Goal: Task Accomplishment & Management: Manage account settings

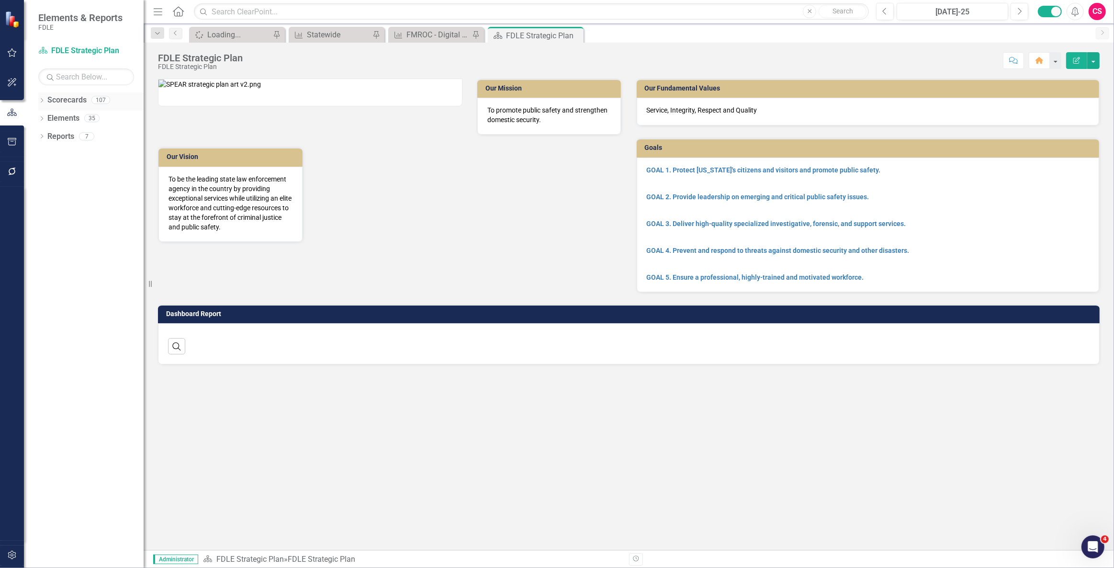
click at [66, 105] on link "Scorecards" at bounding box center [66, 100] width 39 height 11
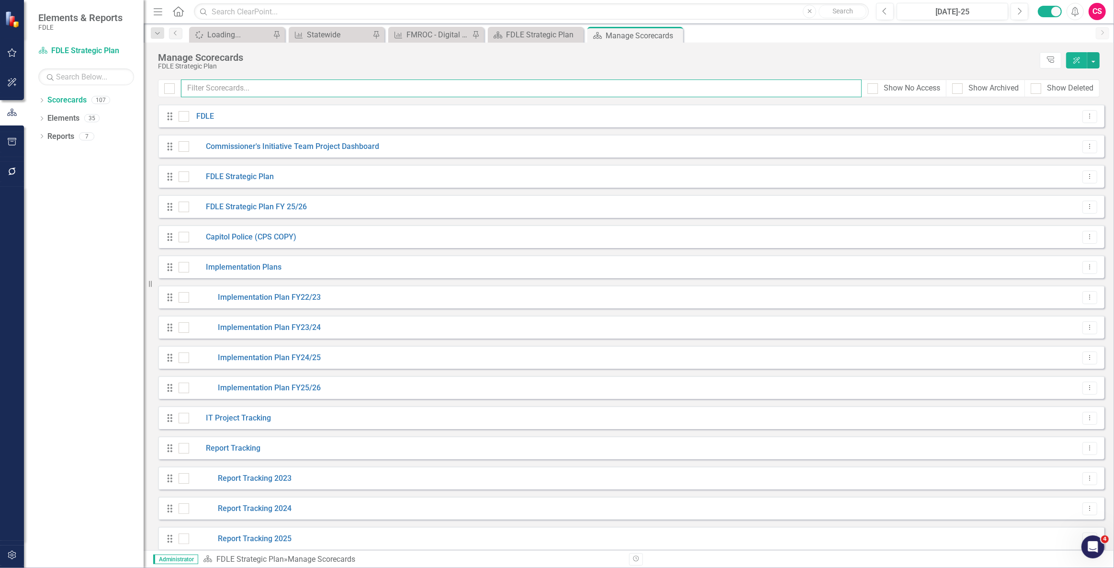
click at [234, 90] on input "text" at bounding box center [521, 88] width 681 height 18
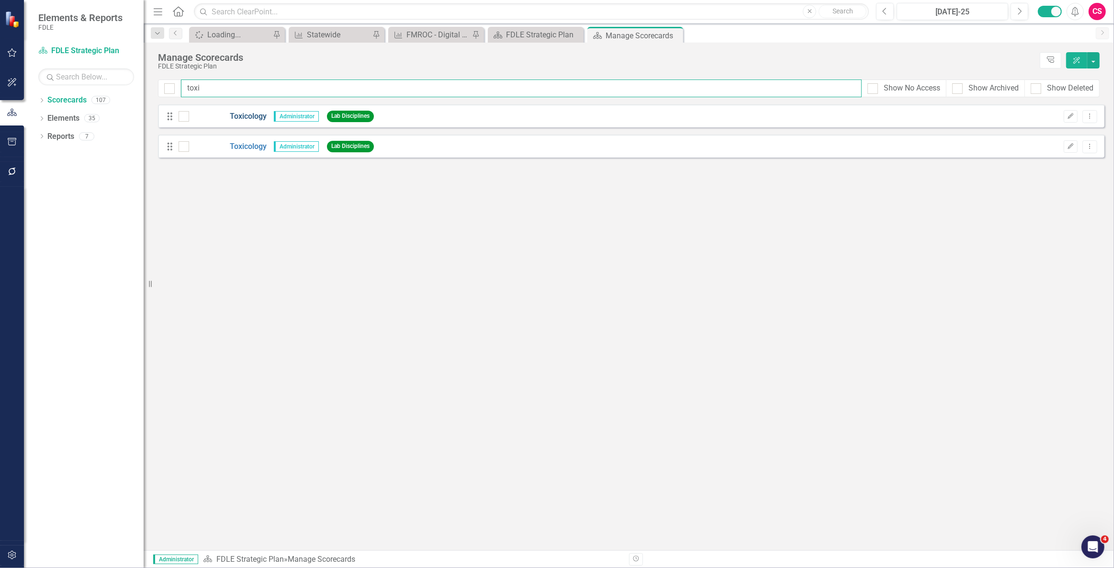
type input "toxi"
click at [247, 118] on link "Toxicology" at bounding box center [228, 116] width 78 height 11
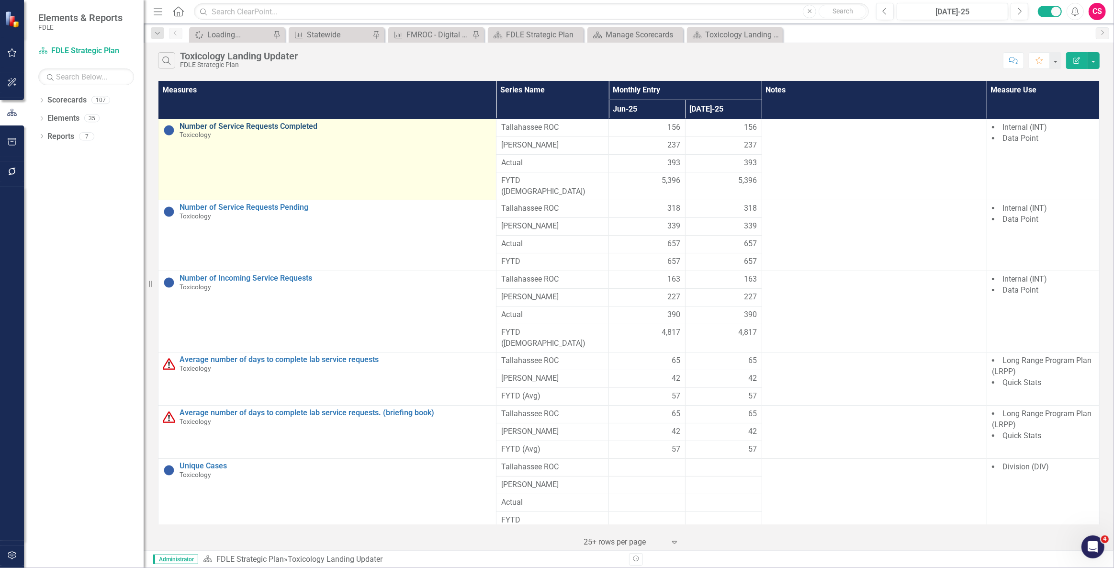
click at [278, 125] on link "Number of Service Requests Completed" at bounding box center [336, 126] width 312 height 9
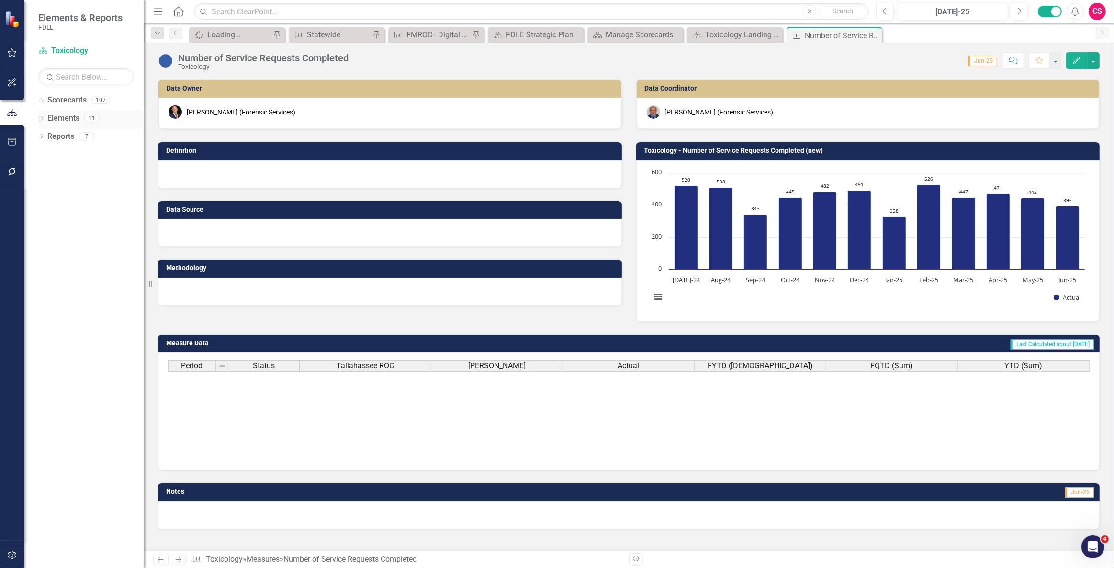
click at [57, 118] on link "Elements" at bounding box center [63, 118] width 32 height 11
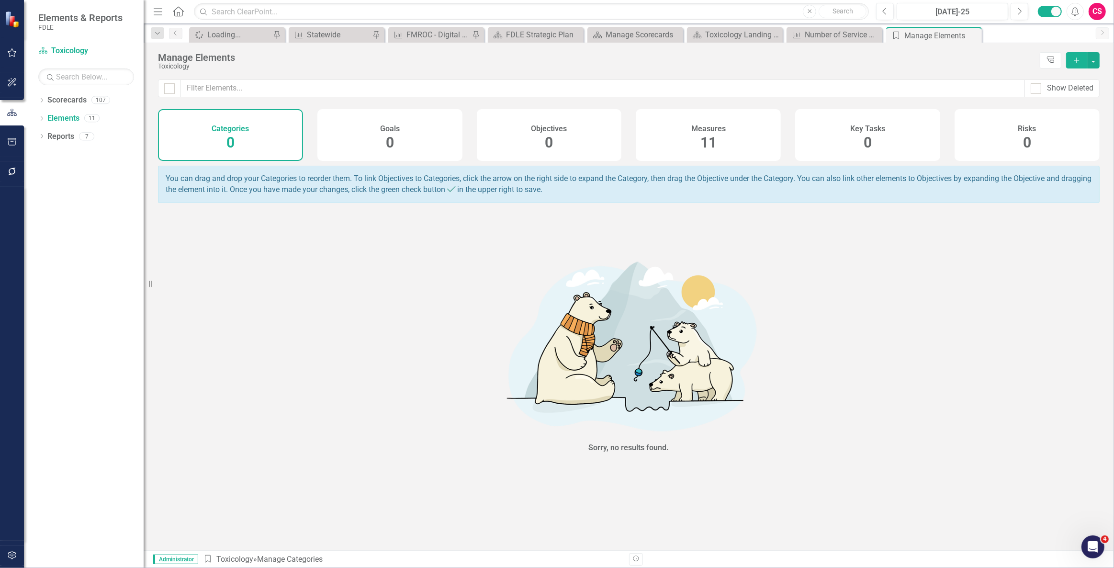
click at [735, 143] on div "Measures 11" at bounding box center [708, 135] width 145 height 52
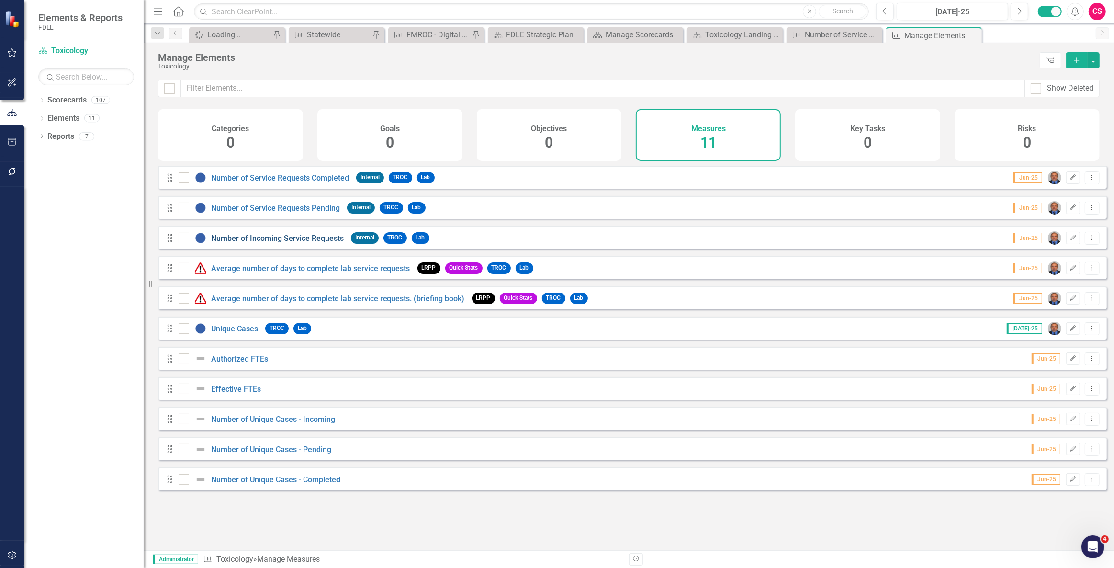
click at [268, 243] on link "Number of Incoming Service Requests" at bounding box center [277, 238] width 133 height 9
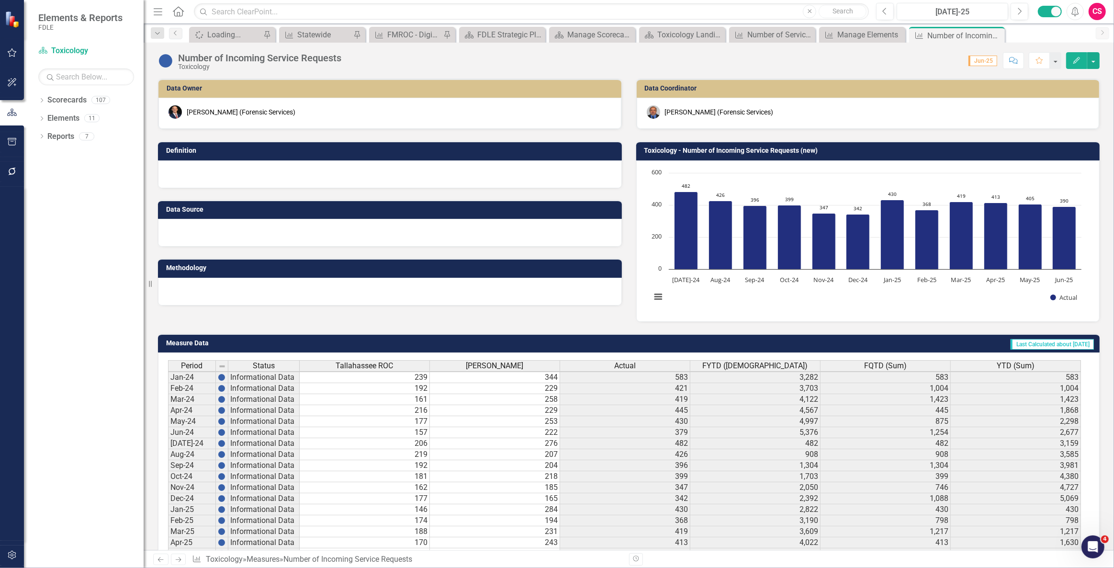
click at [601, 366] on div "Actual" at bounding box center [625, 366] width 130 height 11
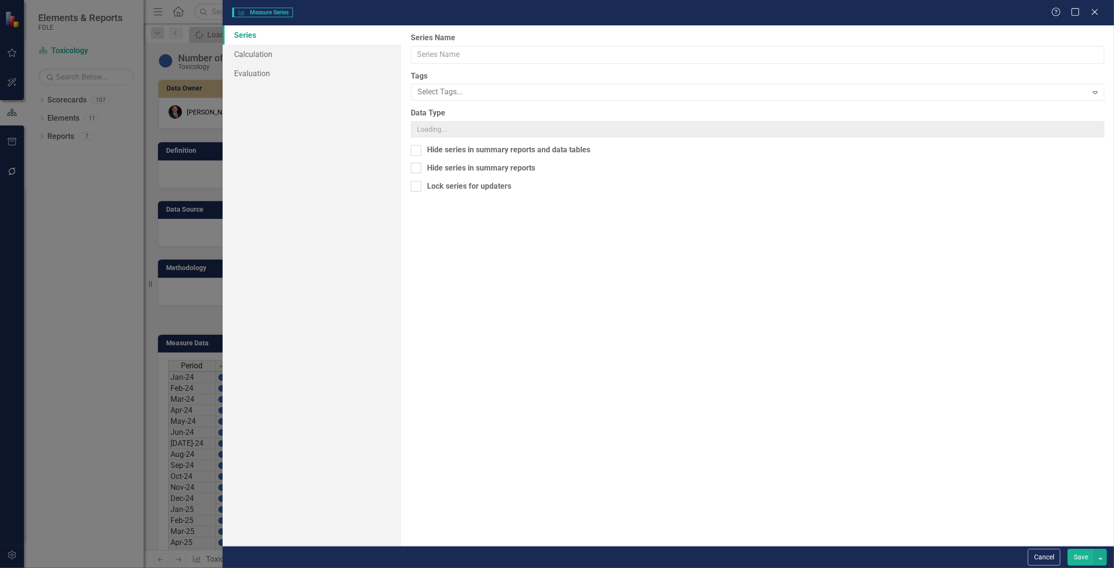
type input "Actual"
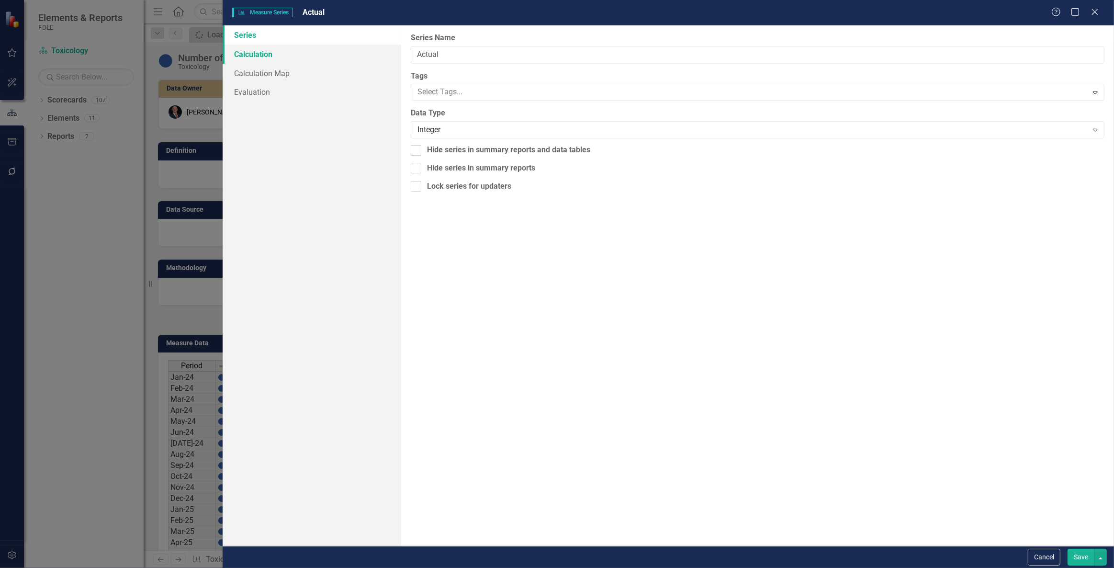
click at [285, 51] on link "Calculation" at bounding box center [312, 54] width 178 height 19
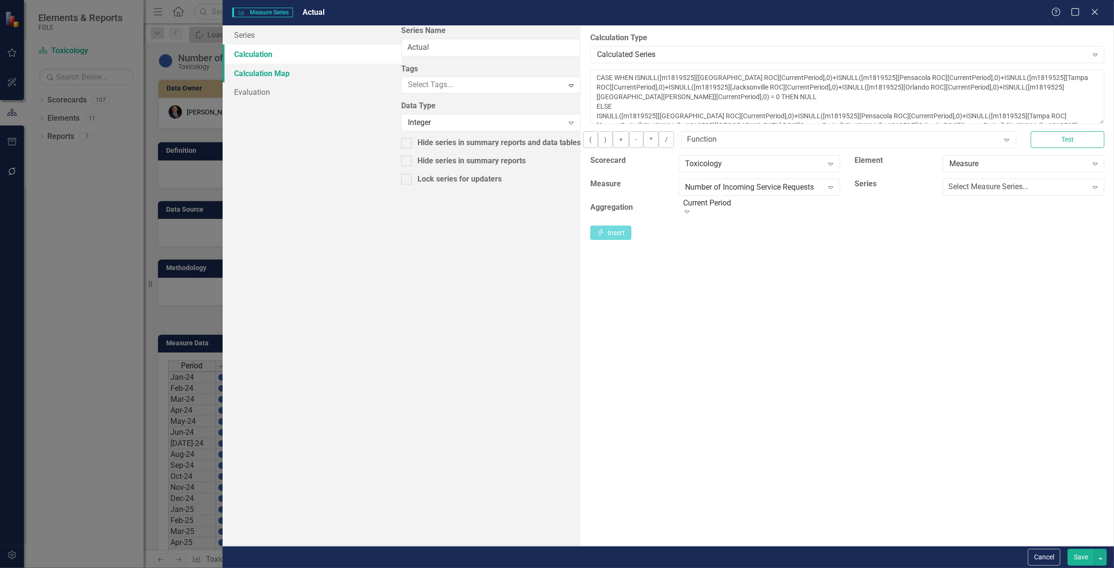
click at [285, 72] on link "Calculation Map" at bounding box center [312, 73] width 178 height 19
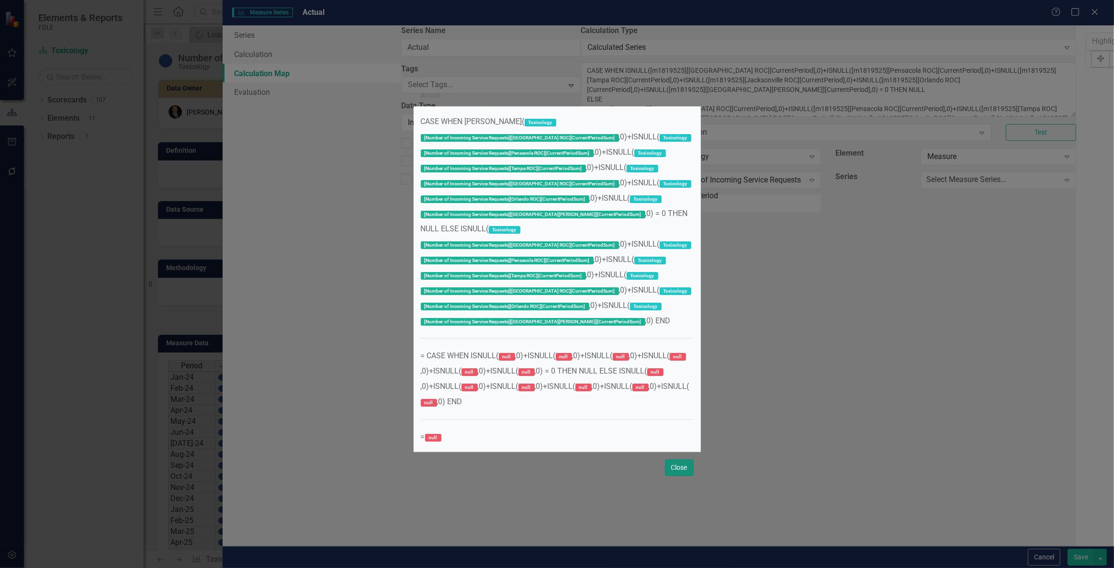
click at [672, 463] on button "Close" at bounding box center [679, 467] width 29 height 17
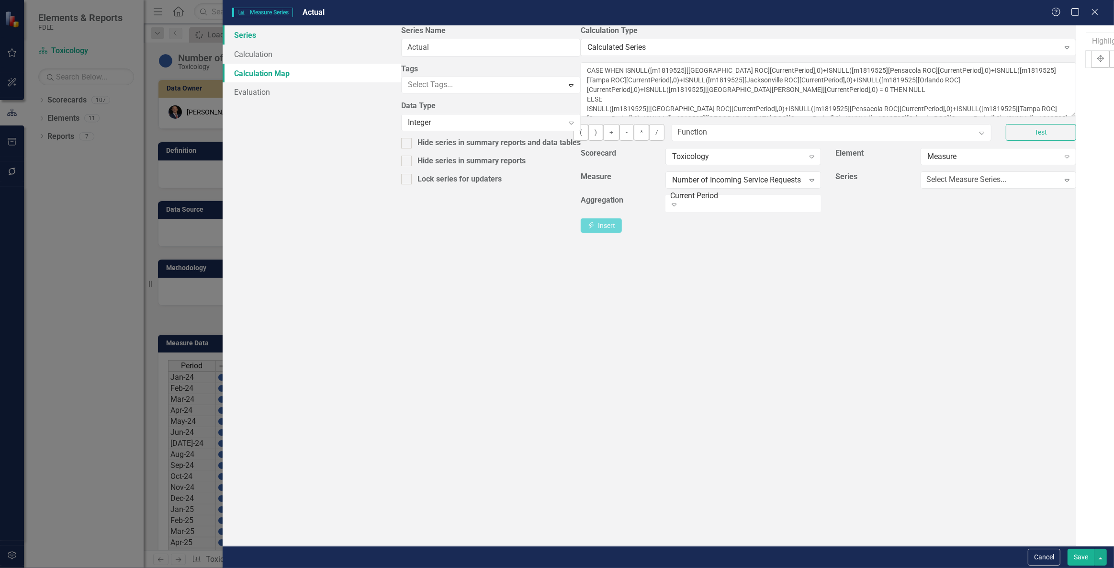
click at [277, 39] on link "Series" at bounding box center [312, 34] width 178 height 19
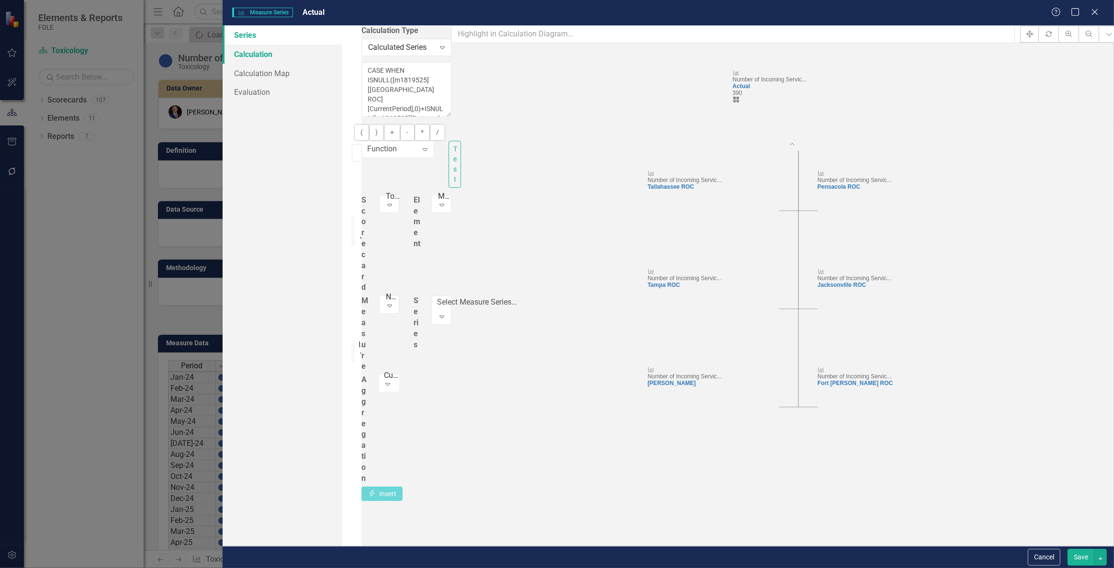
click at [282, 53] on link "Calculation" at bounding box center [283, 54] width 120 height 19
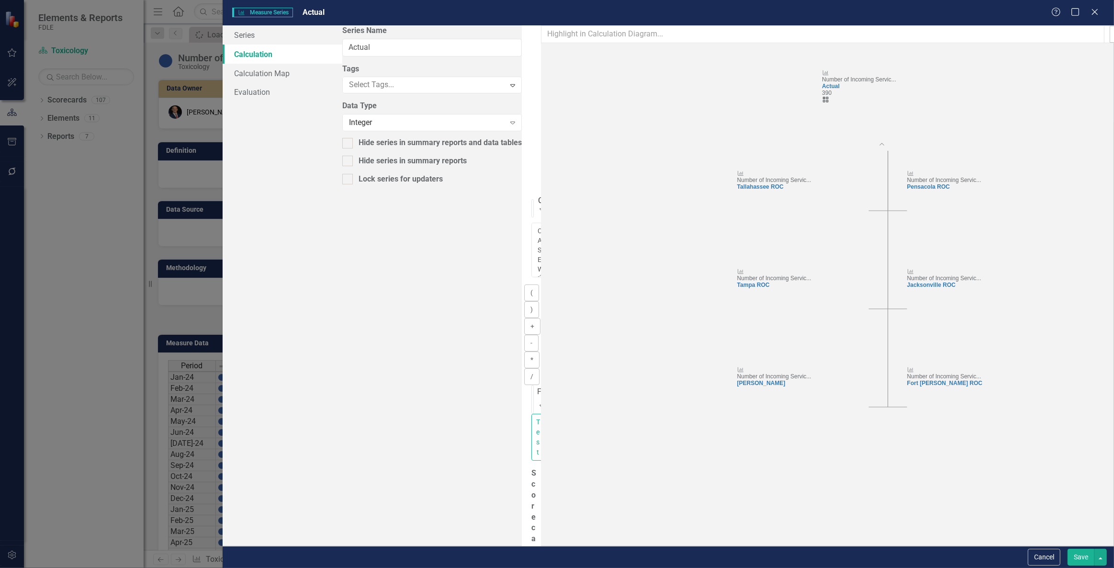
click at [1097, 11] on icon at bounding box center [1095, 12] width 6 height 6
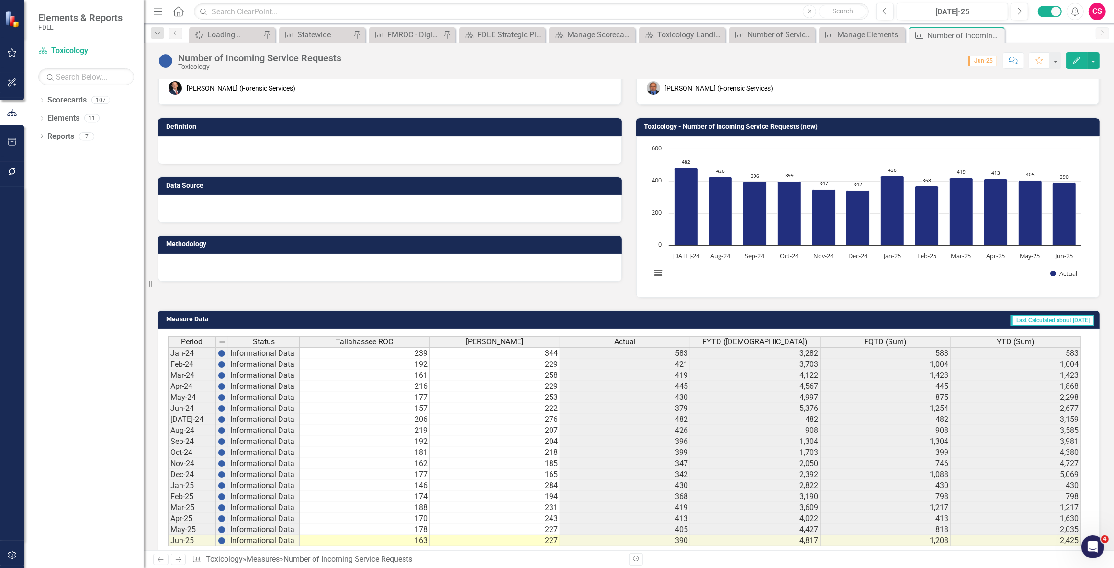
scroll to position [109, 0]
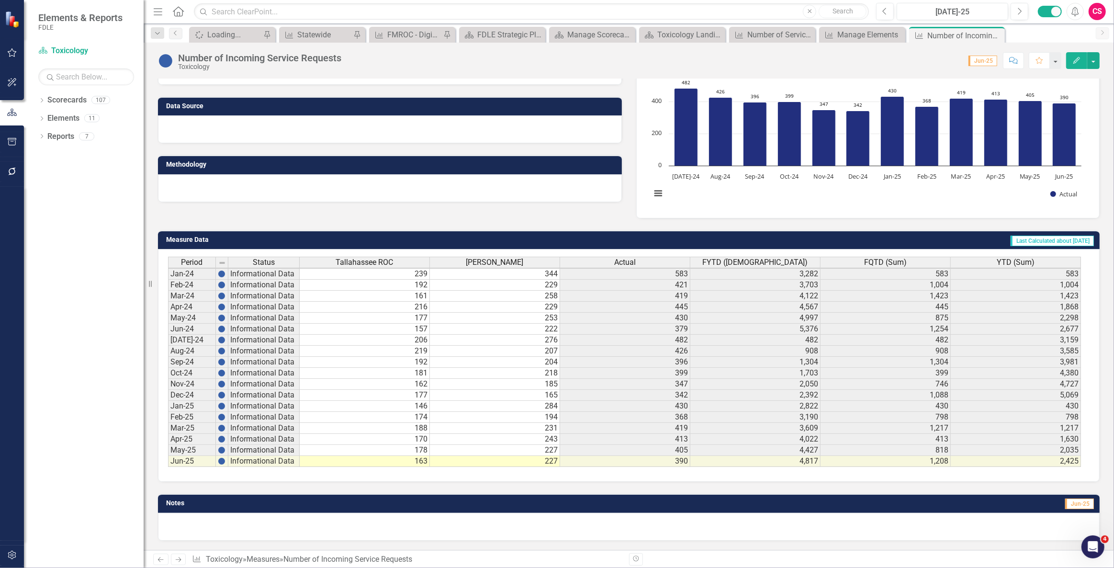
click at [602, 257] on div "Actual" at bounding box center [625, 262] width 130 height 11
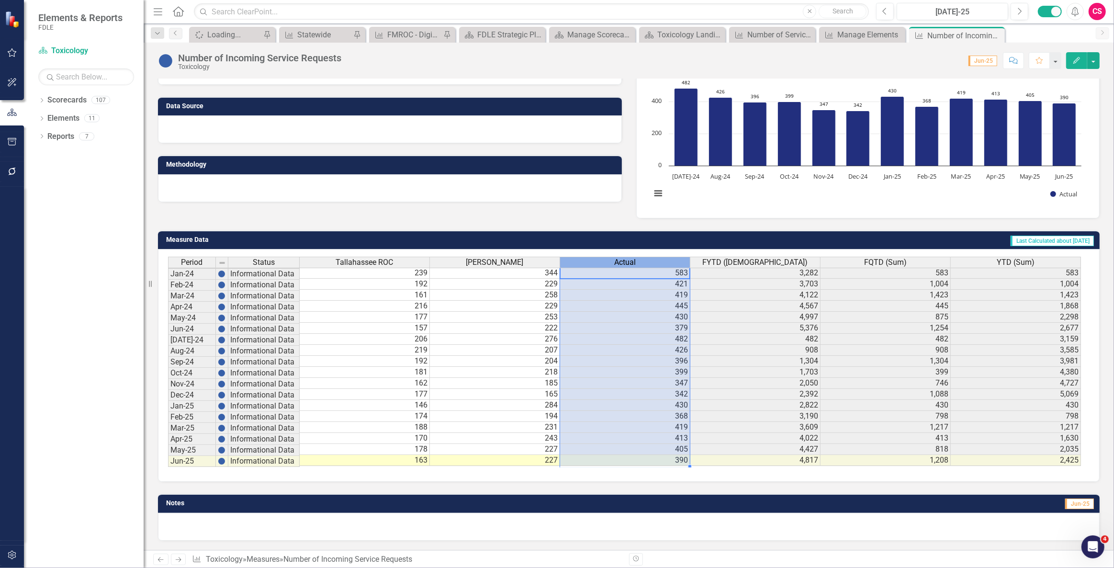
click at [602, 257] on div "Actual" at bounding box center [625, 262] width 130 height 11
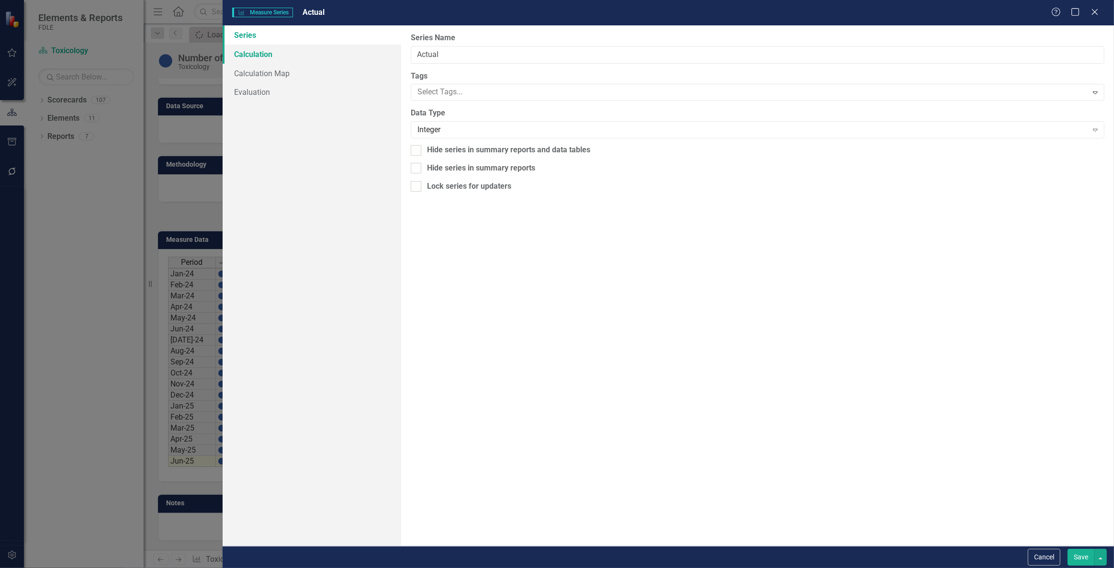
click at [292, 46] on link "Calculation" at bounding box center [312, 54] width 178 height 19
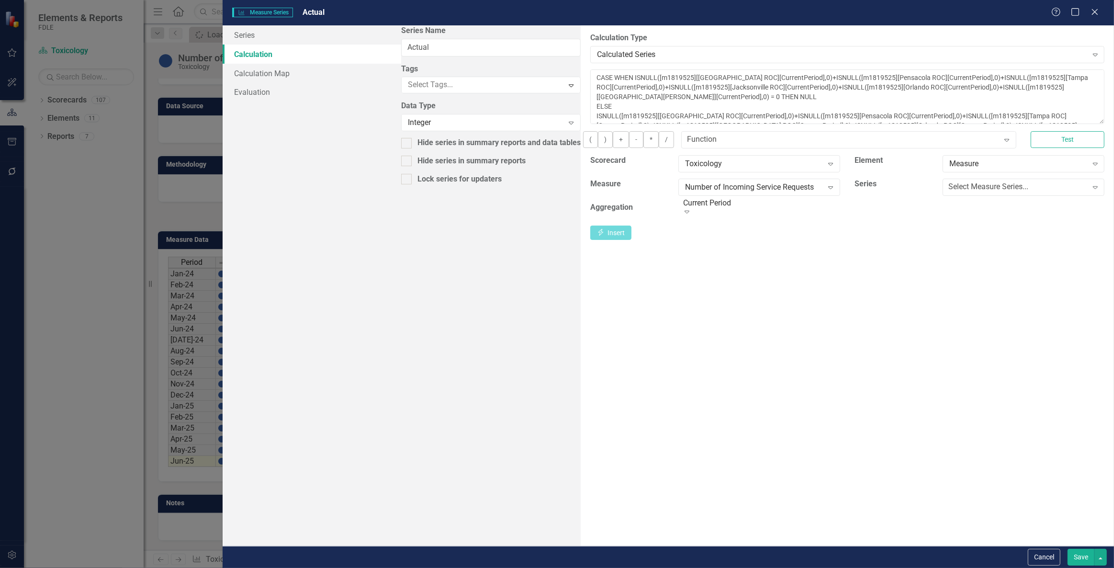
drag, startPoint x: 1030, startPoint y: 554, endPoint x: 596, endPoint y: 11, distance: 694.8
click at [1033, 554] on button "Cancel" at bounding box center [1044, 557] width 33 height 17
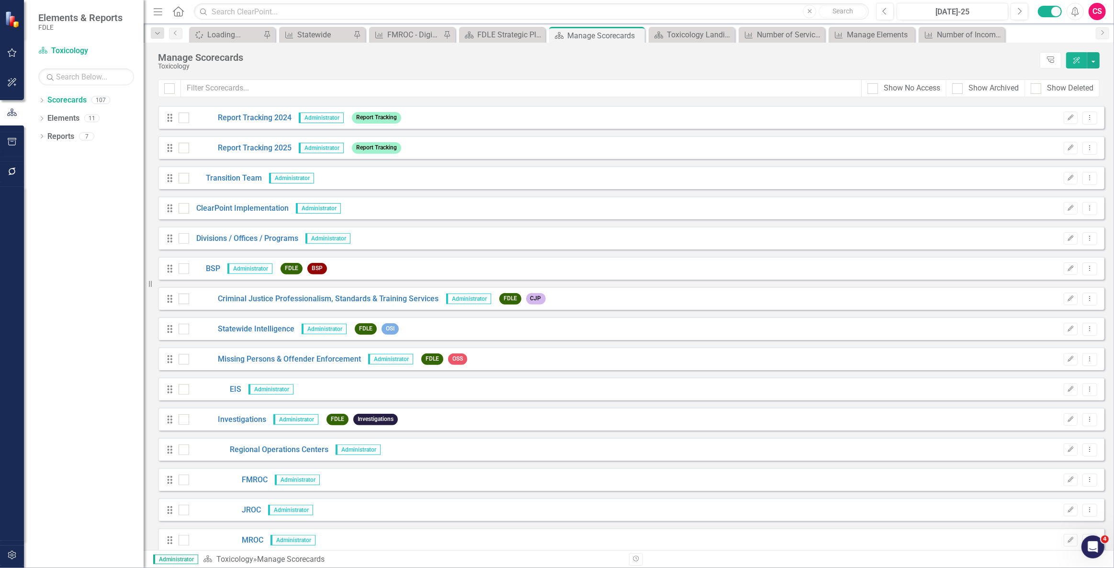
scroll to position [392, 0]
click at [914, 86] on div "Show No Access" at bounding box center [912, 88] width 57 height 11
click at [874, 86] on input "Show No Access" at bounding box center [871, 86] width 6 height 6
checkbox input "true"
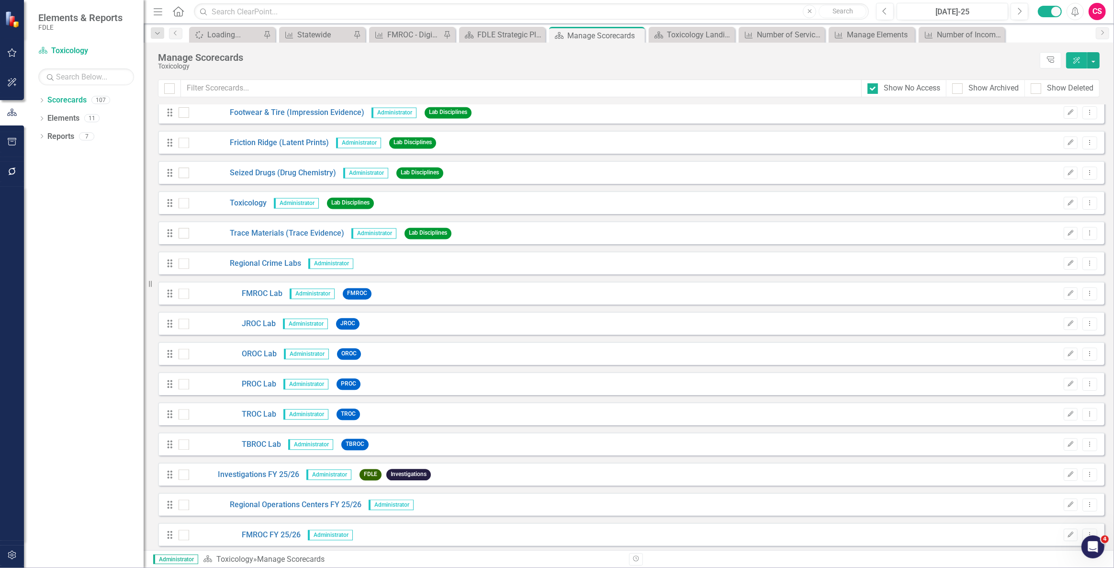
scroll to position [2343, 0]
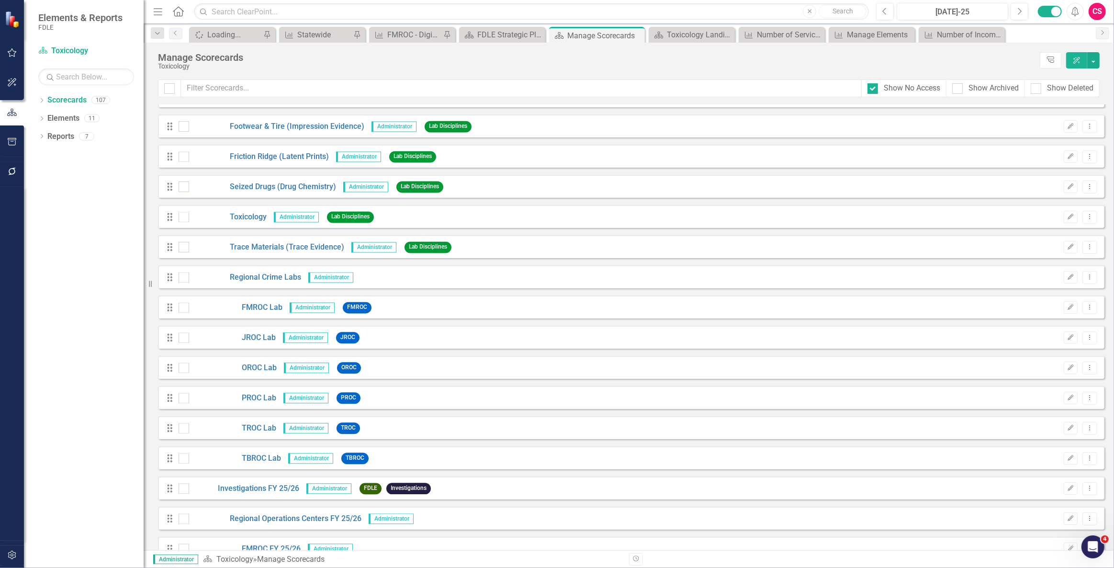
drag, startPoint x: 247, startPoint y: 222, endPoint x: 196, endPoint y: 206, distance: 52.7
click at [196, 206] on div "Drag Toxicology Administrator Lab Disciplines Edit Dropdown Menu" at bounding box center [631, 216] width 947 height 23
click at [990, 88] on div "Show Archived" at bounding box center [994, 88] width 50 height 11
click at [959, 88] on input "Show Archived" at bounding box center [955, 86] width 6 height 6
checkbox input "true"
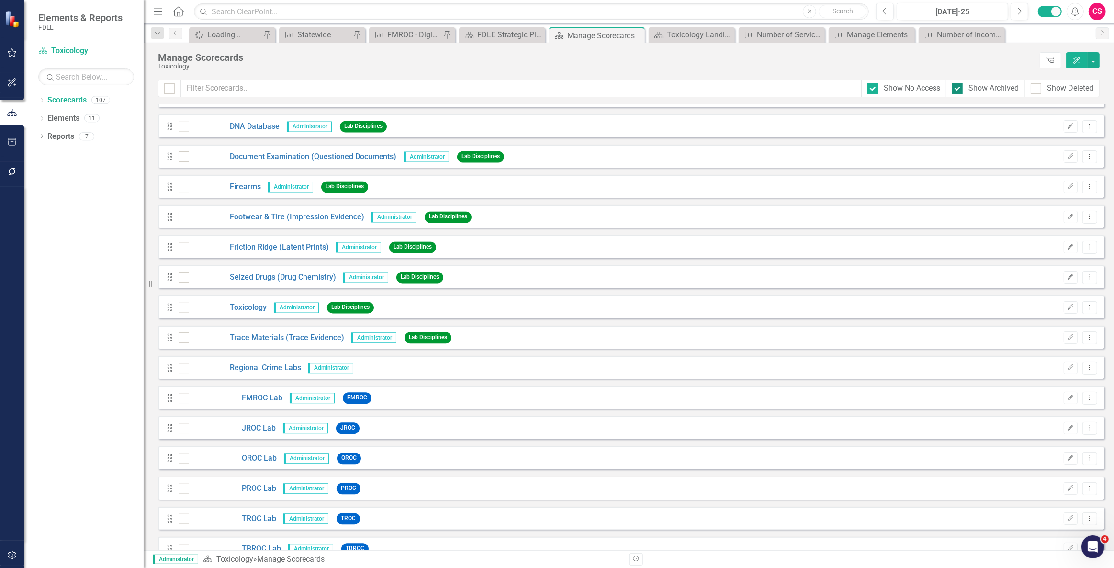
scroll to position [2433, 0]
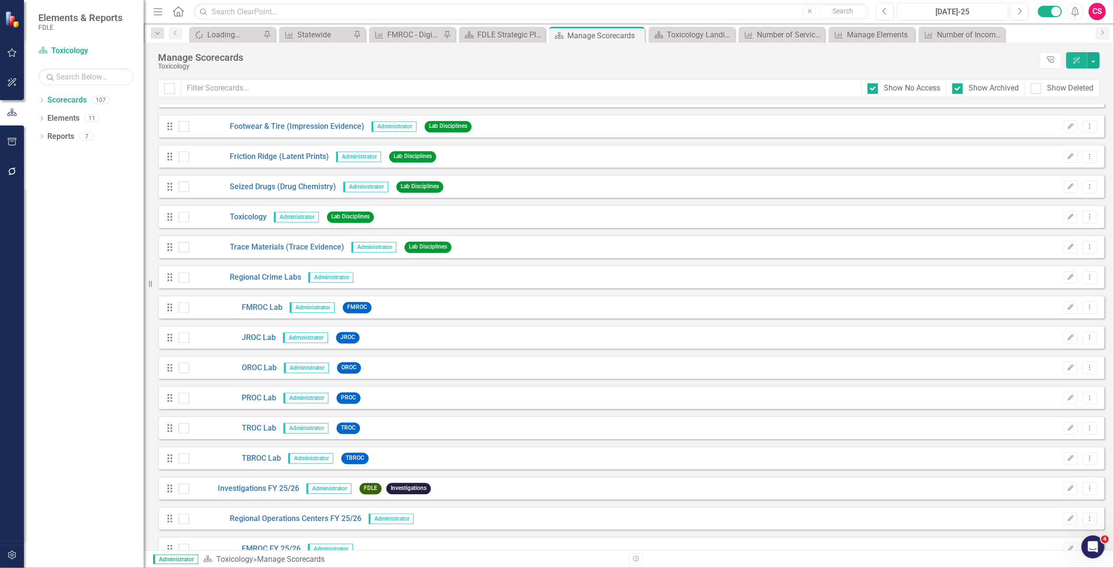
click at [1046, 81] on div "Show Deleted" at bounding box center [1062, 88] width 75 height 18
click at [1042, 89] on div "Show Deleted" at bounding box center [1062, 88] width 63 height 11
click at [1037, 89] on input "Show Deleted" at bounding box center [1034, 86] width 6 height 6
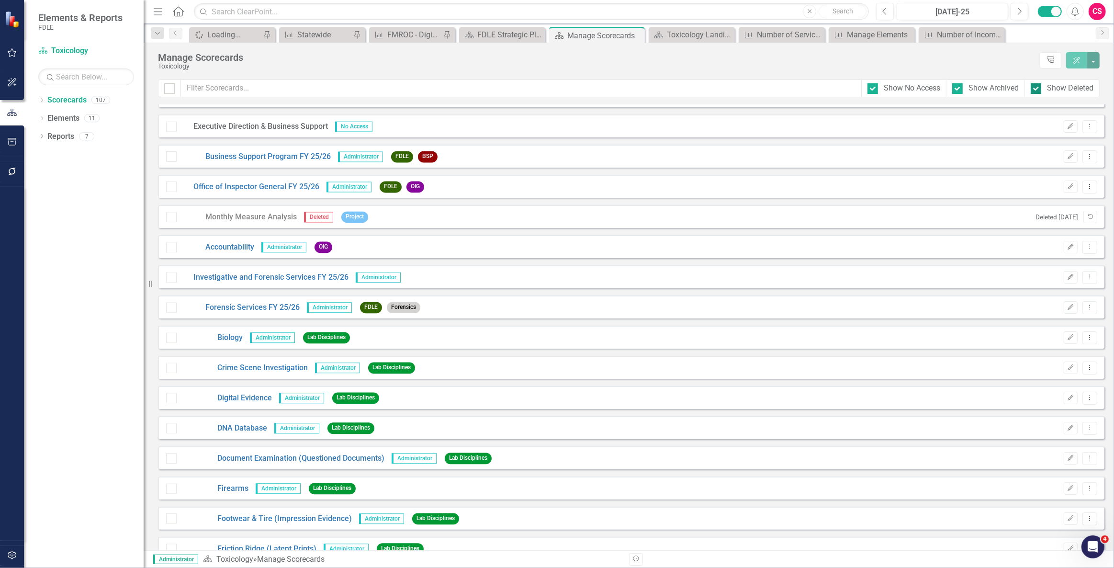
scroll to position [2826, 0]
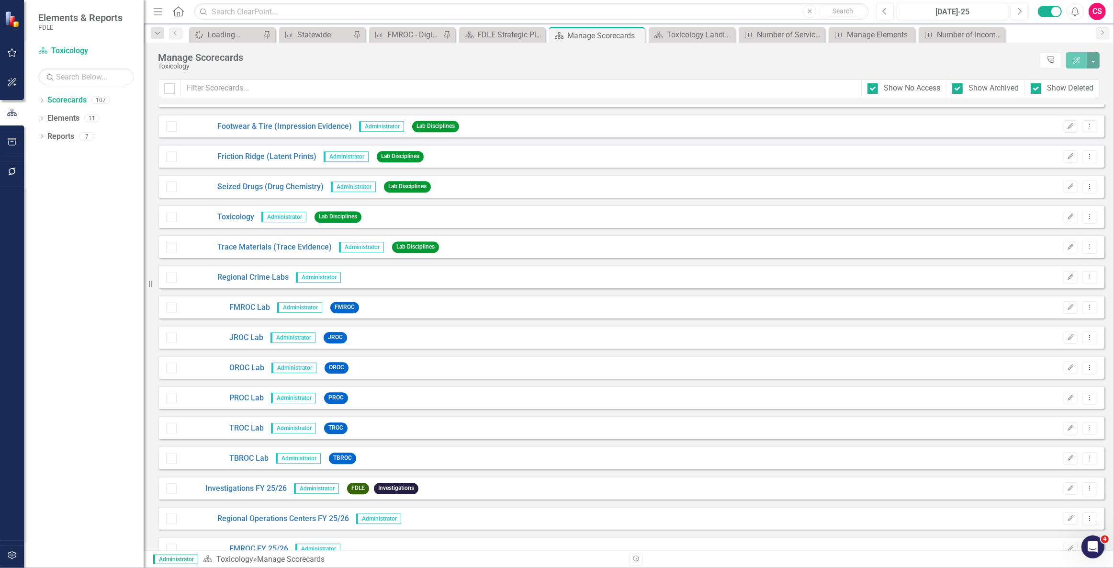
drag, startPoint x: 1041, startPoint y: 89, endPoint x: 1027, endPoint y: 86, distance: 15.2
click at [1041, 89] on div "Show Deleted" at bounding box center [1062, 88] width 63 height 11
click at [1037, 89] on input "Show Deleted" at bounding box center [1034, 86] width 6 height 6
checkbox input "false"
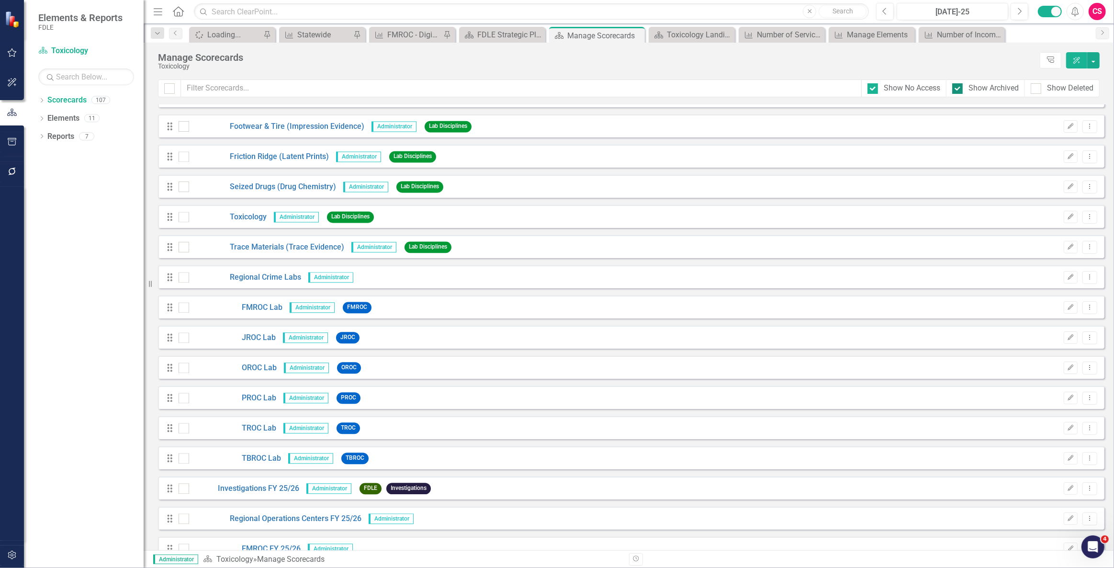
click at [986, 86] on div "Show Archived" at bounding box center [994, 88] width 50 height 11
click at [959, 86] on input "Show Archived" at bounding box center [955, 86] width 6 height 6
checkbox input "false"
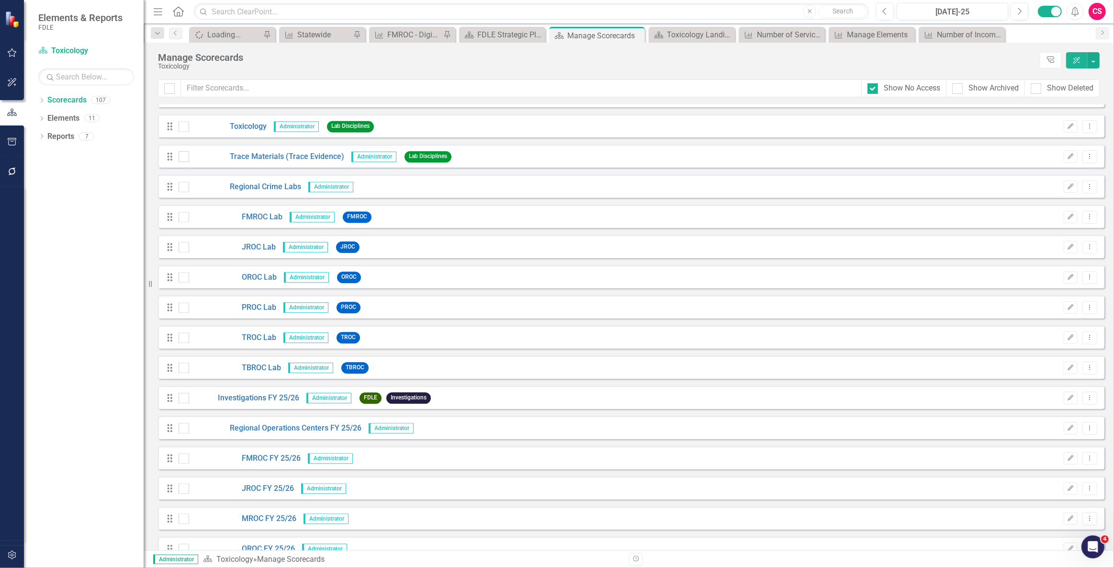
scroll to position [2343, 0]
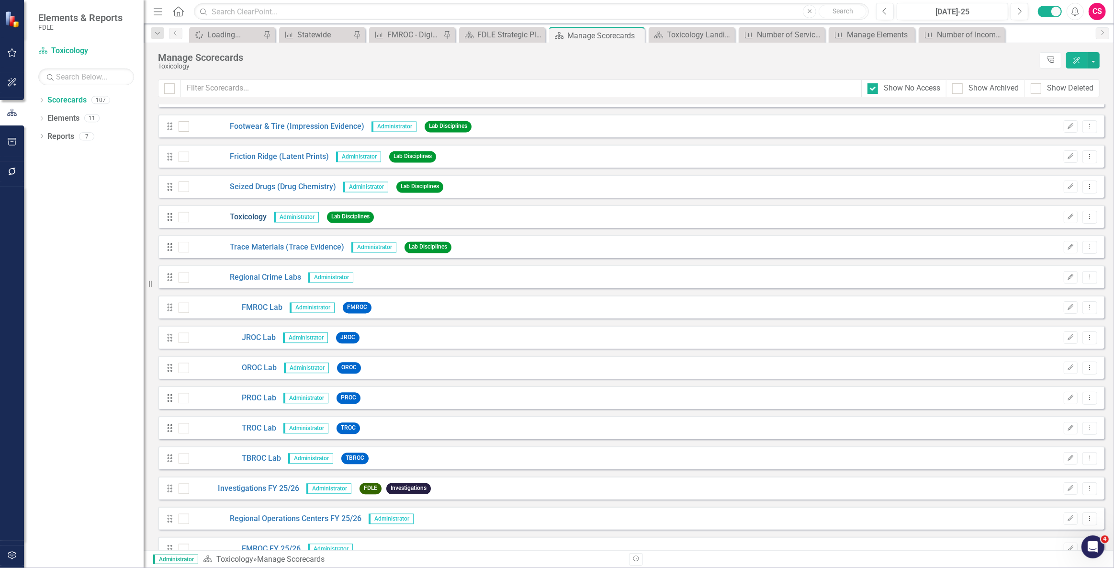
click at [245, 215] on link "Toxicology" at bounding box center [228, 217] width 78 height 11
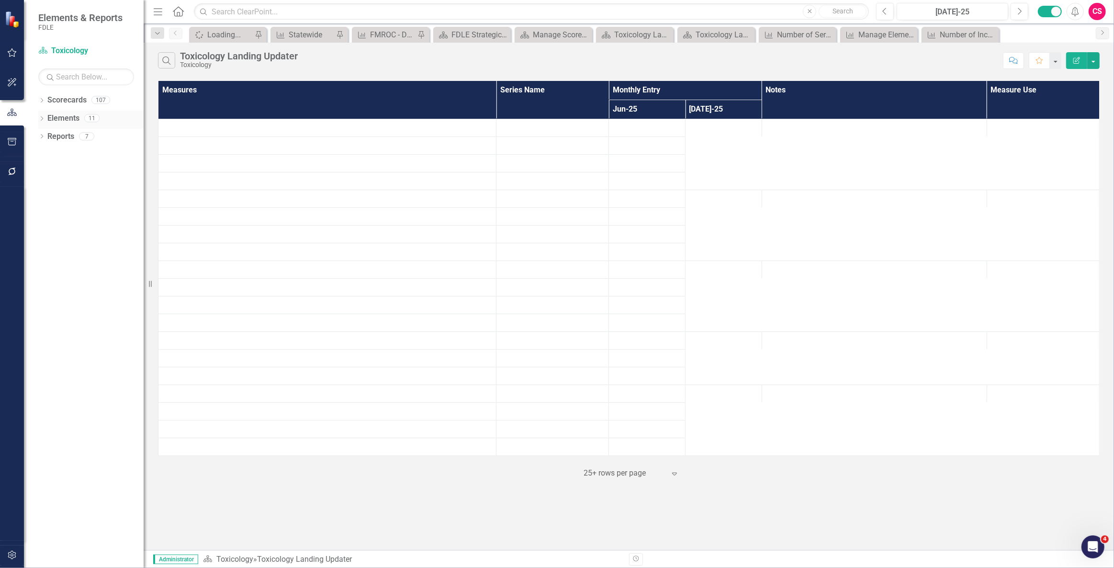
click at [66, 122] on link "Elements" at bounding box center [63, 118] width 32 height 11
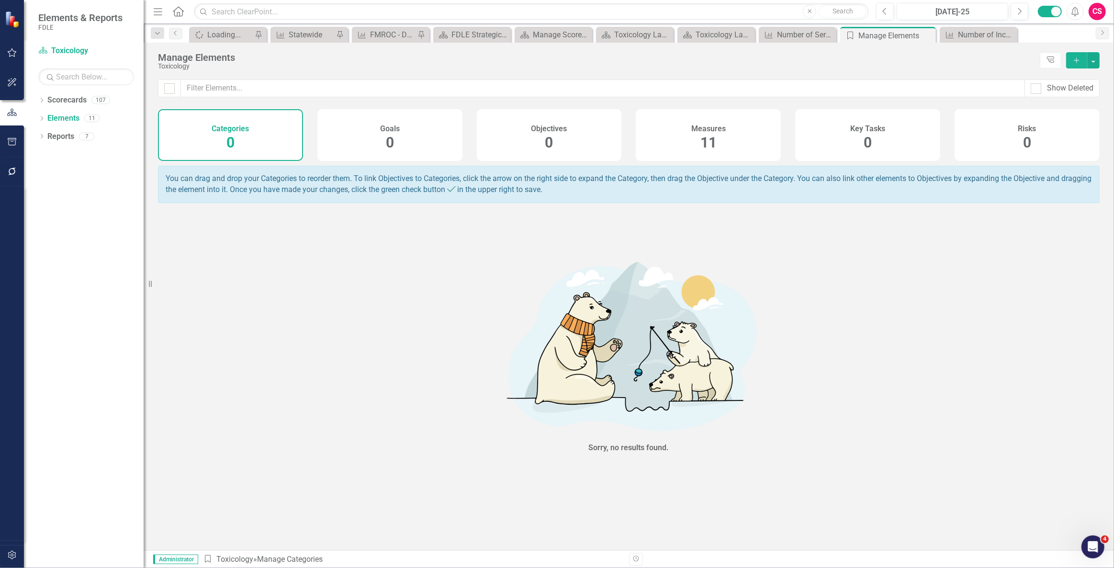
click at [774, 123] on div "Measures 11" at bounding box center [708, 135] width 145 height 52
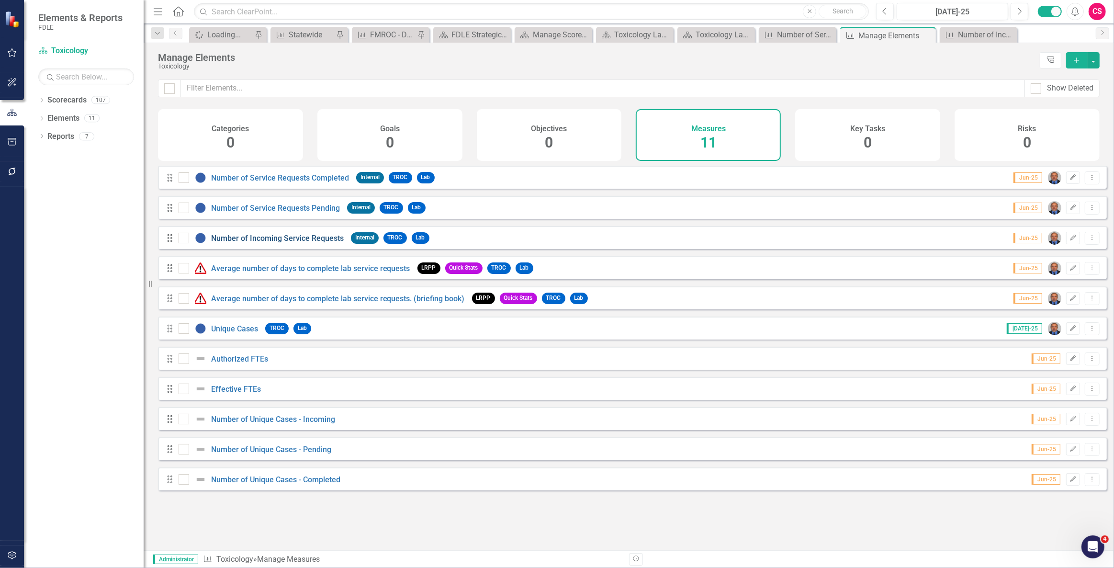
click at [284, 243] on link "Number of Incoming Service Requests" at bounding box center [277, 238] width 133 height 9
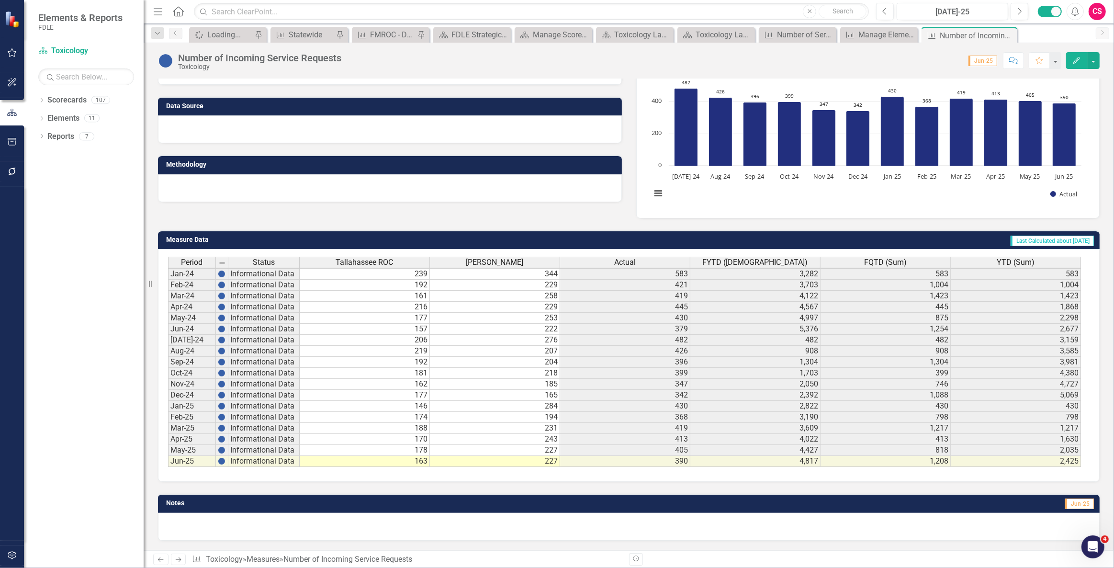
scroll to position [109, 0]
click at [631, 560] on button "Revision History" at bounding box center [636, 559] width 14 height 12
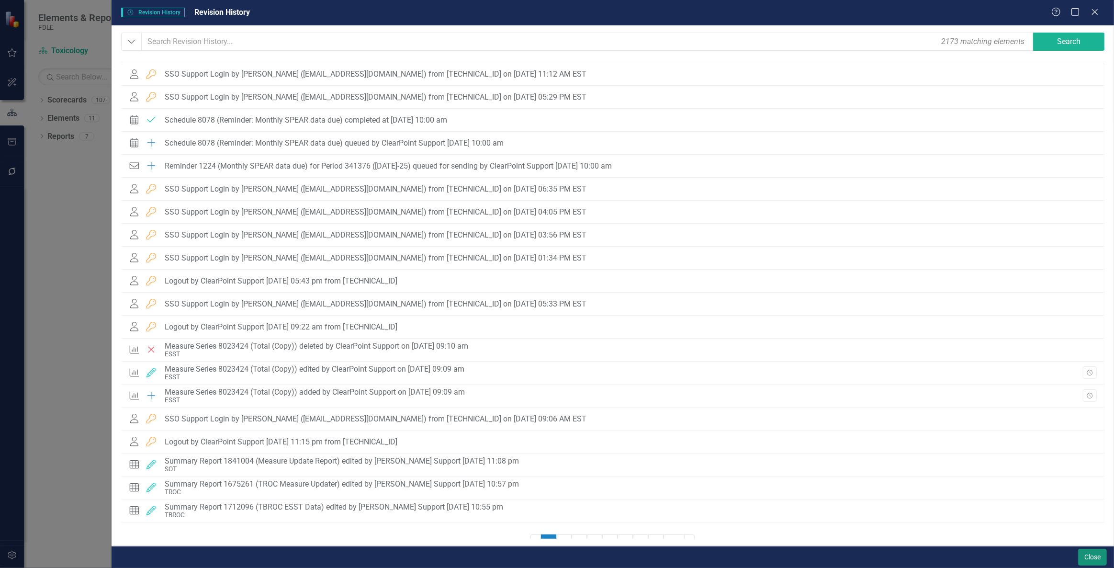
click at [1100, 550] on button "Close" at bounding box center [1092, 557] width 29 height 17
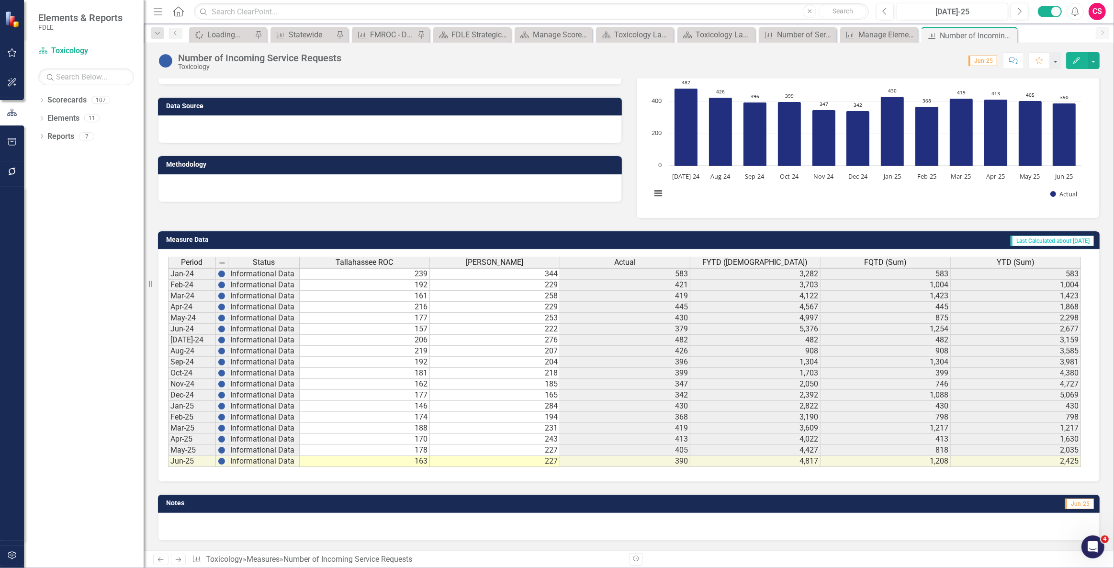
click at [286, 57] on div "Number of Incoming Service Requests" at bounding box center [259, 58] width 163 height 11
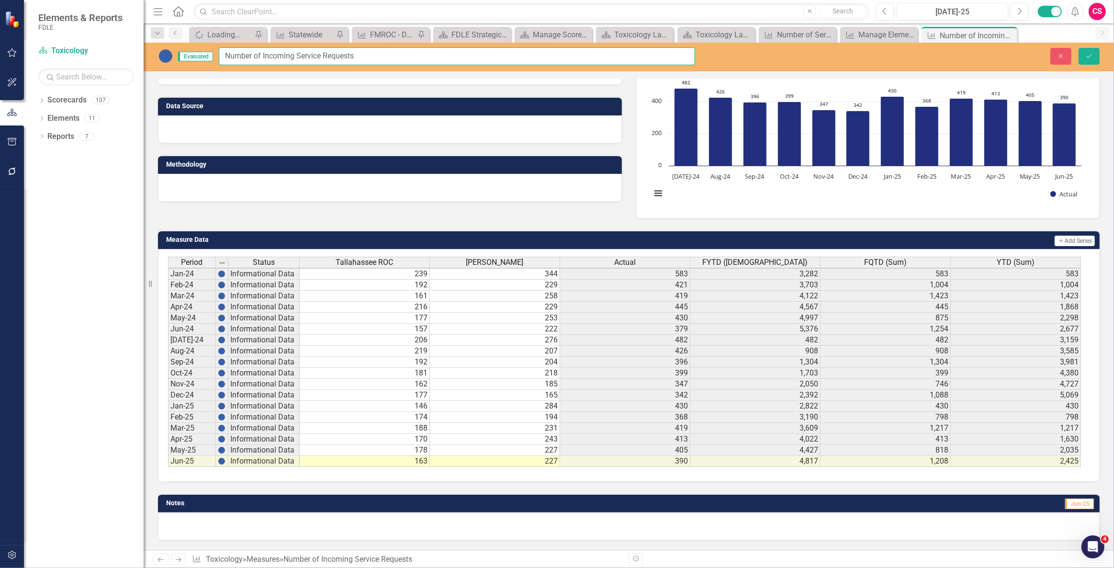
drag, startPoint x: 370, startPoint y: 56, endPoint x: 228, endPoint y: 57, distance: 141.3
click at [229, 57] on input "Number of Incoming Service Requests" at bounding box center [457, 56] width 476 height 18
drag, startPoint x: 224, startPoint y: 57, endPoint x: 359, endPoint y: 58, distance: 135.0
click at [359, 58] on input "Number of Incoming Service Requests" at bounding box center [457, 56] width 476 height 18
click at [1059, 55] on icon "Close" at bounding box center [1061, 56] width 9 height 7
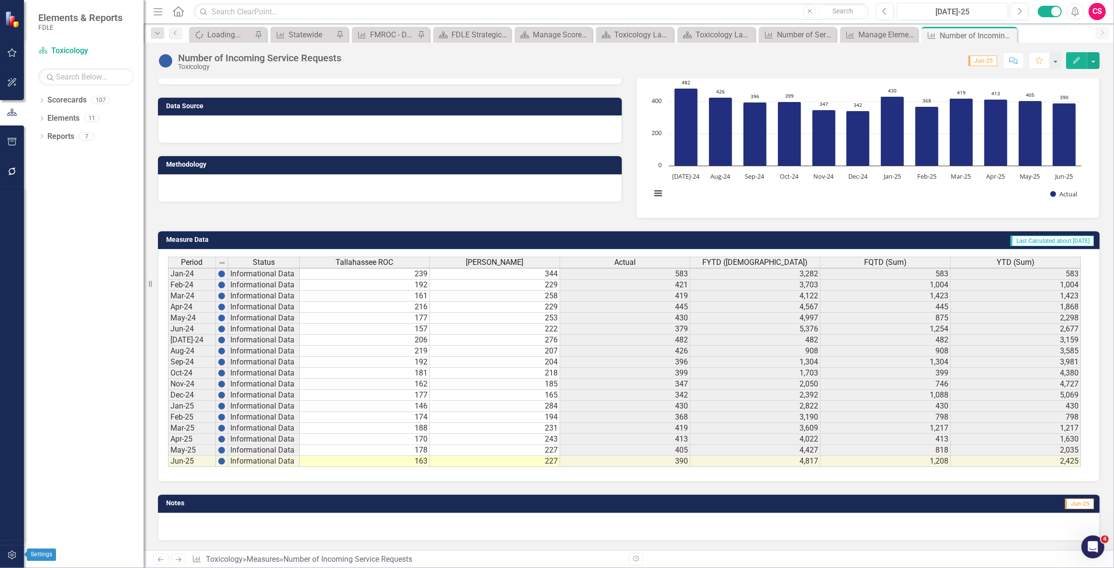
click at [10, 556] on icon "button" at bounding box center [12, 555] width 10 height 8
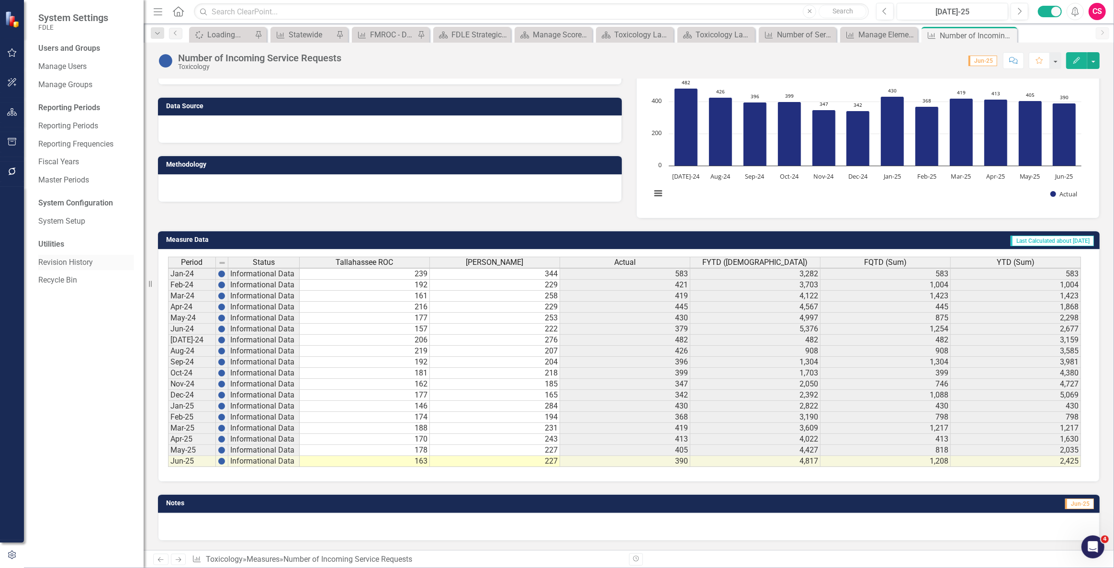
click at [65, 265] on link "Revision History" at bounding box center [86, 262] width 96 height 11
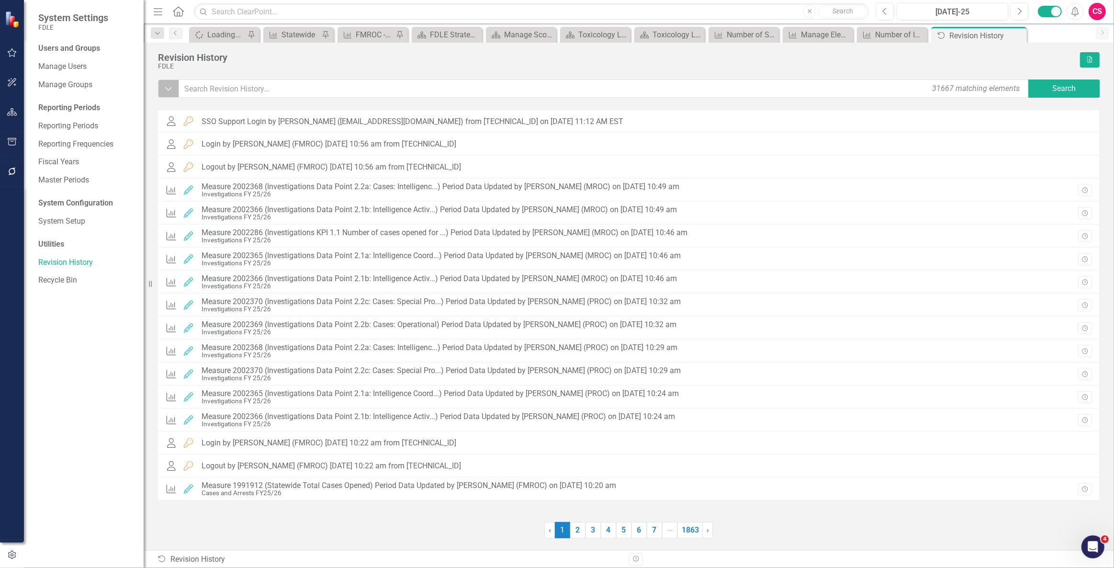
click at [168, 91] on icon "Dropdown" at bounding box center [168, 89] width 9 height 10
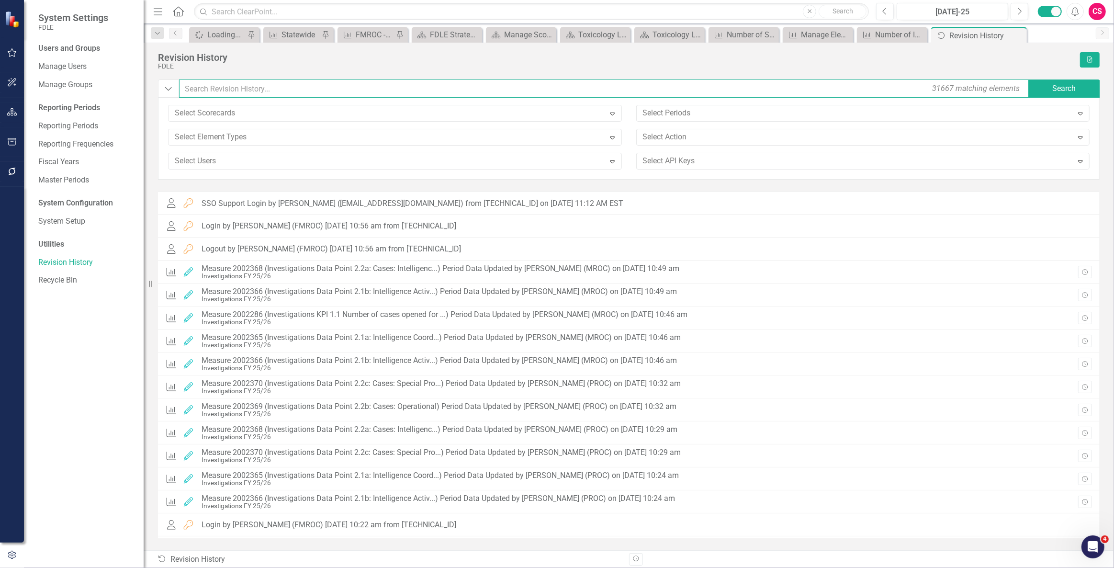
click at [229, 91] on input "text" at bounding box center [604, 88] width 851 height 18
paste input "Number of Incoming Service Requests"
type input "Number of Incoming Service Requests"
click at [1053, 91] on button "Search" at bounding box center [1065, 88] width 72 height 18
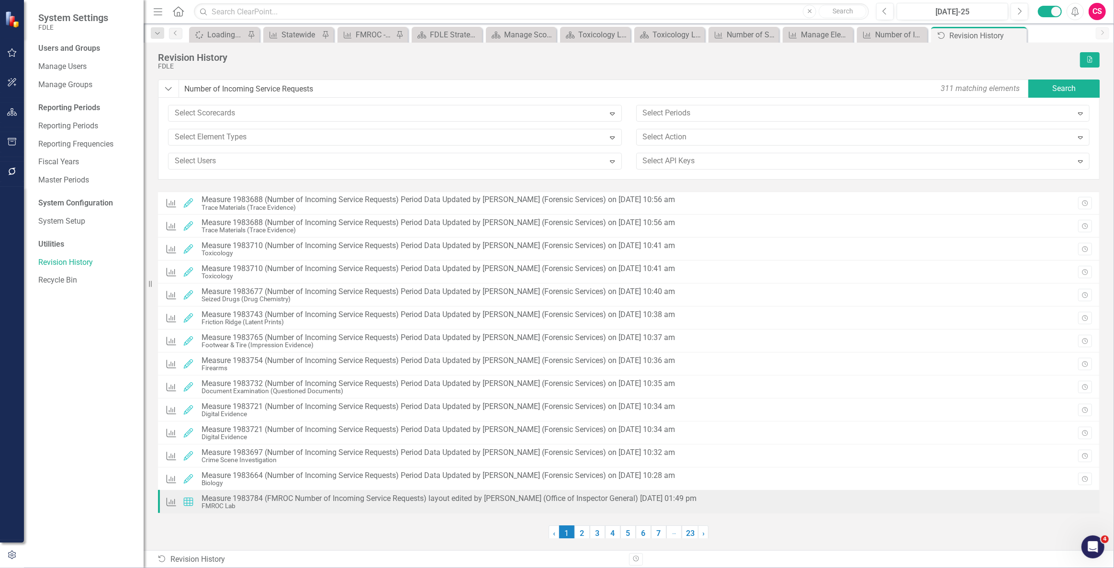
click at [446, 500] on div "Measure 1983784 (FMROC Number of Incoming Service Requests) layout edited by Em…" at bounding box center [449, 498] width 495 height 9
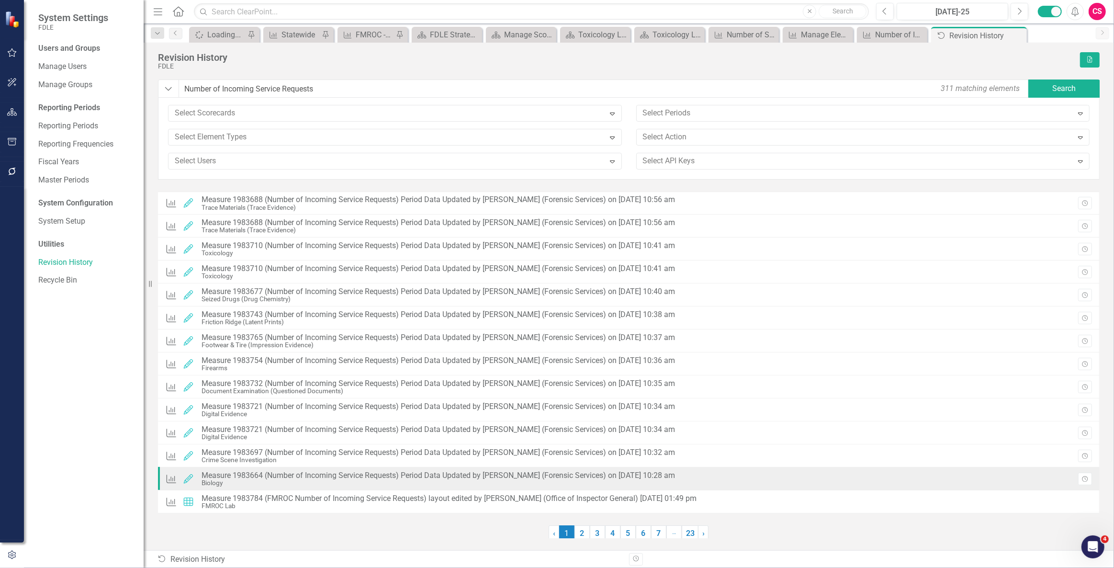
click at [457, 474] on div "Measure 1983664 (Number of Incoming Service Requests) Period Data Updated by Ch…" at bounding box center [439, 475] width 474 height 9
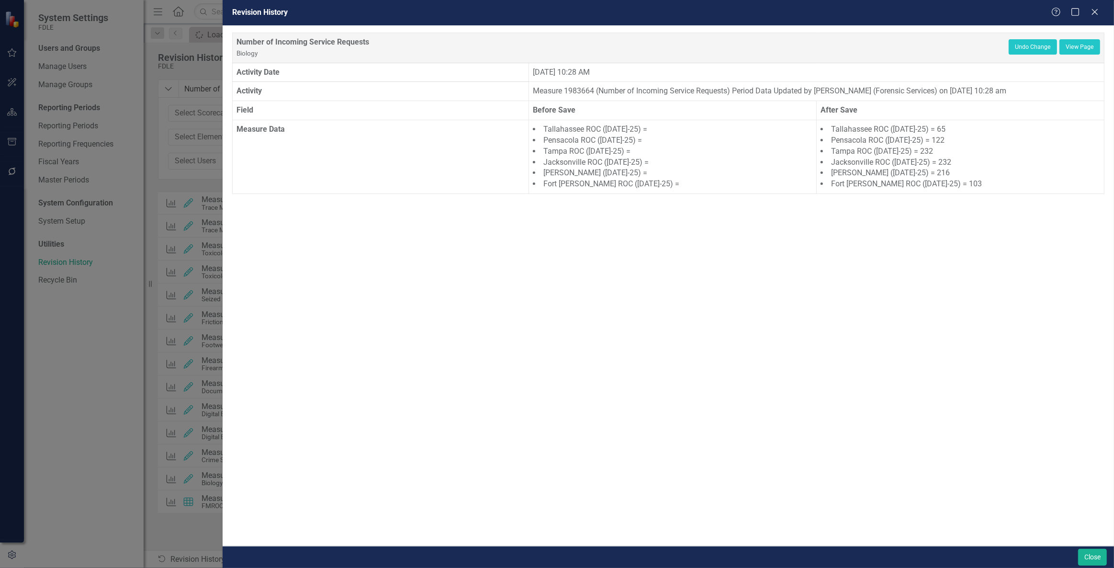
click at [218, 272] on div "Revision History Help Maximize Close Number of Incoming Service Requests Biolog…" at bounding box center [557, 284] width 1114 height 568
click at [201, 218] on div "Revision History Help Maximize Close Number of Incoming Service Requests Biolog…" at bounding box center [557, 284] width 1114 height 568
click at [1093, 12] on icon "Close" at bounding box center [1095, 11] width 12 height 9
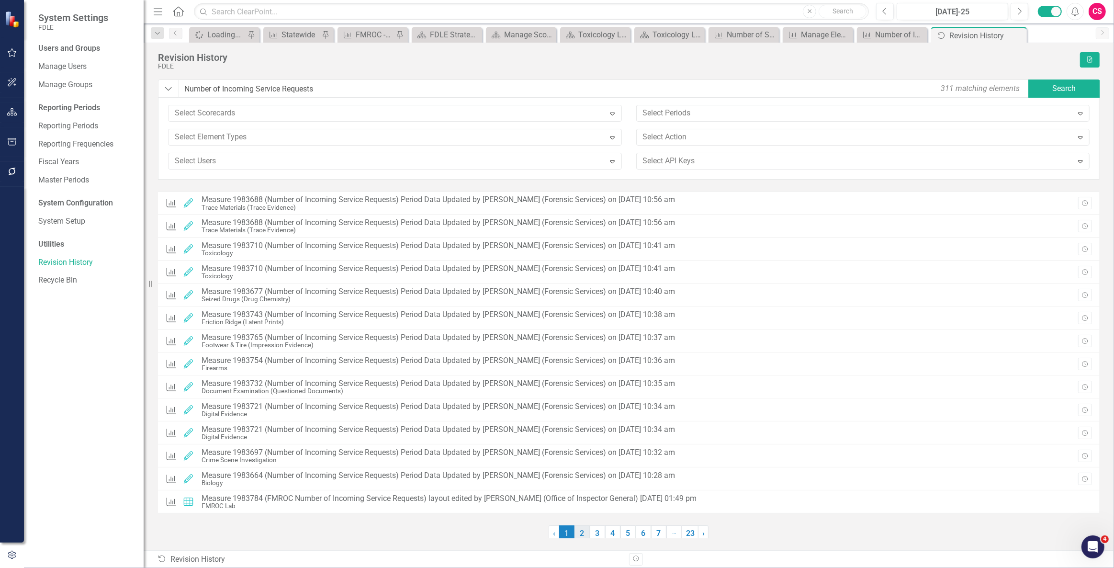
click at [586, 529] on link "2" at bounding box center [582, 533] width 15 height 16
click at [595, 529] on link "3" at bounding box center [597, 533] width 15 height 16
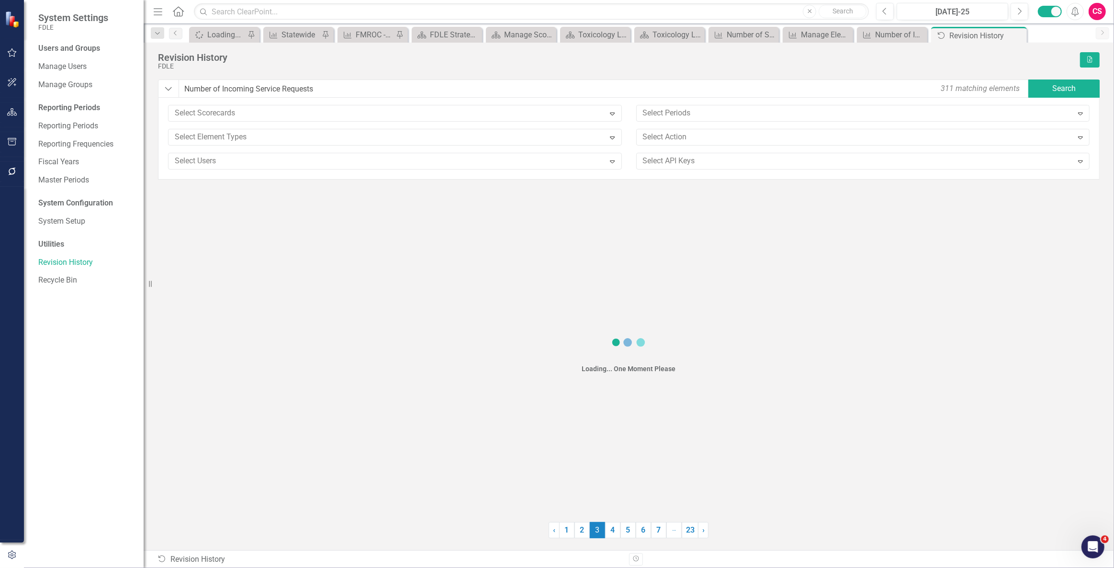
click at [595, 529] on span "3 (current)" at bounding box center [597, 530] width 15 height 16
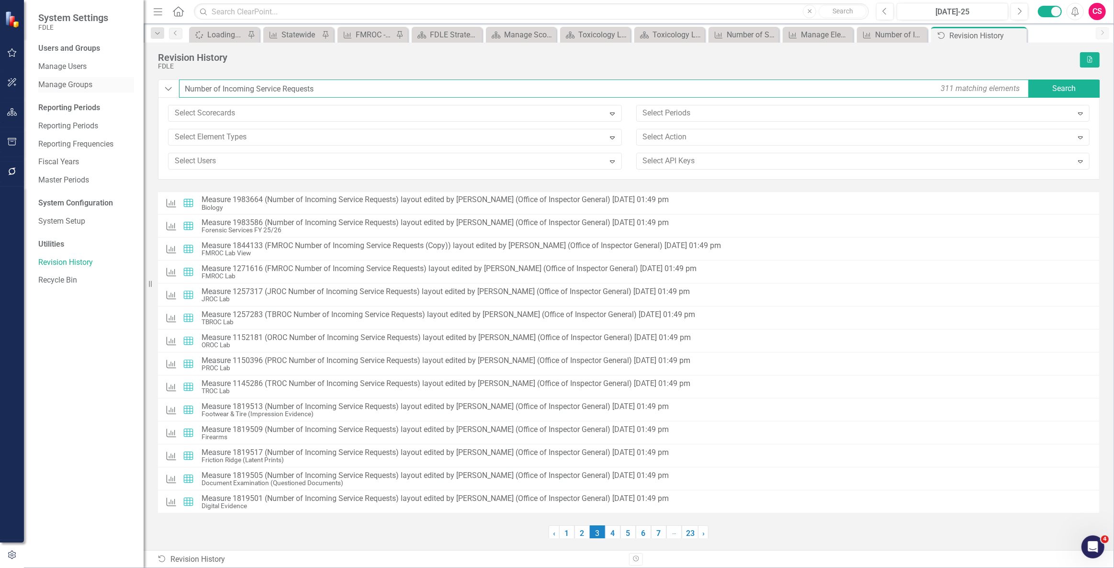
drag, startPoint x: 325, startPoint y: 89, endPoint x: 117, endPoint y: 81, distance: 207.5
click at [117, 80] on div "System Settings FDLE Users and Groups Manage Users Manage Groups Reporting Peri…" at bounding box center [557, 284] width 1114 height 568
click at [244, 114] on div at bounding box center [388, 113] width 434 height 13
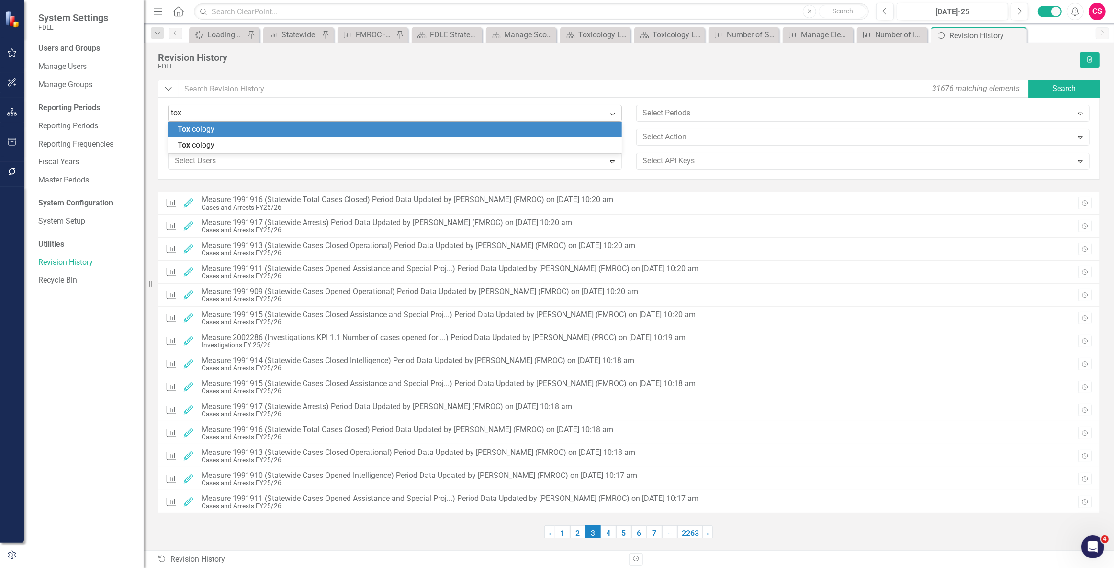
type input "toxi"
click at [223, 136] on div "Toxi cology" at bounding box center [395, 130] width 454 height 16
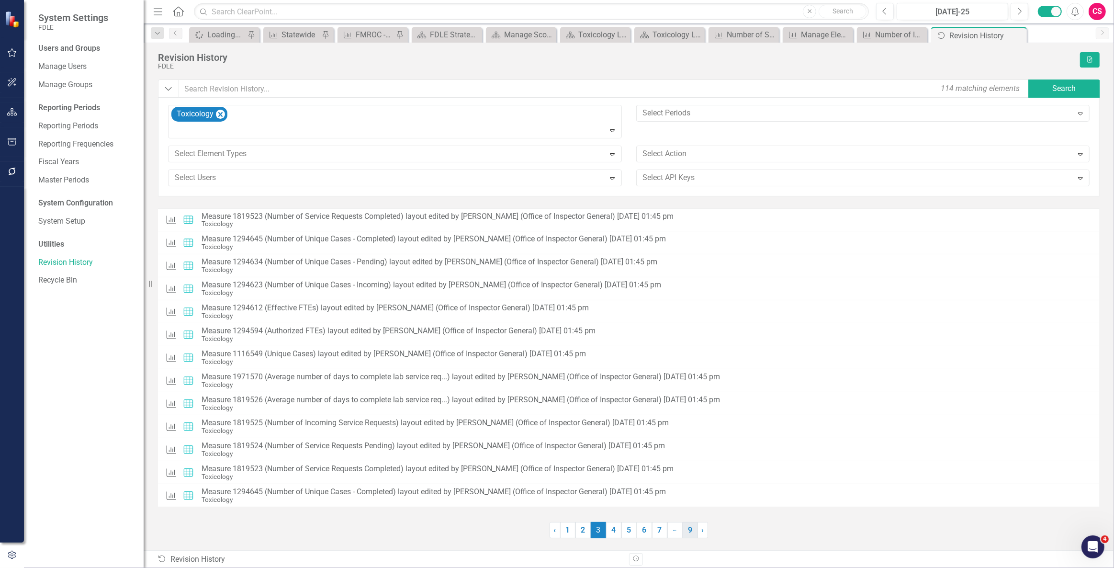
click at [692, 528] on link "9" at bounding box center [690, 530] width 15 height 16
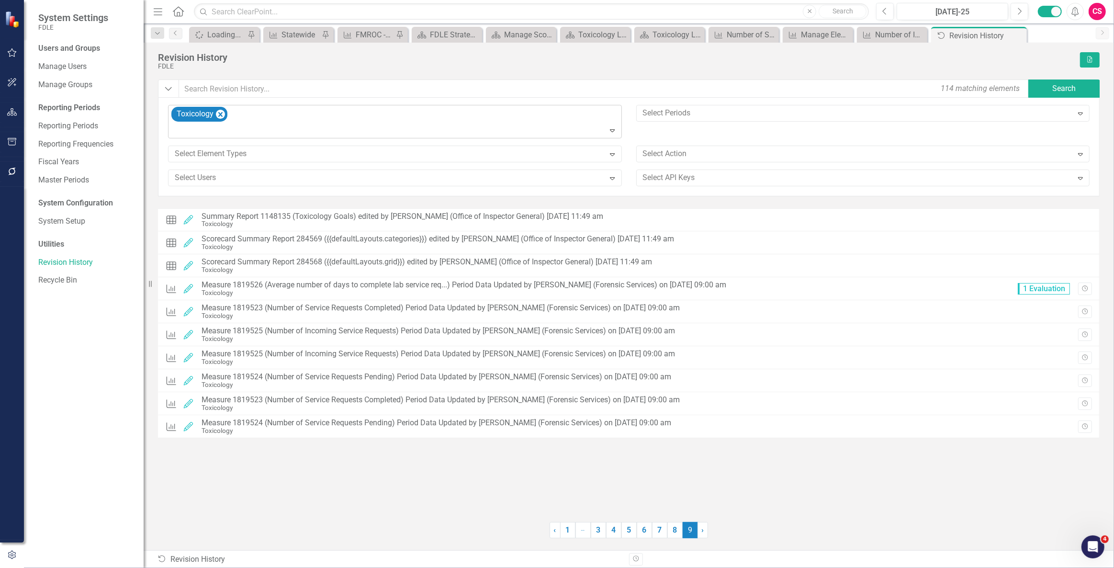
click at [269, 126] on div at bounding box center [396, 130] width 450 height 13
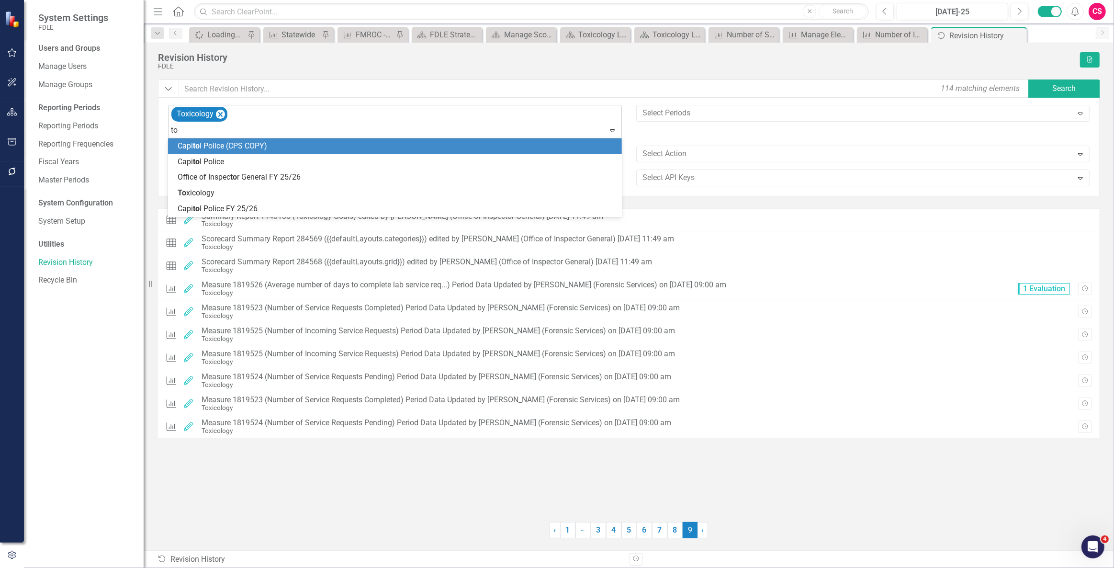
type input "tox"
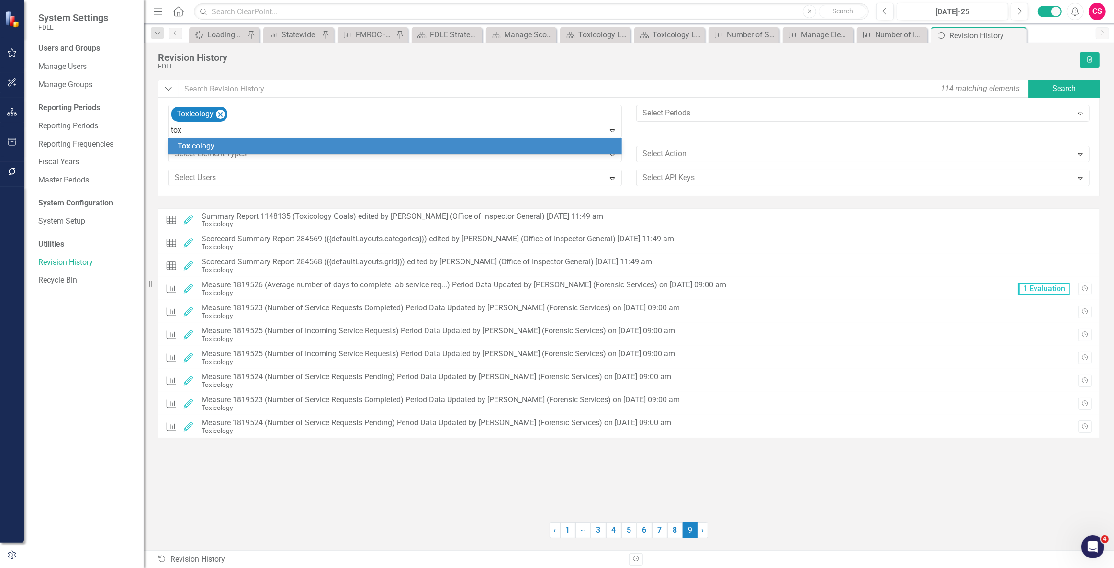
click at [244, 142] on div "Tox icology" at bounding box center [397, 146] width 439 height 11
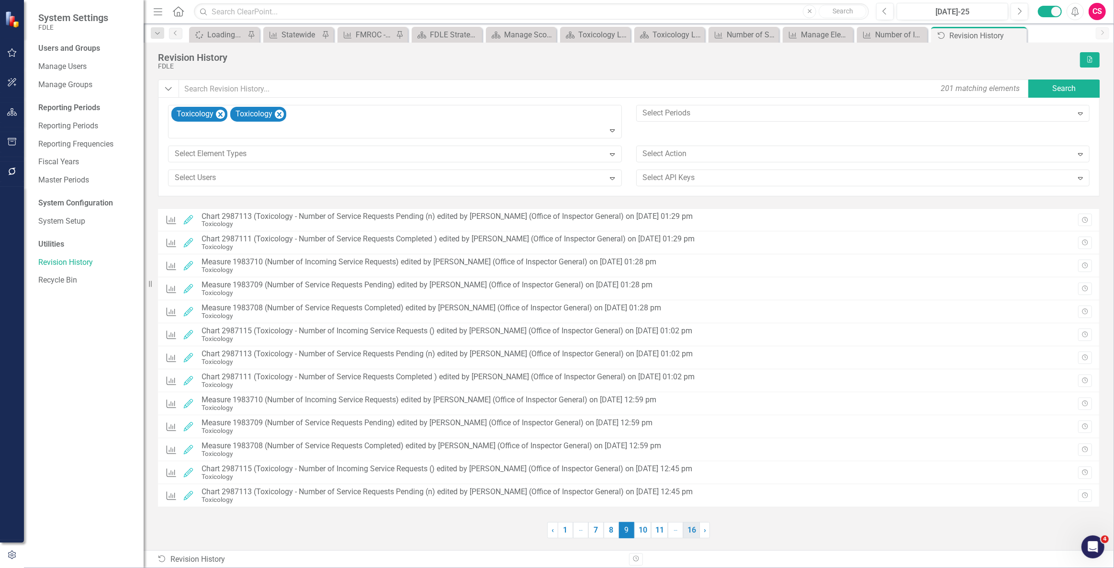
click at [690, 525] on link "16" at bounding box center [691, 530] width 17 height 16
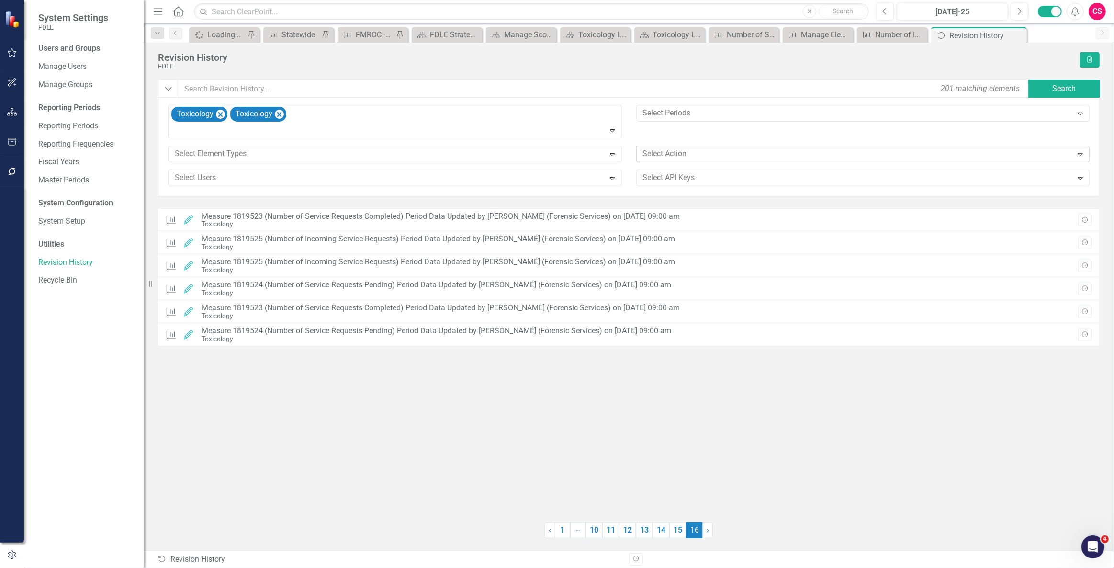
click at [703, 152] on div at bounding box center [856, 153] width 434 height 13
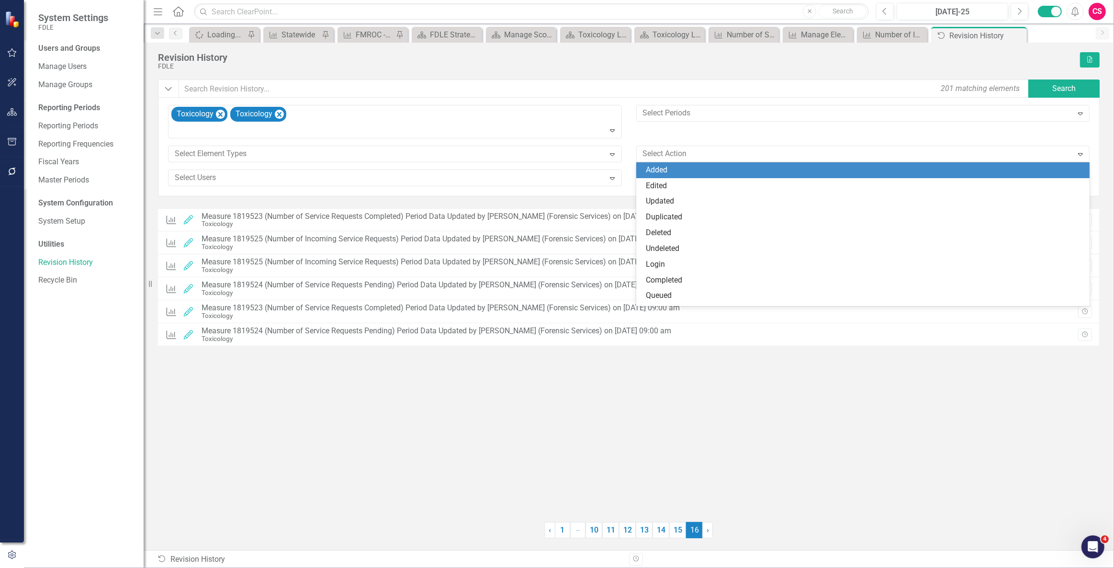
click at [675, 170] on div "Added" at bounding box center [865, 170] width 439 height 11
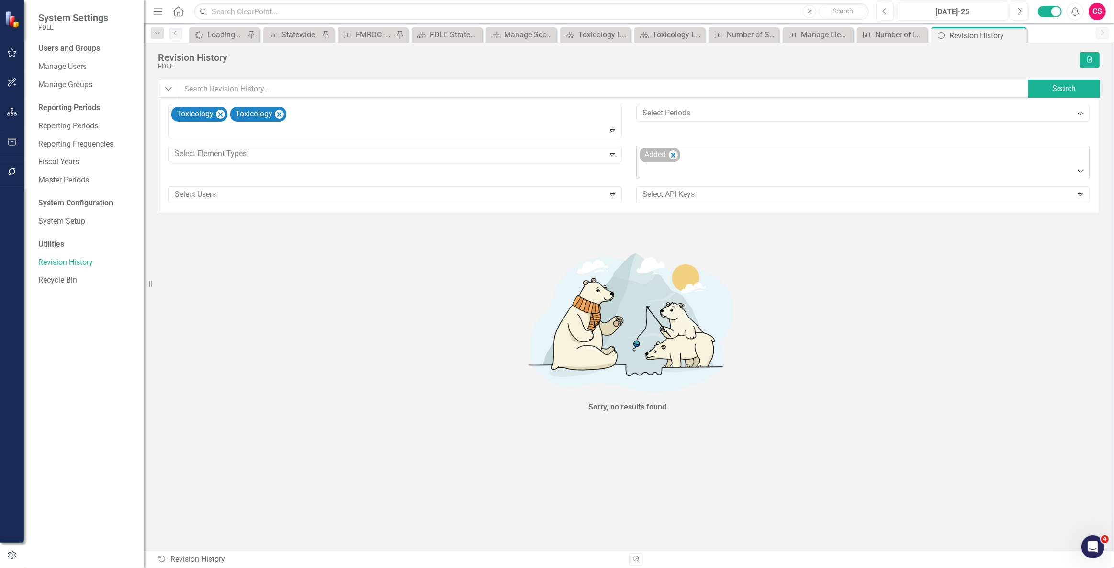
click at [678, 154] on div "Added" at bounding box center [660, 154] width 41 height 15
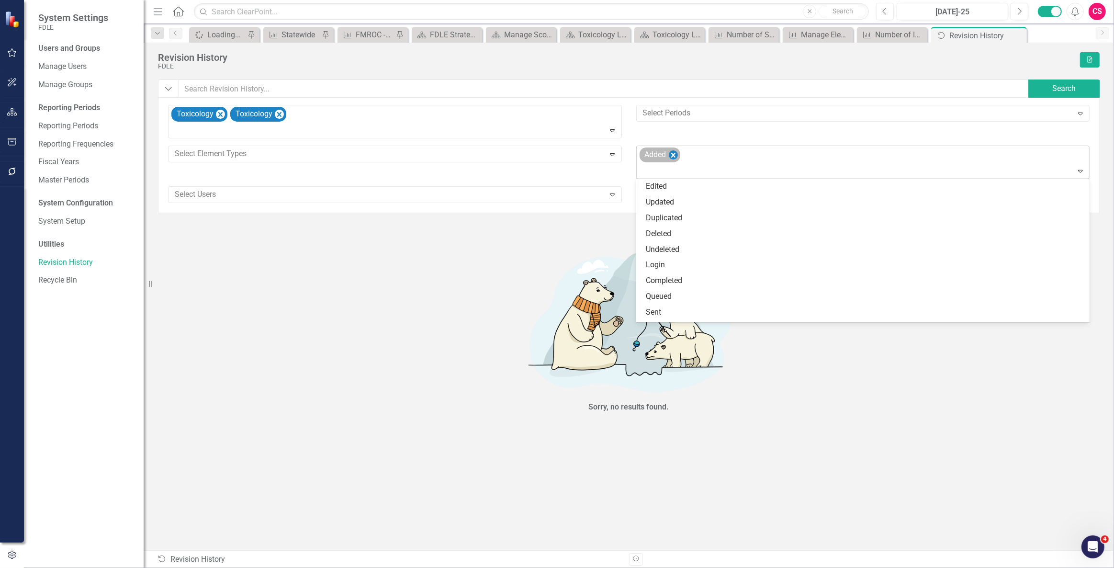
click at [678, 154] on icon "Remove Added" at bounding box center [672, 155] width 9 height 12
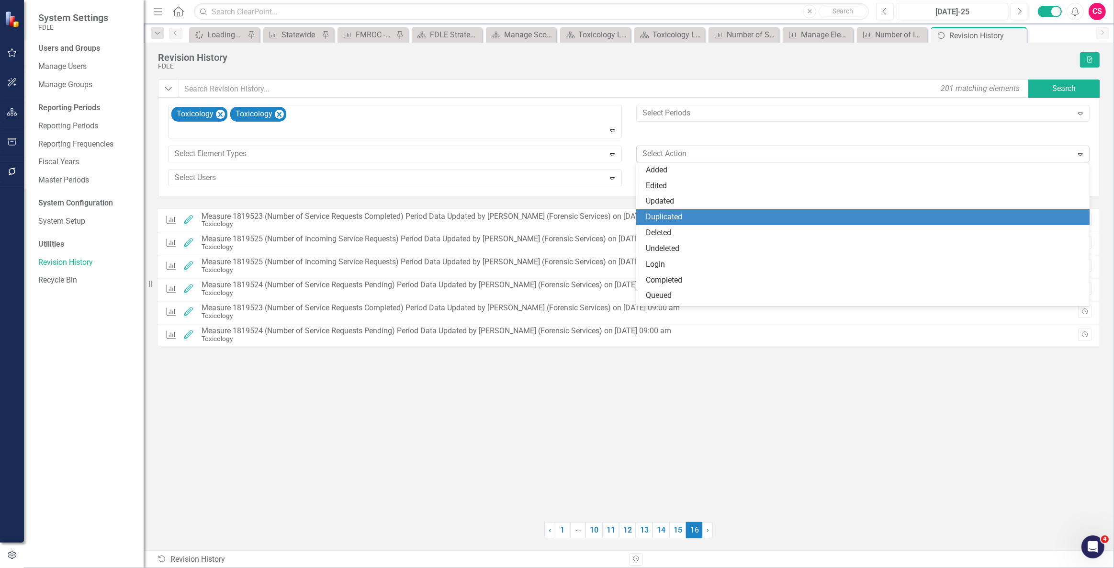
click at [679, 212] on div "Duplicated" at bounding box center [865, 217] width 439 height 11
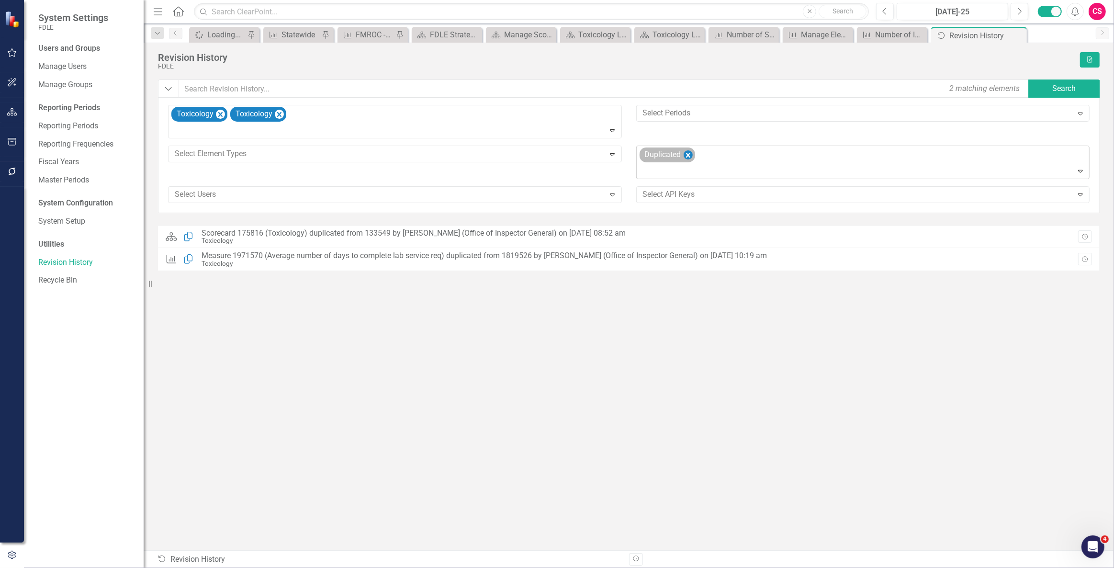
click at [692, 151] on icon "Remove Duplicated" at bounding box center [687, 155] width 9 height 12
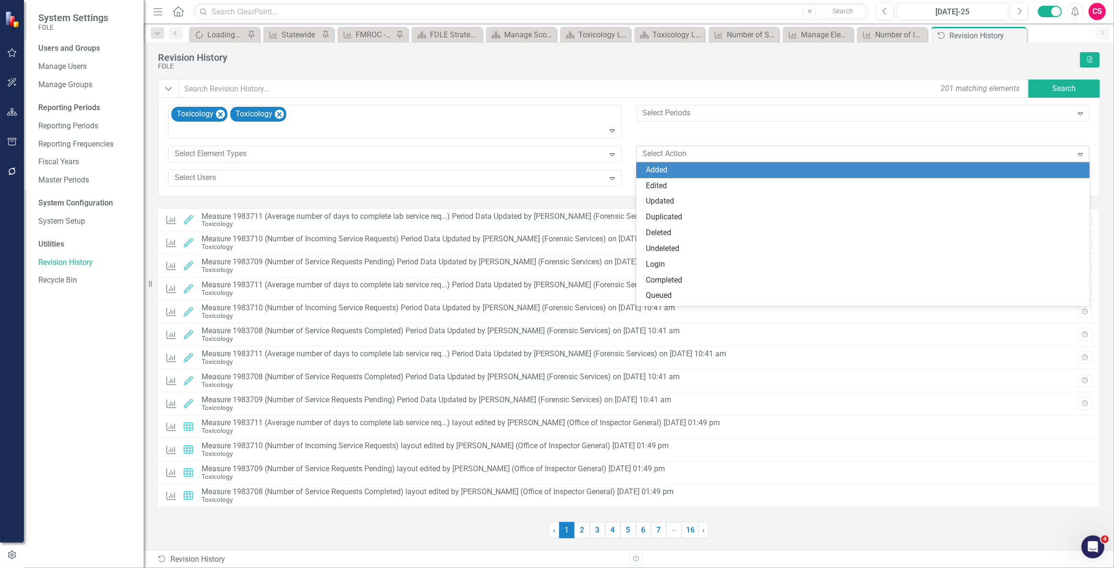
click at [692, 151] on div at bounding box center [856, 153] width 434 height 13
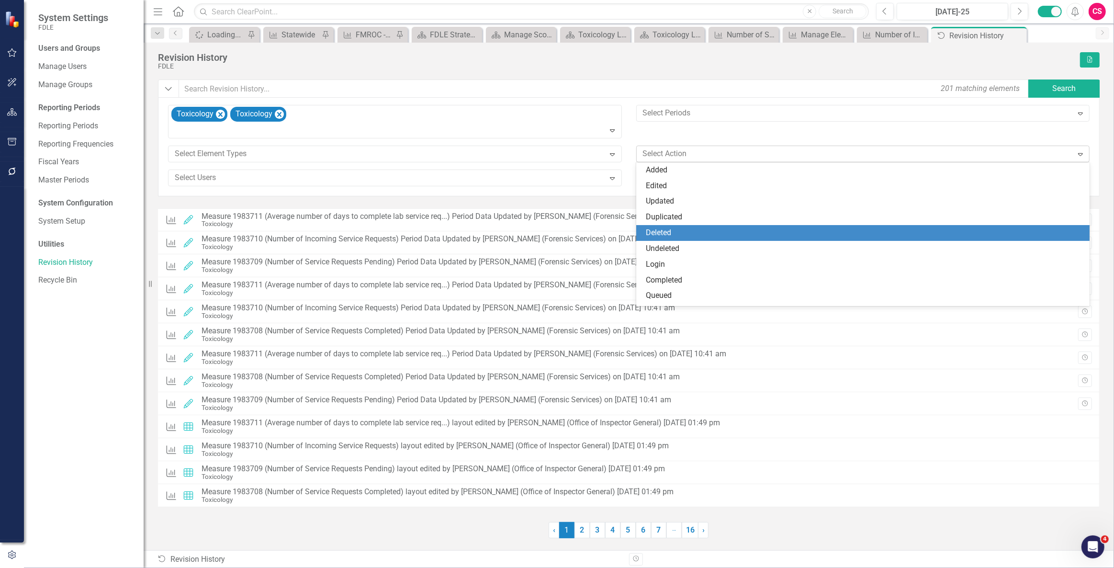
click at [673, 225] on div "Deleted" at bounding box center [863, 233] width 454 height 16
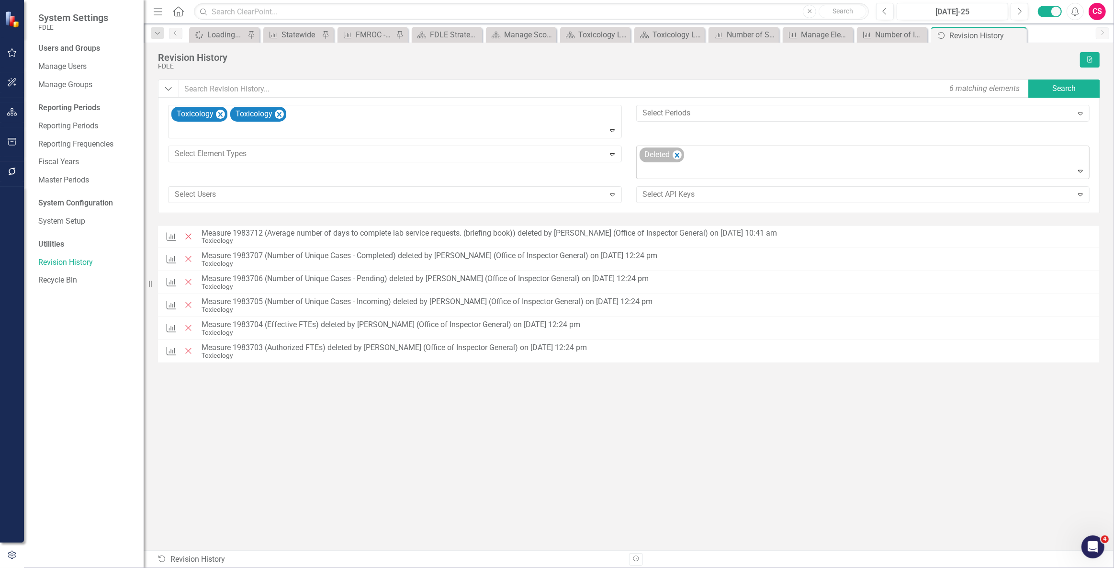
click at [683, 156] on div "Deleted" at bounding box center [662, 154] width 45 height 15
click at [682, 155] on div "Deleted" at bounding box center [662, 154] width 45 height 15
click at [680, 154] on icon "Remove Deleted" at bounding box center [676, 155] width 9 height 12
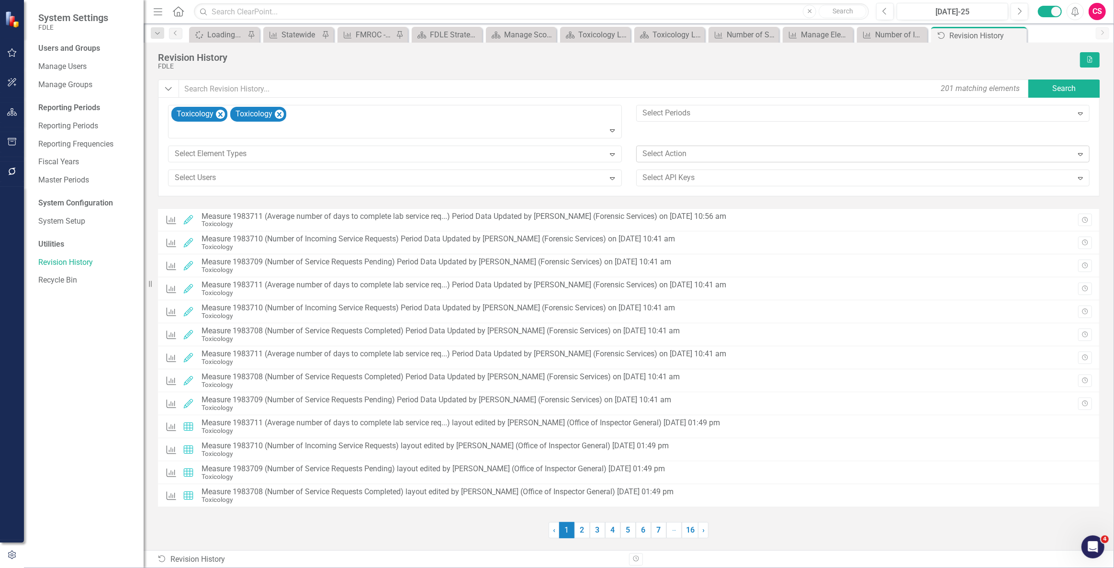
click at [678, 153] on div at bounding box center [856, 153] width 434 height 13
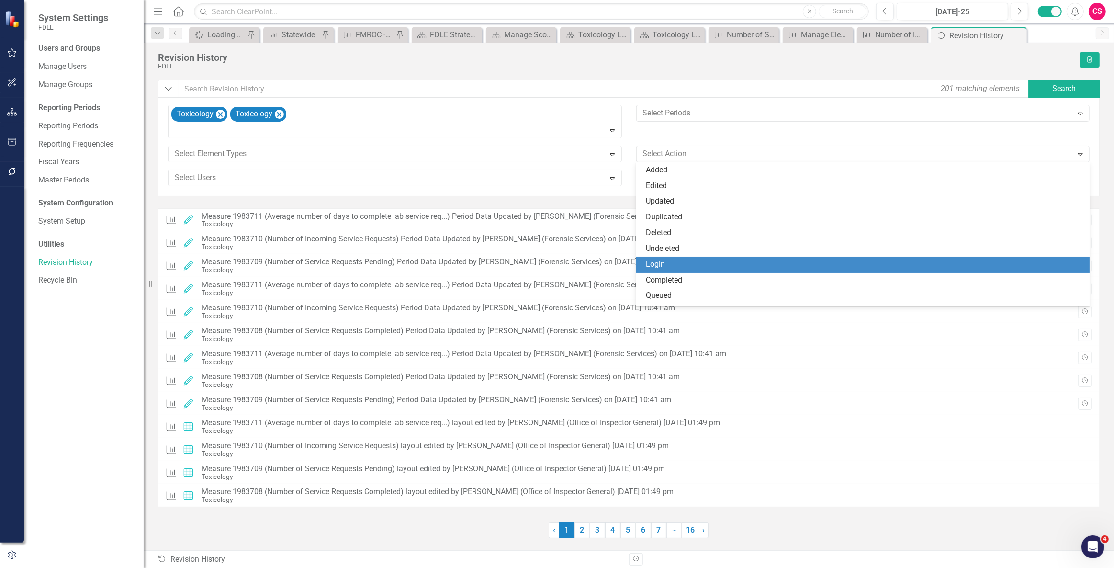
scroll to position [29, 0]
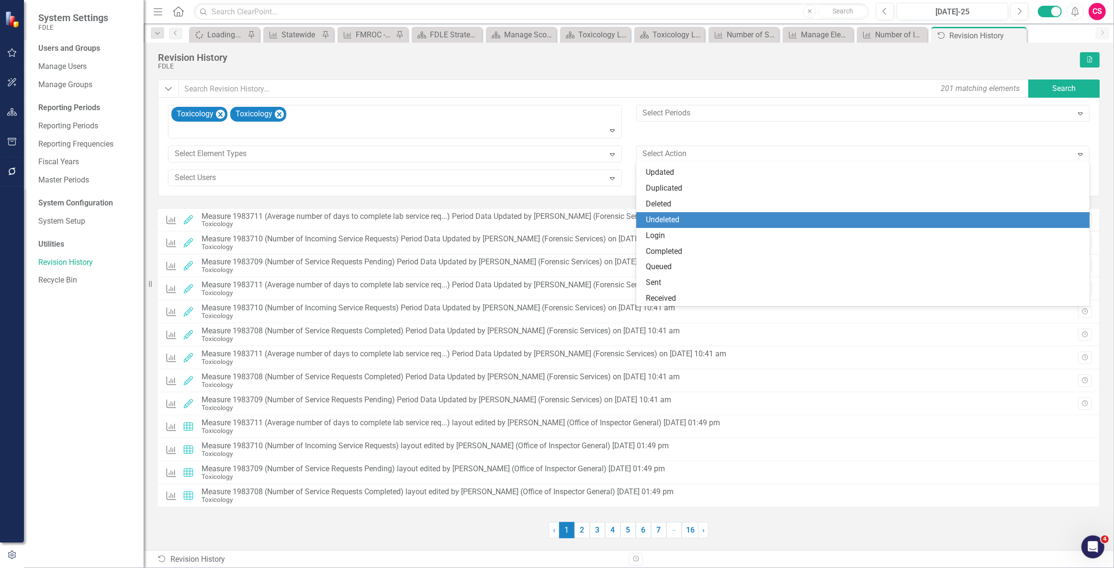
click at [673, 216] on div "Undeleted" at bounding box center [865, 220] width 439 height 11
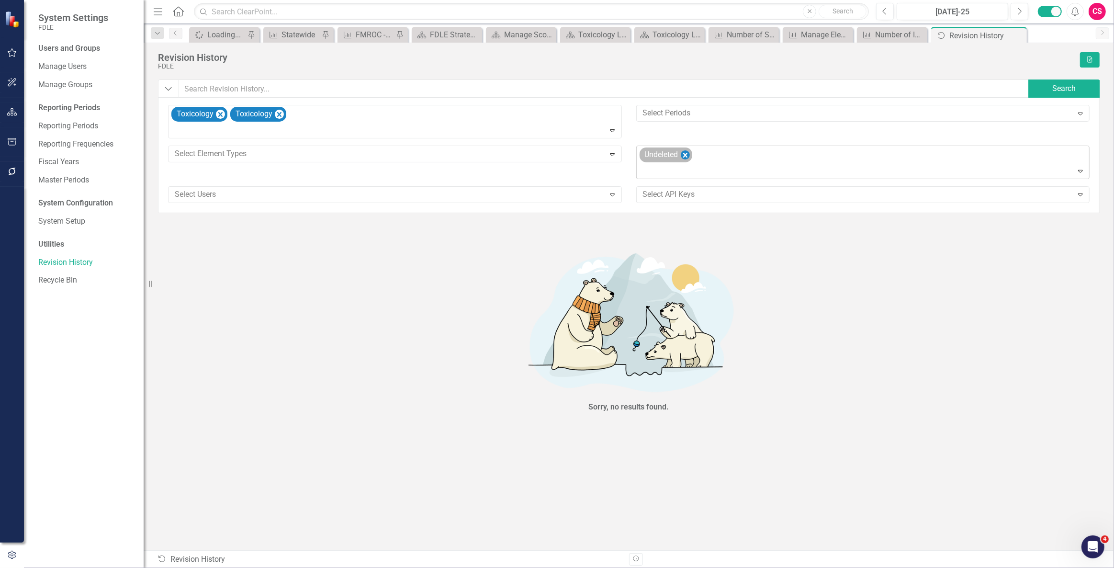
click at [687, 154] on icon "Remove Undeleted" at bounding box center [685, 154] width 4 height 5
click at [687, 165] on div at bounding box center [864, 171] width 450 height 13
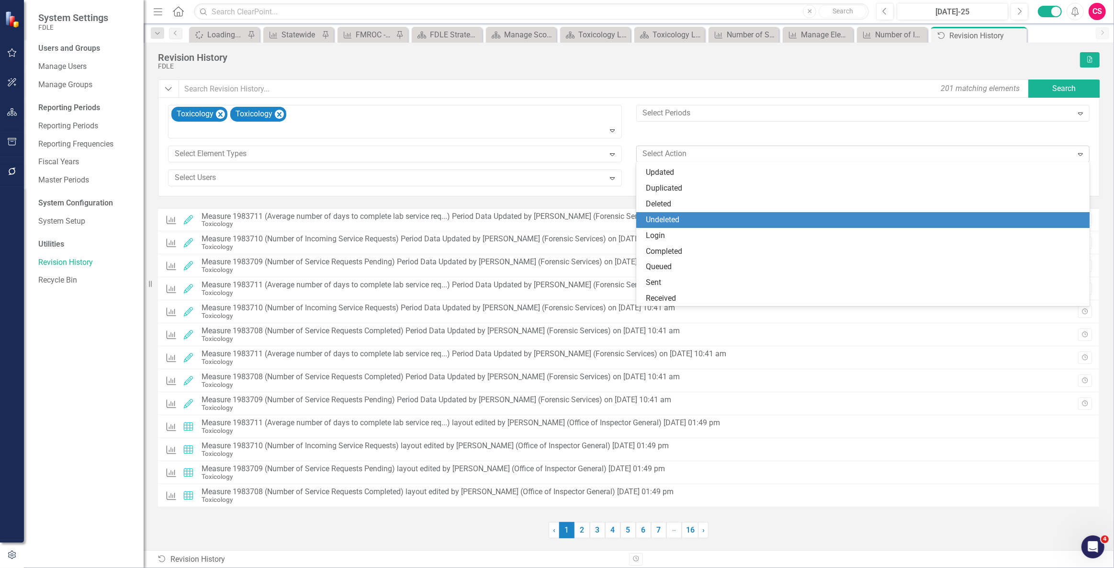
scroll to position [0, 0]
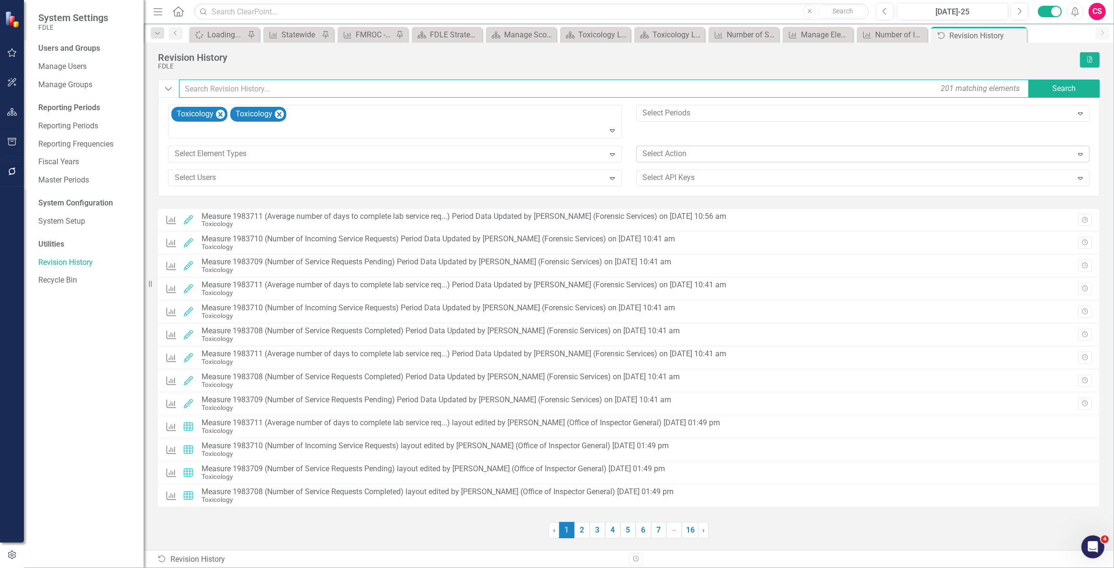
click at [666, 82] on input "text" at bounding box center [604, 88] width 851 height 18
click at [39, 289] on div "Users and Groups Manage Users Manage Groups Reporting Periods Reporting Periods…" at bounding box center [84, 305] width 120 height 525
click at [51, 279] on link "Recycle Bin" at bounding box center [86, 280] width 96 height 11
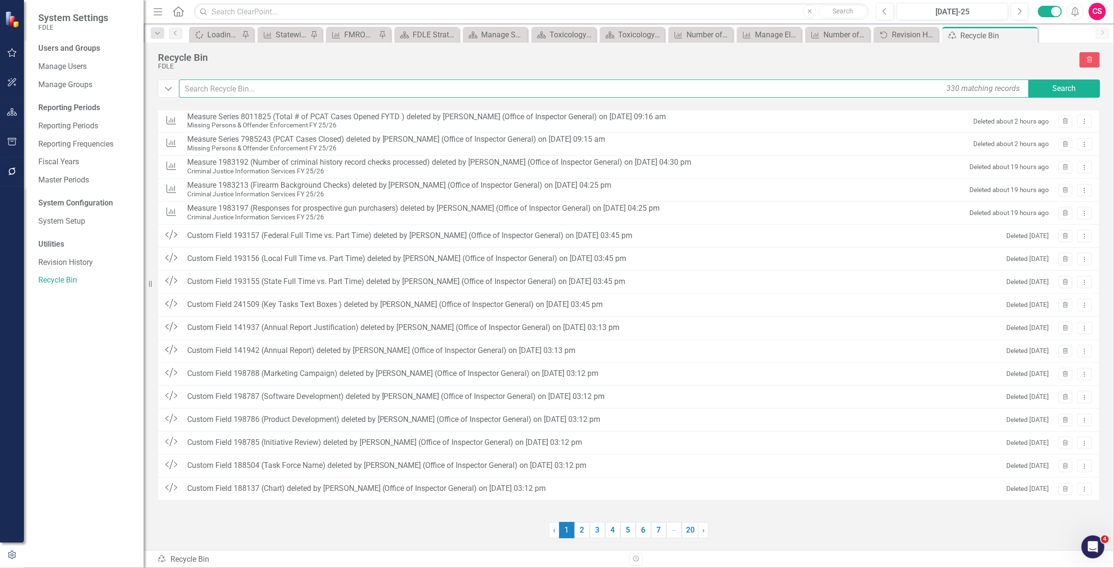
click at [226, 96] on input "text" at bounding box center [604, 88] width 851 height 18
type input "toxicology"
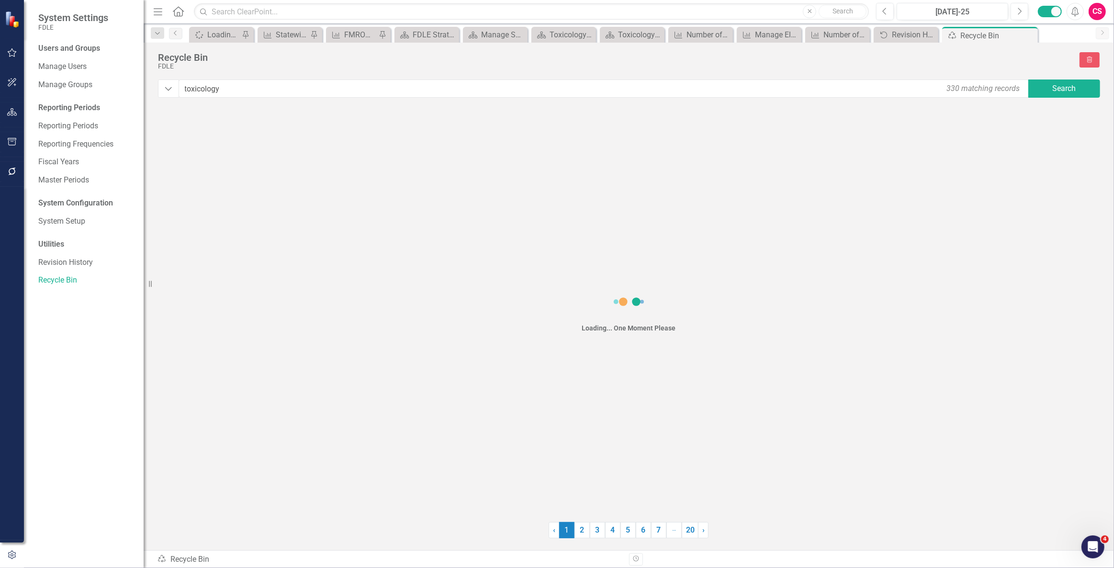
click at [1046, 77] on div "Recycle Bin FDLE icon.trashPage" at bounding box center [629, 65] width 942 height 27
click at [1054, 83] on button "Search" at bounding box center [1065, 88] width 72 height 18
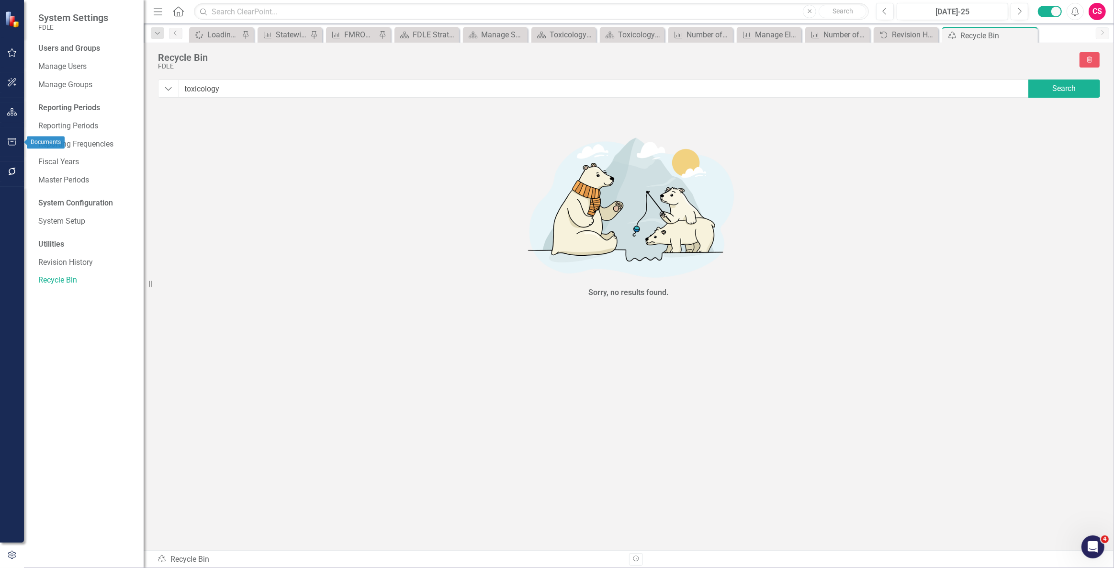
click at [13, 107] on button "button" at bounding box center [12, 112] width 22 height 20
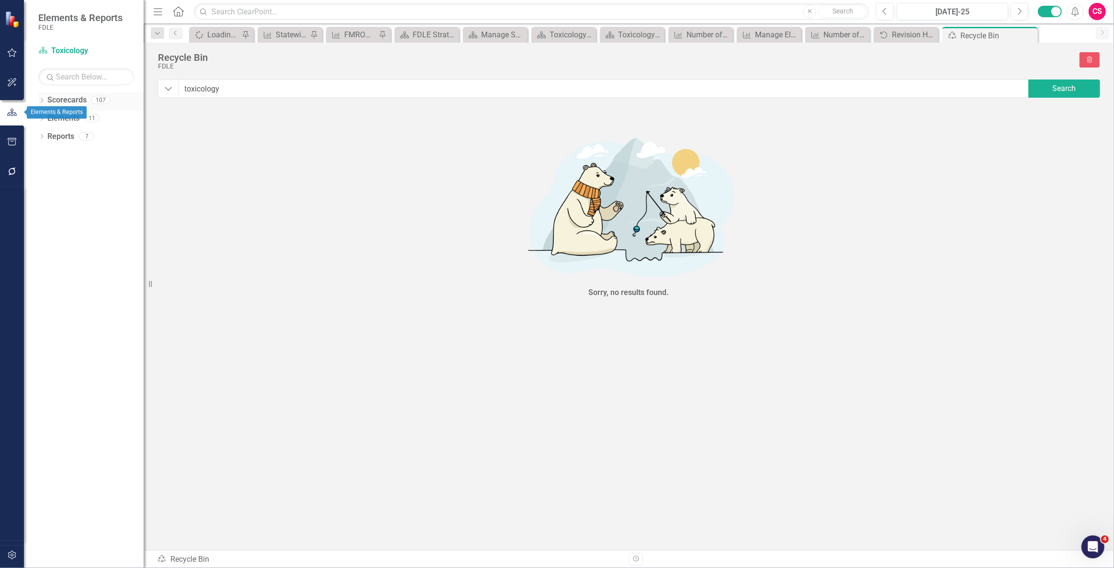
click at [67, 101] on link "Scorecards" at bounding box center [66, 100] width 39 height 11
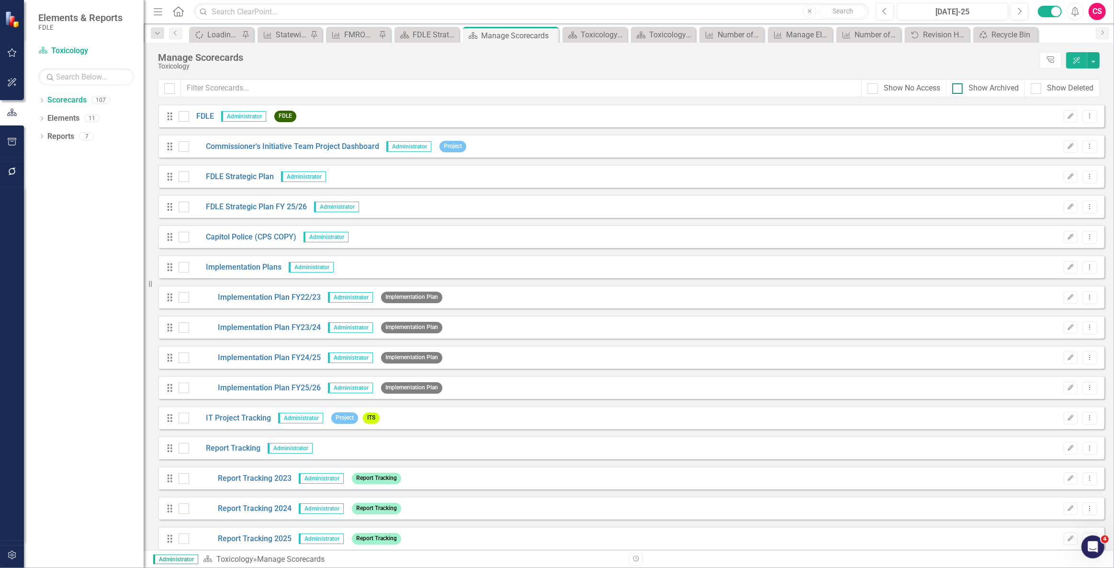
click at [1000, 90] on div "Show Archived" at bounding box center [994, 88] width 50 height 11
click at [959, 90] on input "Show Archived" at bounding box center [955, 86] width 6 height 6
checkbox input "true"
click at [1061, 86] on div "Show Deleted" at bounding box center [1070, 88] width 46 height 11
click at [1037, 86] on input "Show Deleted" at bounding box center [1034, 86] width 6 height 6
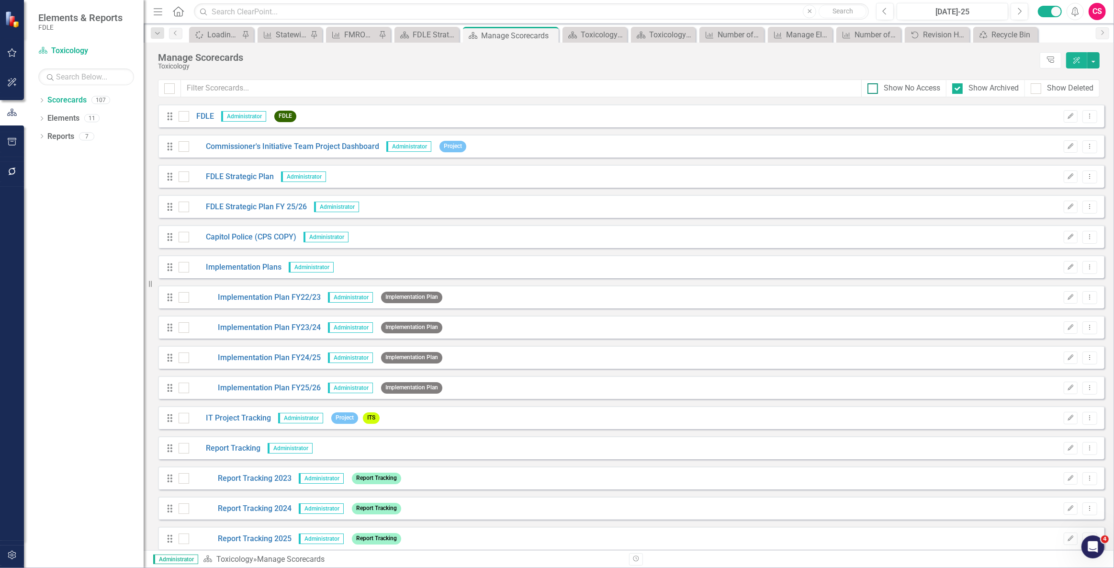
checkbox input "true"
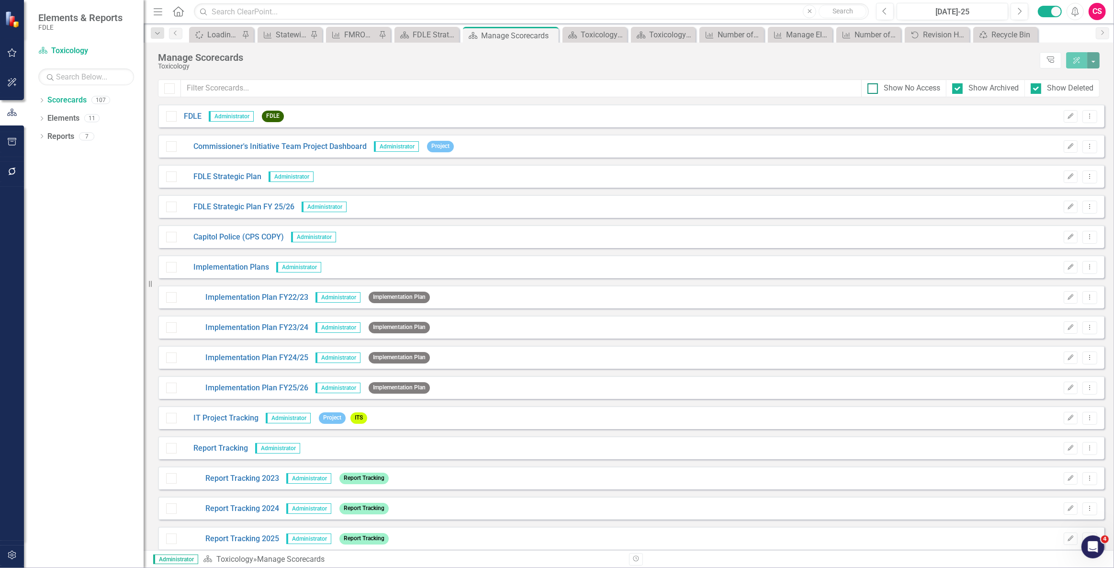
click at [933, 89] on div "Show No Access" at bounding box center [912, 88] width 57 height 11
click at [874, 89] on input "Show No Access" at bounding box center [871, 86] width 6 height 6
checkbox input "true"
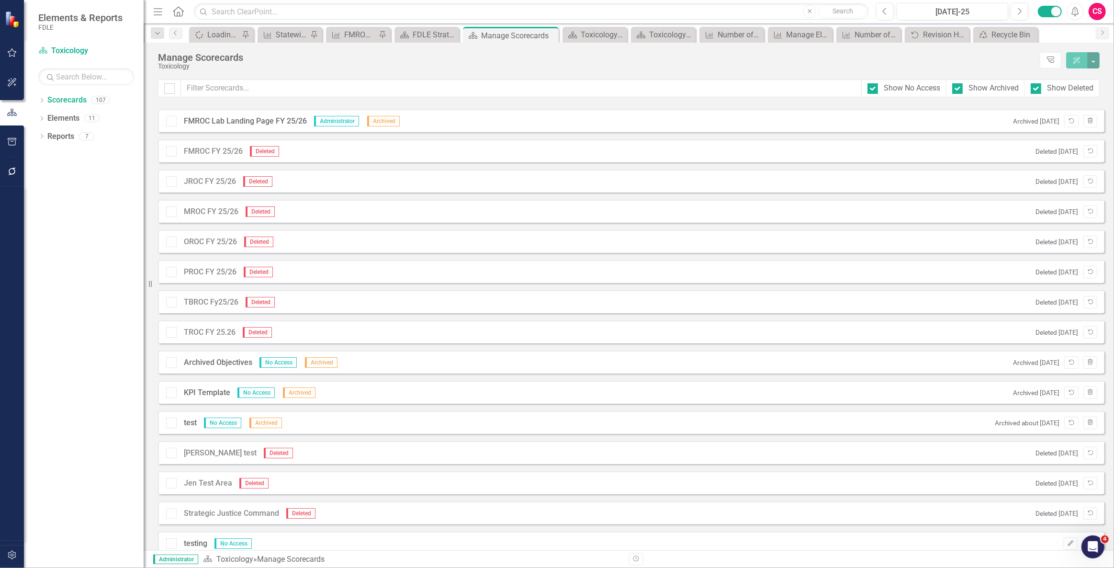
scroll to position [4079, 0]
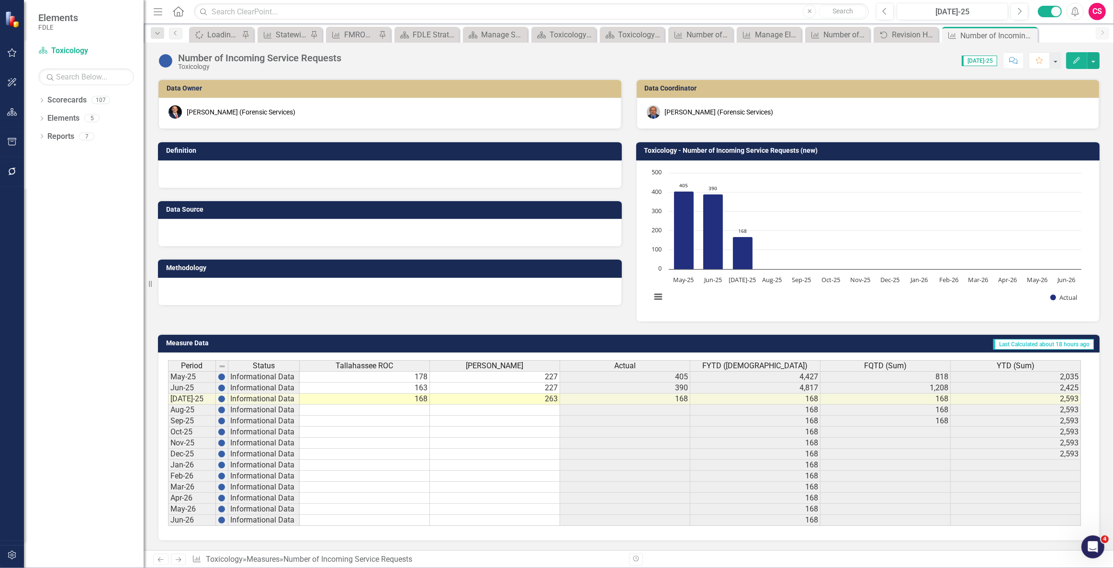
click at [617, 363] on span "Actual" at bounding box center [625, 366] width 22 height 9
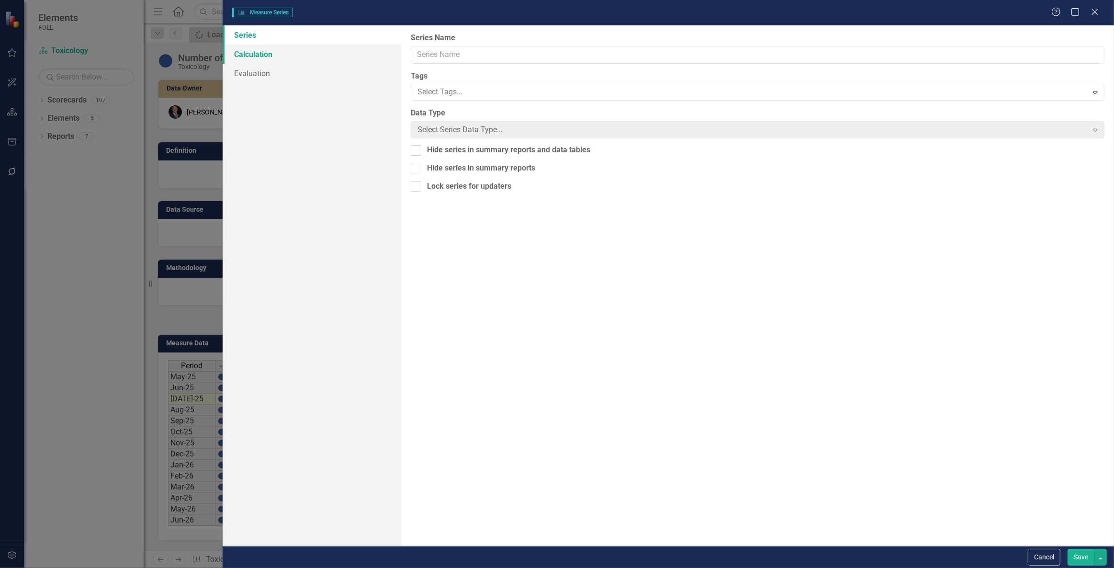
click at [243, 58] on link "Calculation" at bounding box center [312, 54] width 178 height 19
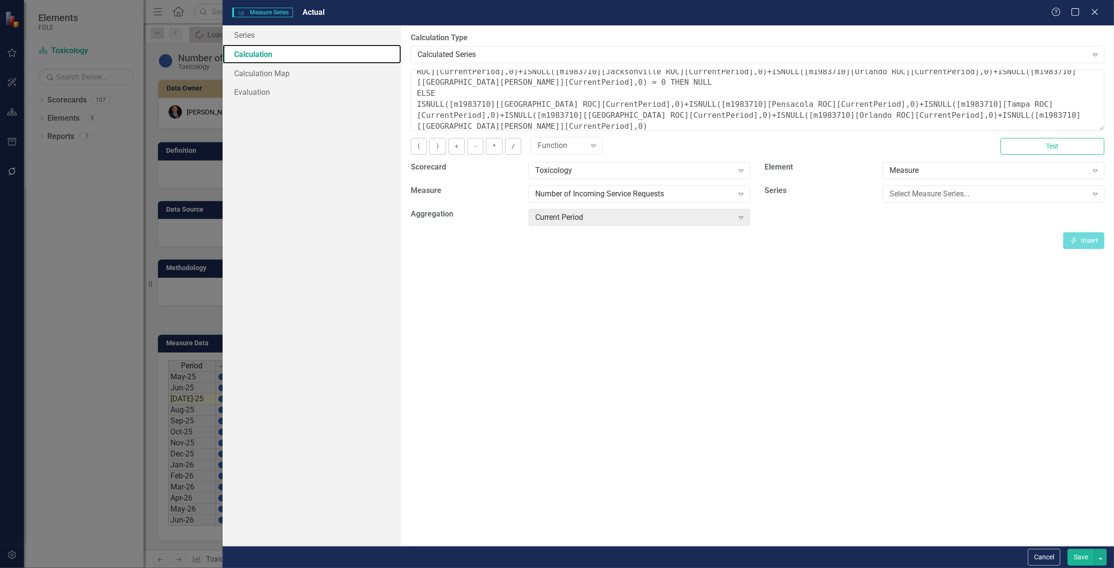
scroll to position [33, 0]
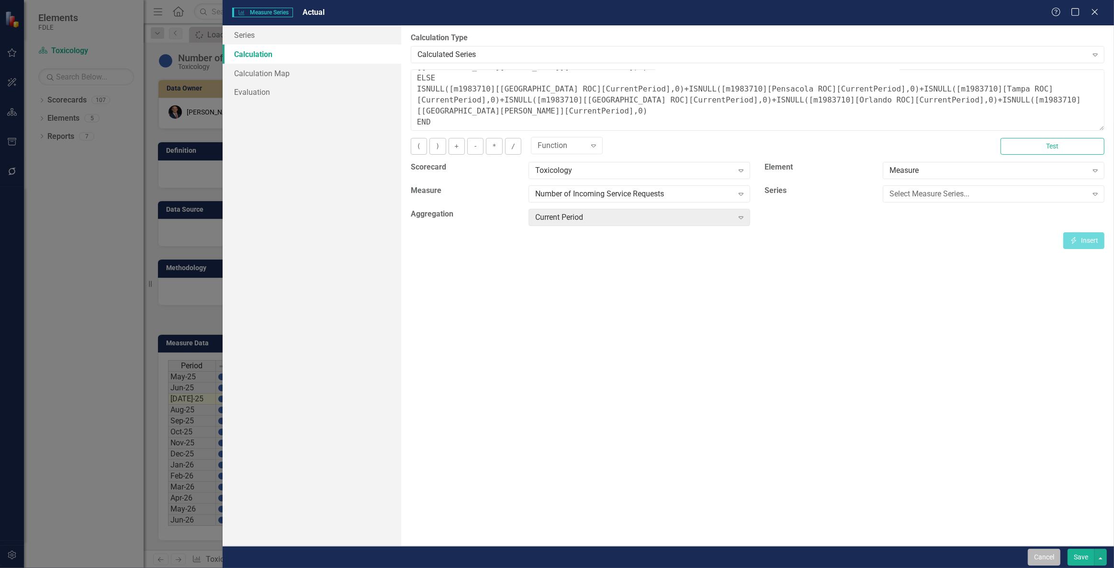
click at [1038, 560] on button "Cancel" at bounding box center [1044, 557] width 33 height 17
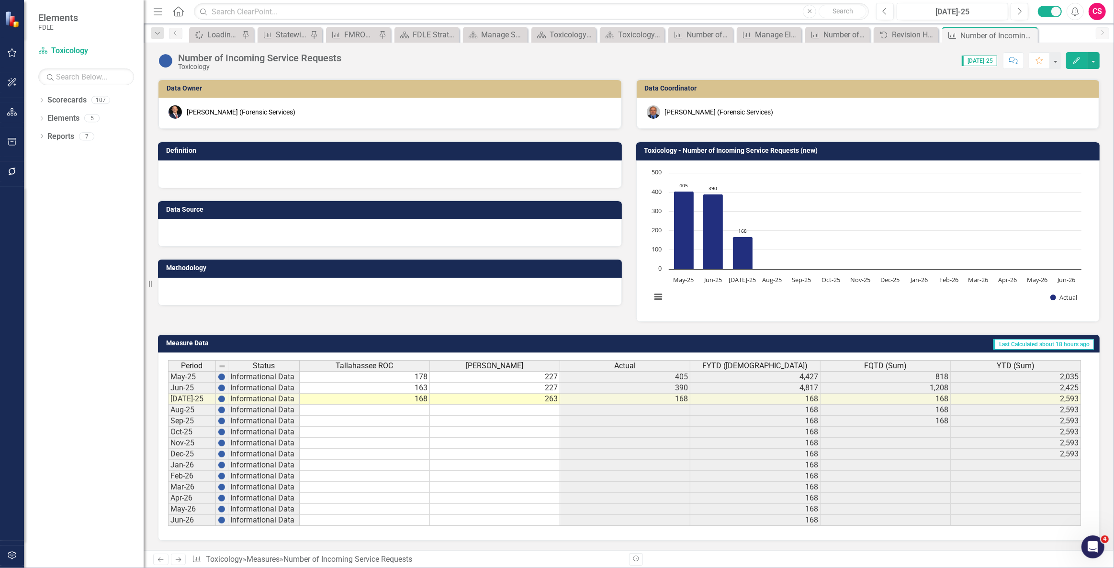
click at [628, 362] on span "Actual" at bounding box center [625, 366] width 22 height 9
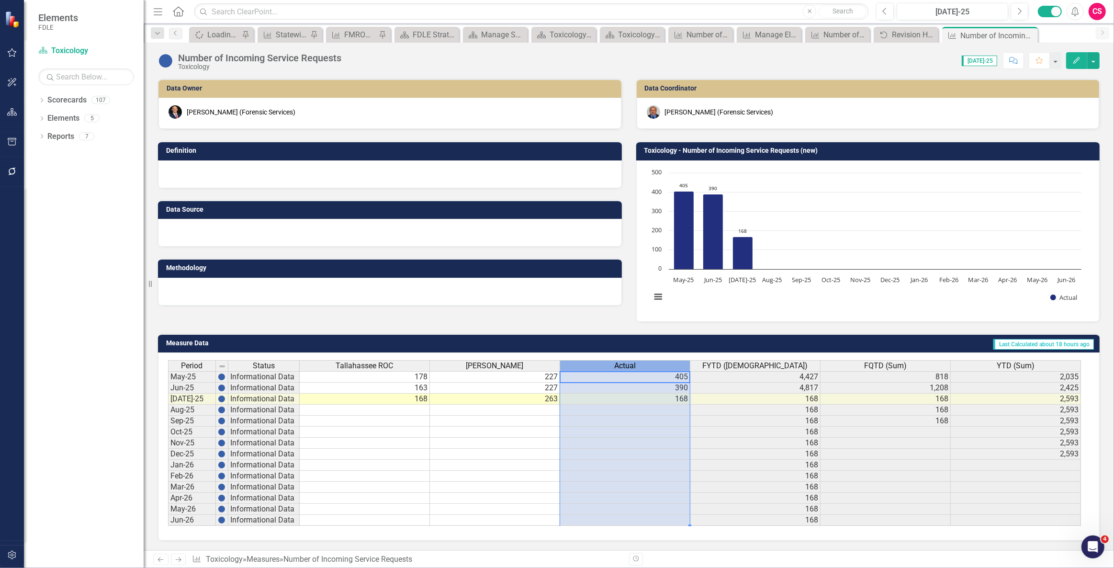
click at [628, 362] on span "Actual" at bounding box center [625, 366] width 22 height 9
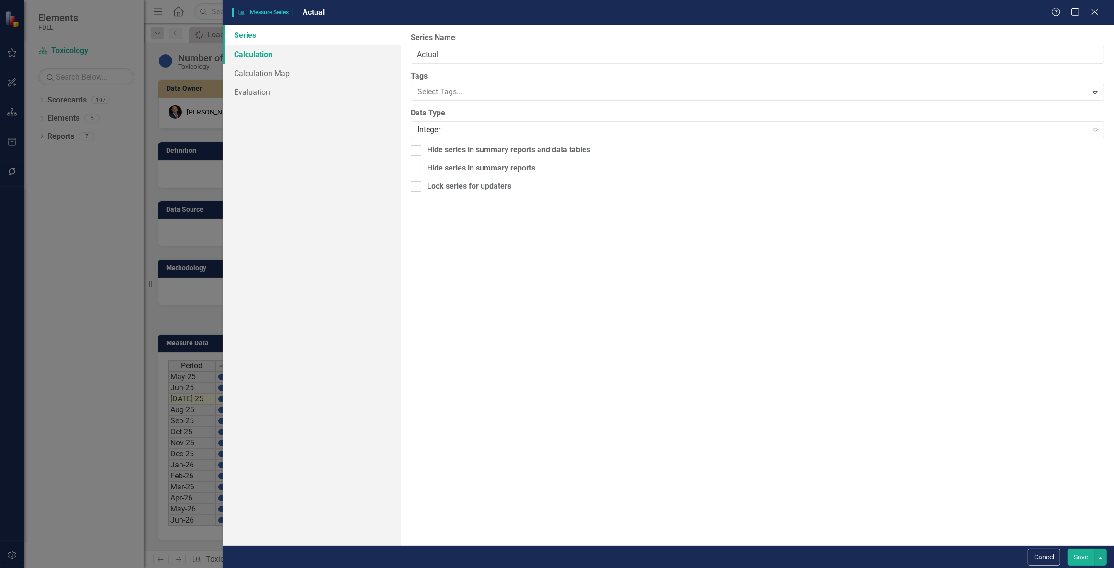
click at [282, 57] on link "Calculation" at bounding box center [312, 54] width 178 height 19
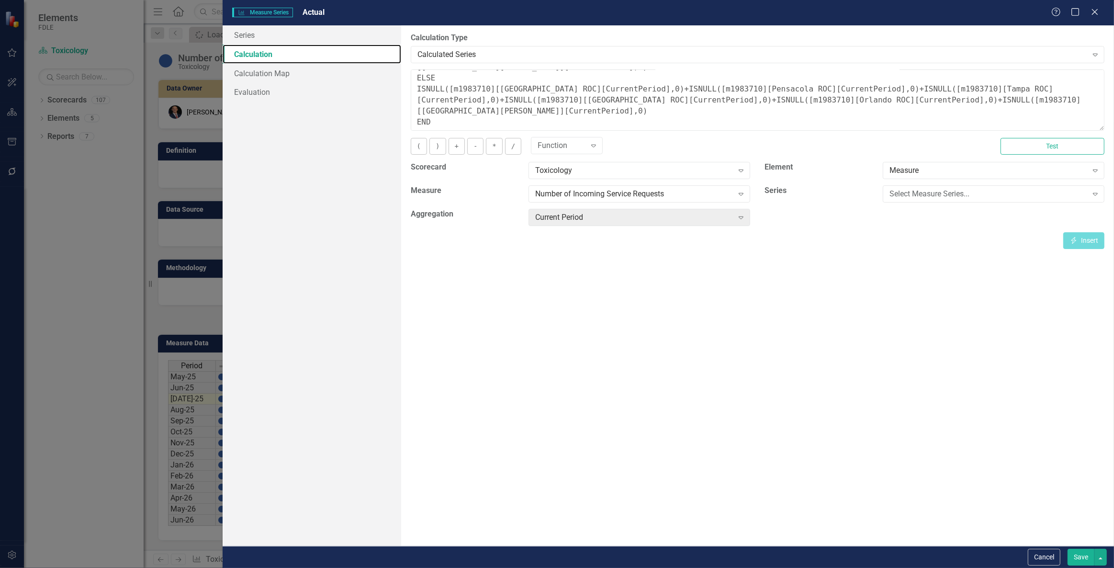
scroll to position [0, 0]
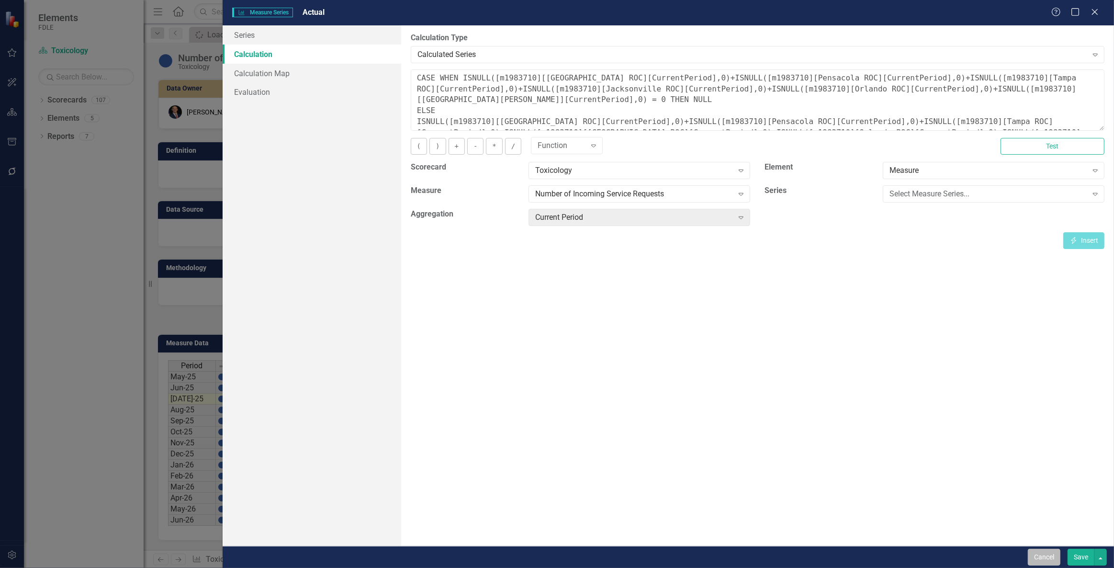
click at [1039, 559] on button "Cancel" at bounding box center [1044, 557] width 33 height 17
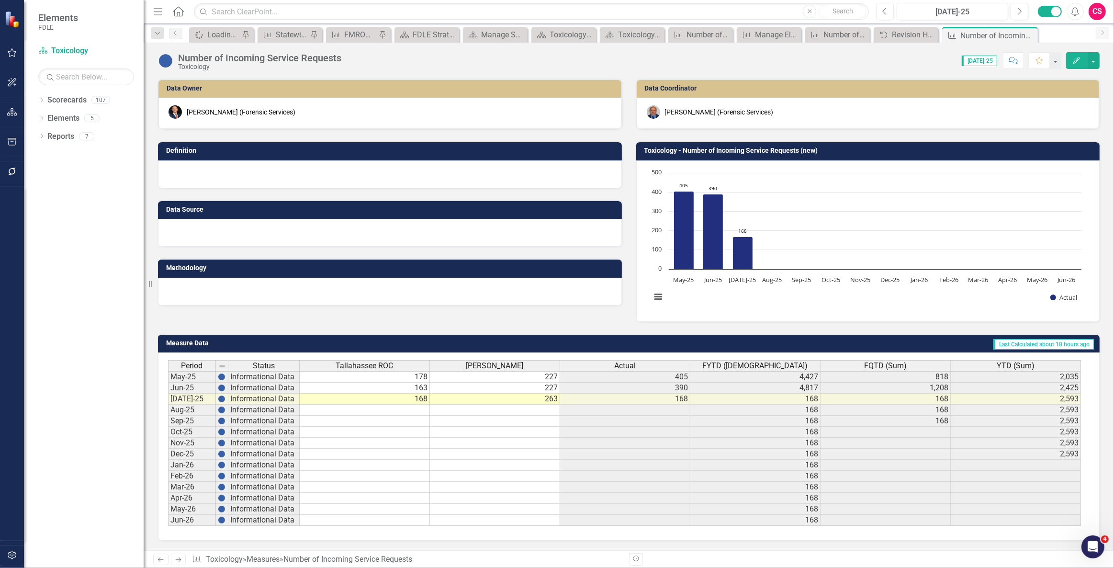
click at [9, 544] on div at bounding box center [12, 543] width 24 height 5
click at [12, 551] on icon "button" at bounding box center [12, 555] width 10 height 8
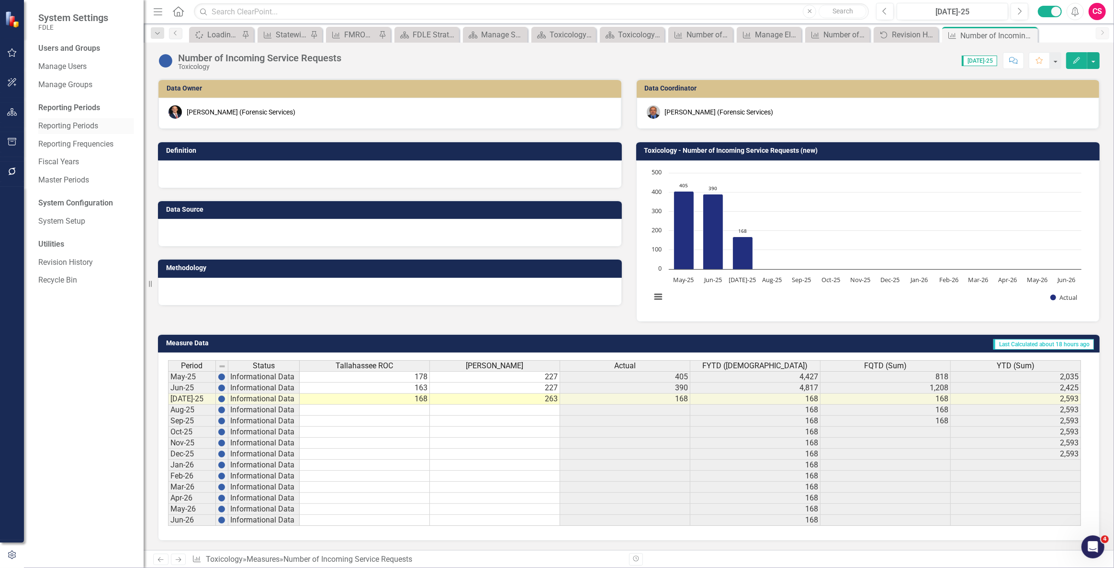
click at [65, 125] on link "Reporting Periods" at bounding box center [86, 126] width 96 height 11
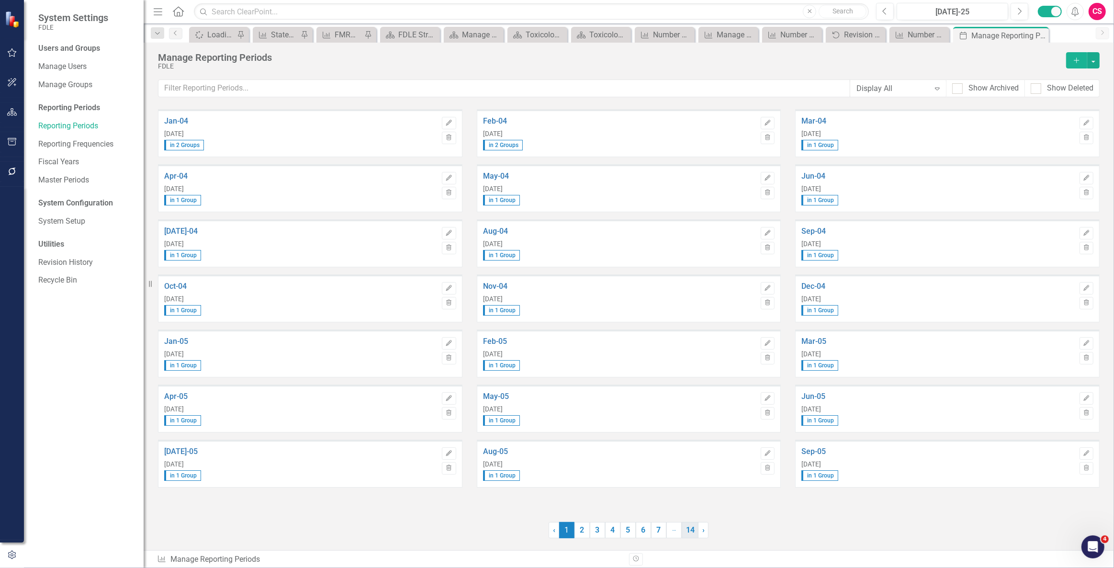
click at [685, 531] on link "14" at bounding box center [690, 530] width 17 height 16
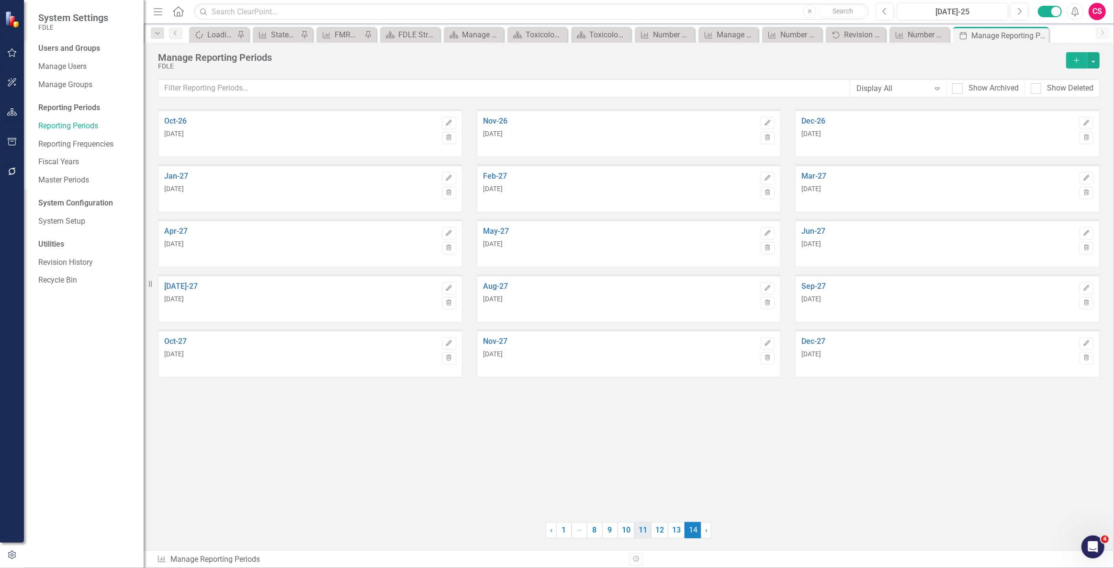
click at [646, 530] on link "11" at bounding box center [642, 530] width 17 height 16
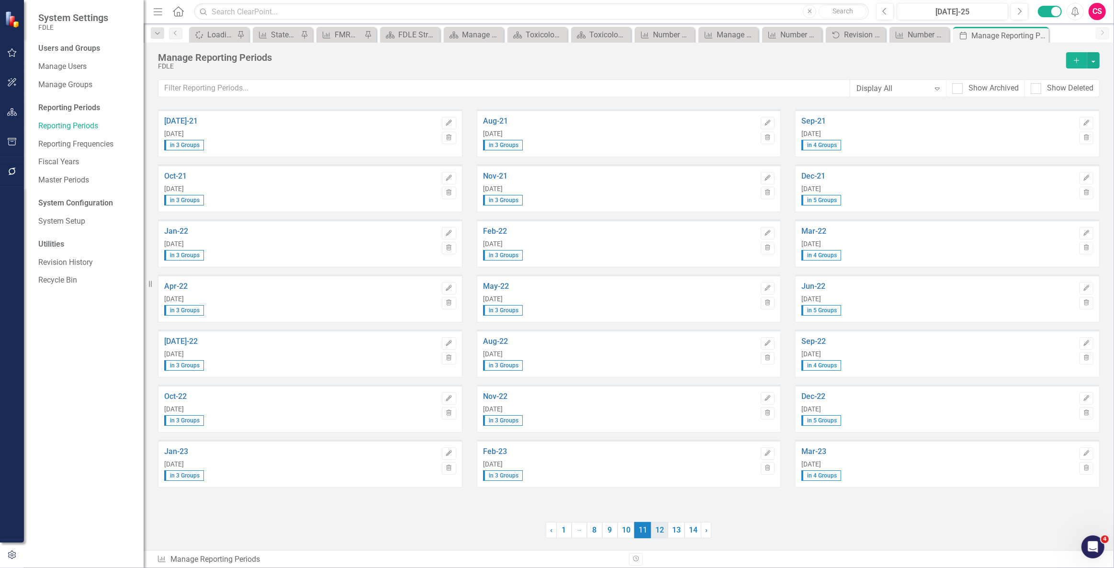
click at [656, 530] on link "12" at bounding box center [659, 530] width 17 height 16
click at [666, 529] on span "12 (current)" at bounding box center [659, 530] width 17 height 16
click at [674, 529] on link "13" at bounding box center [676, 530] width 17 height 16
click at [53, 142] on link "Reporting Frequencies" at bounding box center [86, 144] width 96 height 11
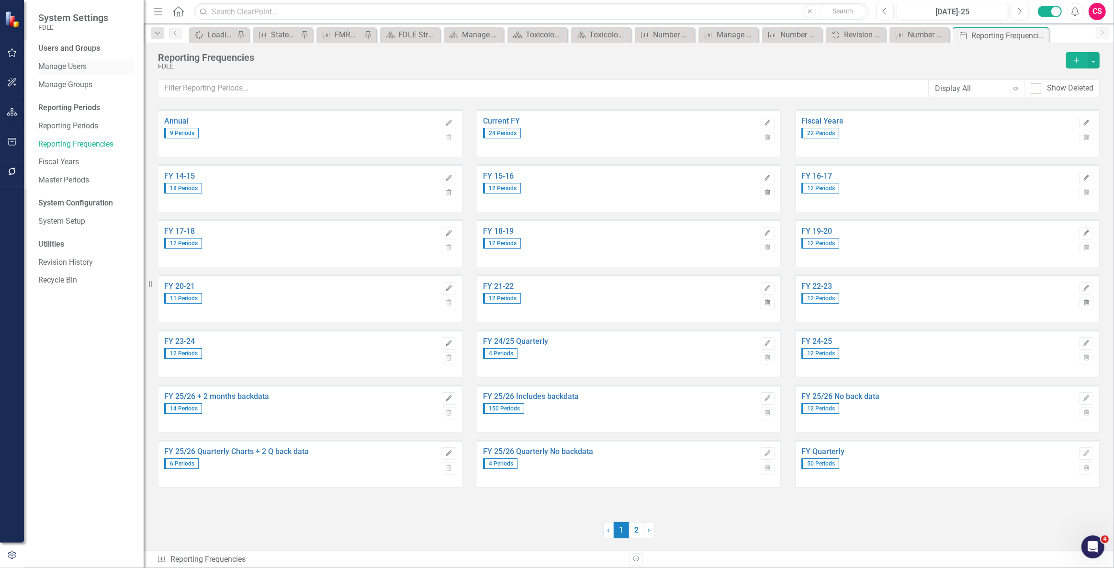
click at [56, 67] on link "Manage Users" at bounding box center [86, 66] width 96 height 11
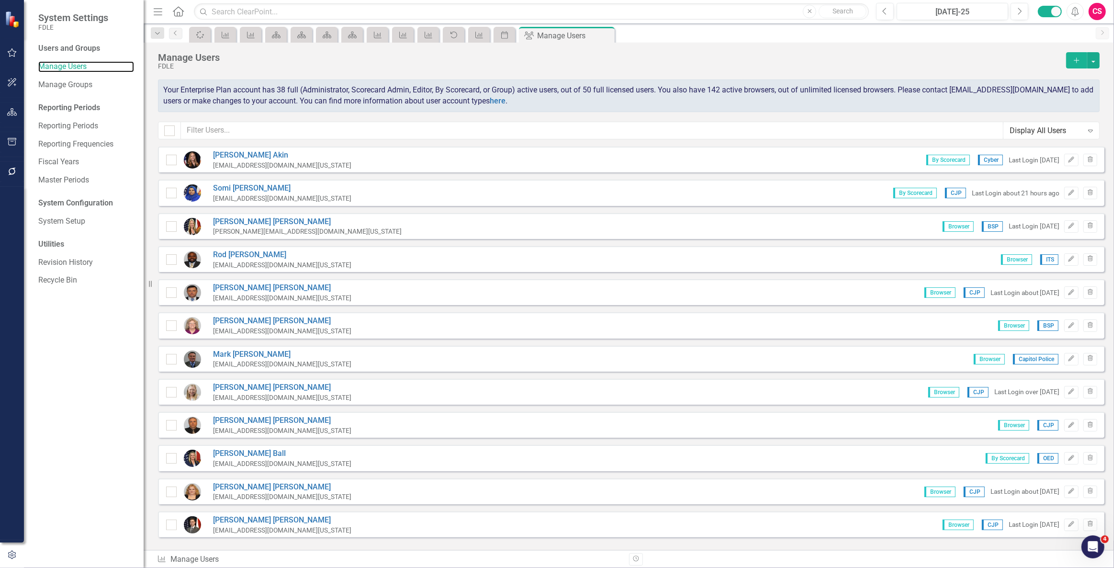
checkbox input "false"
click at [241, 125] on input "text" at bounding box center [592, 131] width 823 height 18
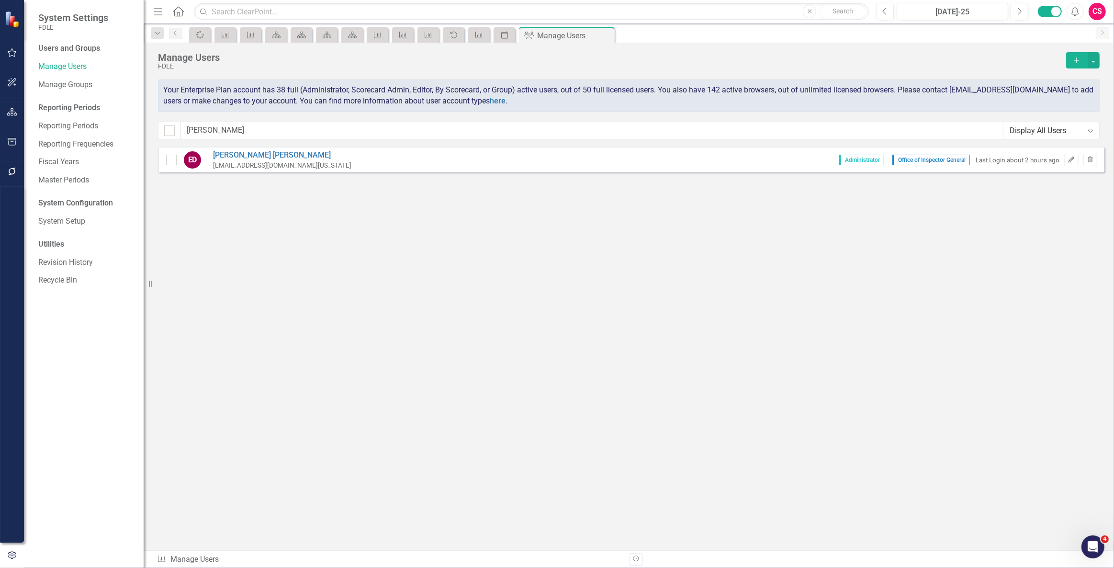
click at [1070, 160] on icon "Edit" at bounding box center [1071, 160] width 7 height 6
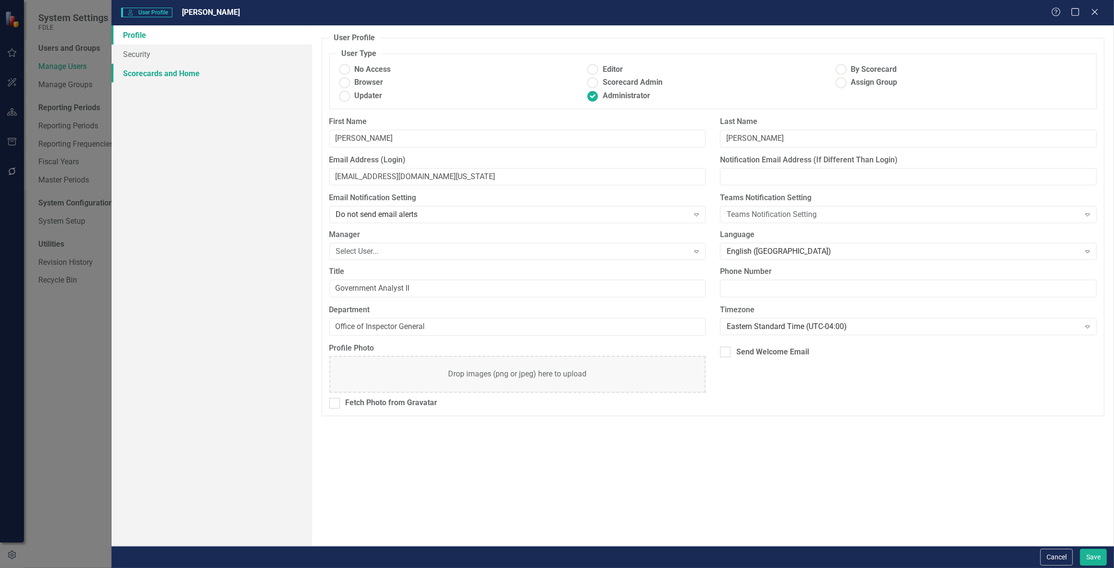
click at [218, 72] on link "Scorecards and Home" at bounding box center [212, 73] width 201 height 19
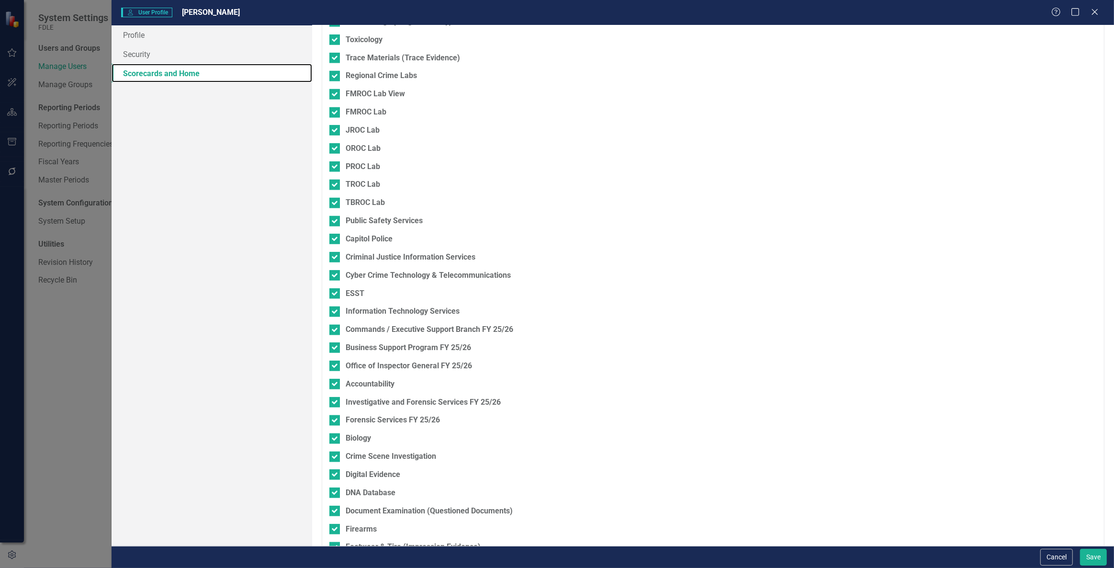
scroll to position [958, 0]
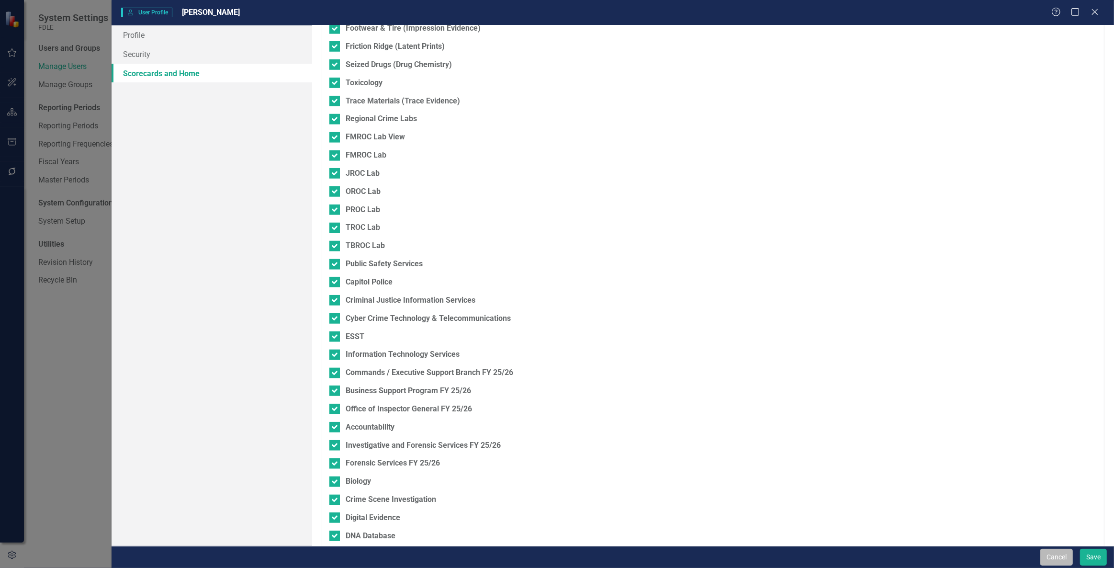
click at [1049, 558] on button "Cancel" at bounding box center [1056, 557] width 33 height 17
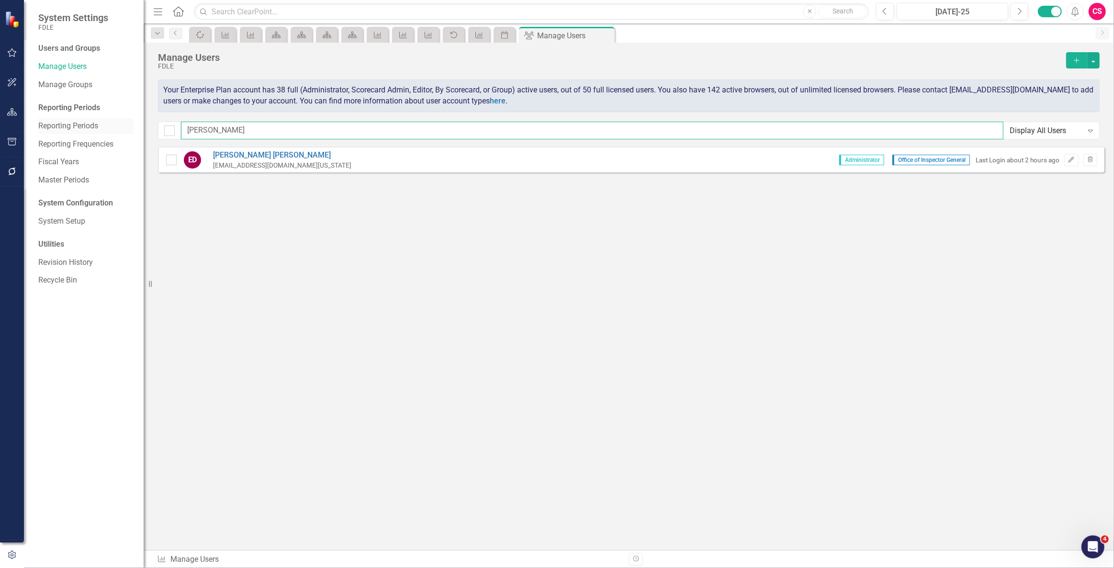
drag, startPoint x: 261, startPoint y: 126, endPoint x: 107, endPoint y: 123, distance: 154.2
click at [105, 124] on div "System Settings FDLE Users and Groups Manage Users Manage Groups Reporting Peri…" at bounding box center [557, 284] width 1114 height 568
type input "clear"
click at [1071, 163] on button "Edit" at bounding box center [1071, 160] width 14 height 12
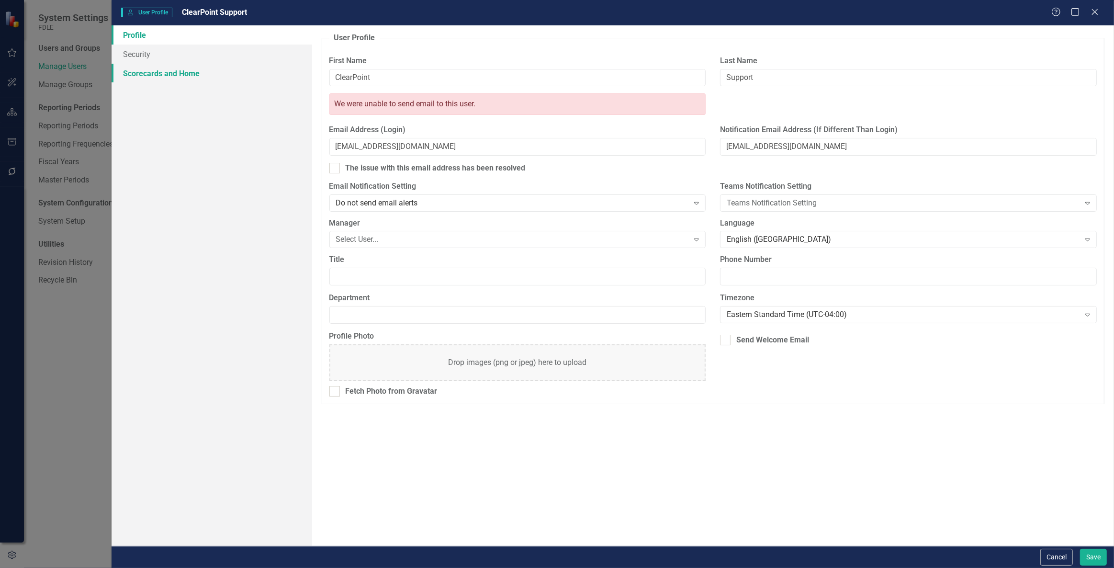
click at [165, 66] on link "Scorecards and Home" at bounding box center [212, 73] width 201 height 19
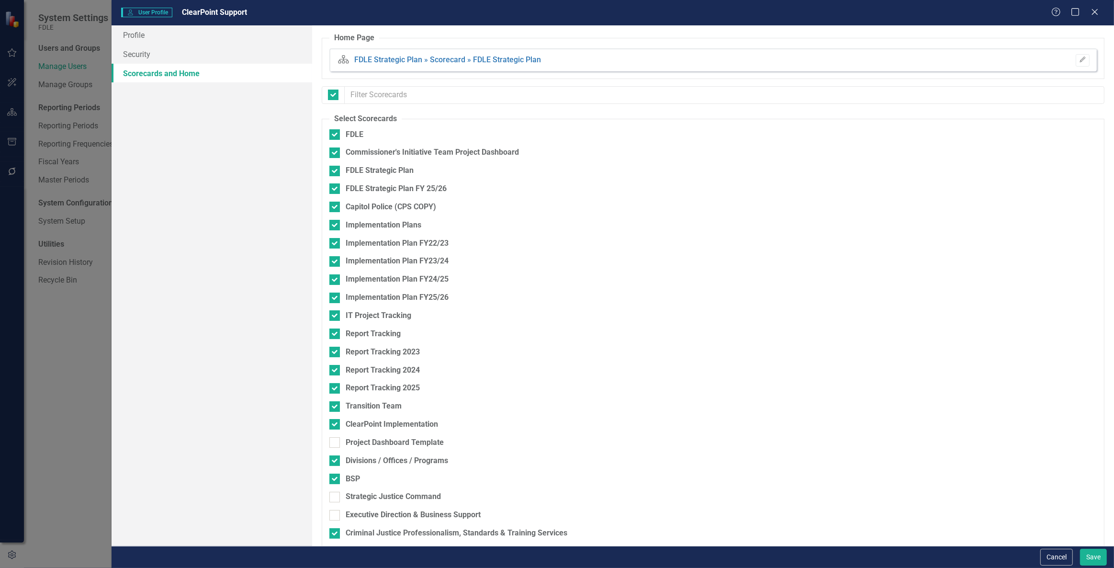
checkbox input "false"
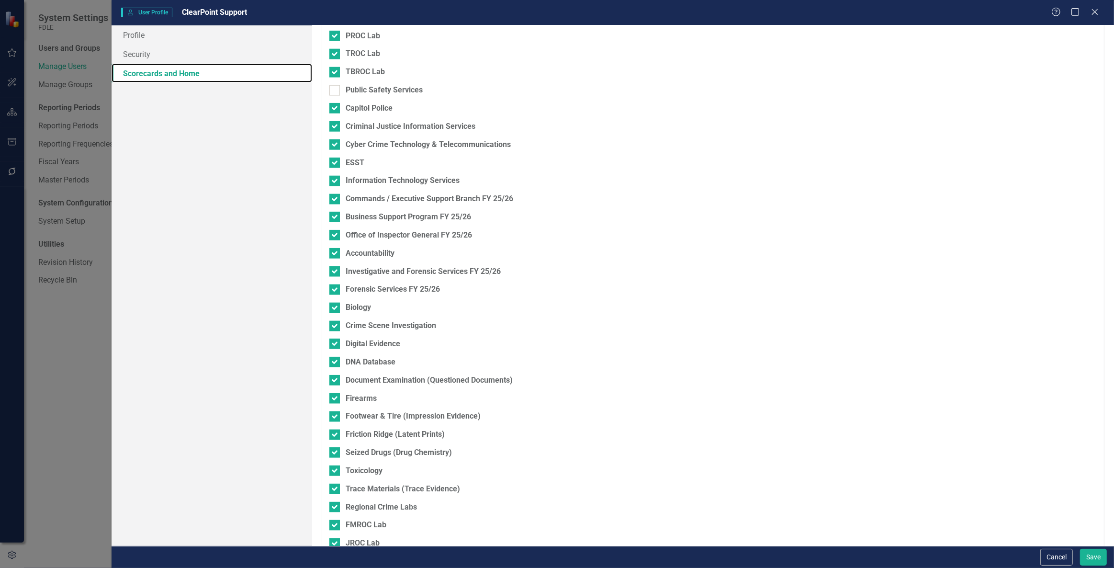
scroll to position [1088, 0]
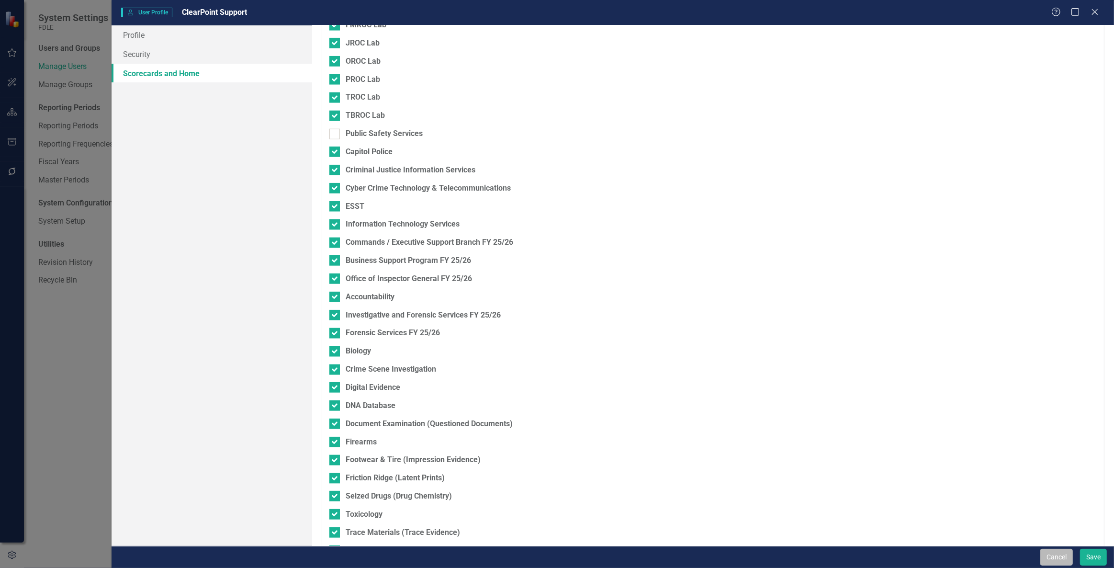
click at [1047, 557] on button "Cancel" at bounding box center [1056, 557] width 33 height 17
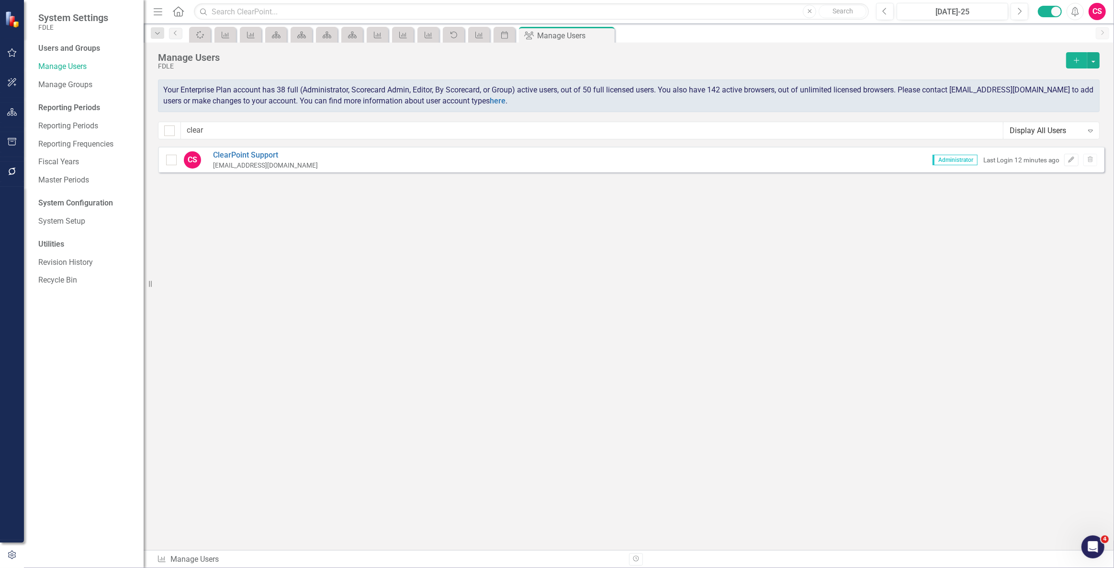
click at [18, 121] on button "button" at bounding box center [12, 112] width 22 height 20
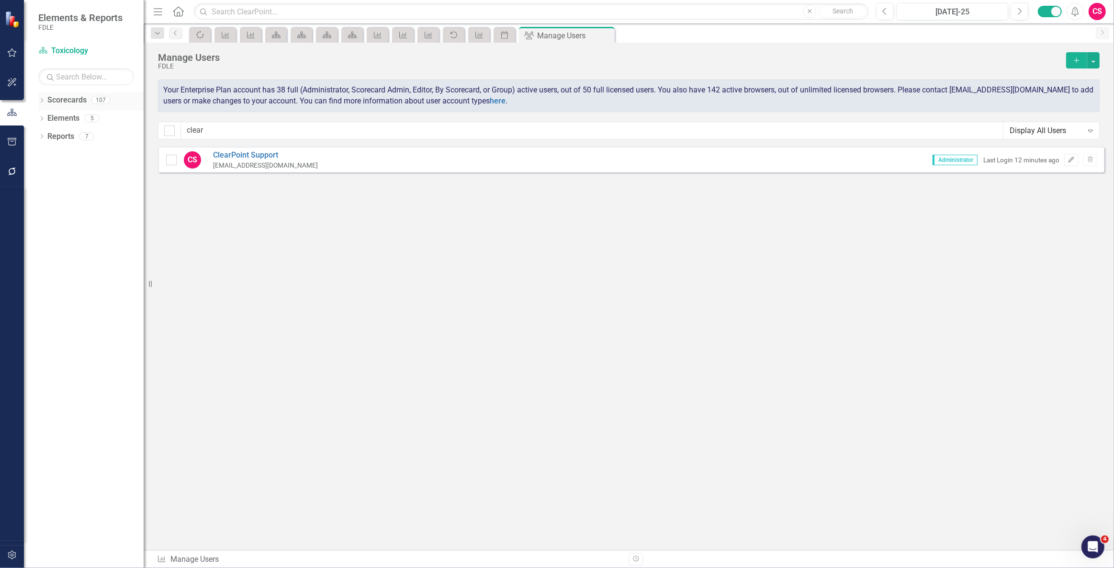
click at [56, 102] on link "Scorecards" at bounding box center [66, 100] width 39 height 11
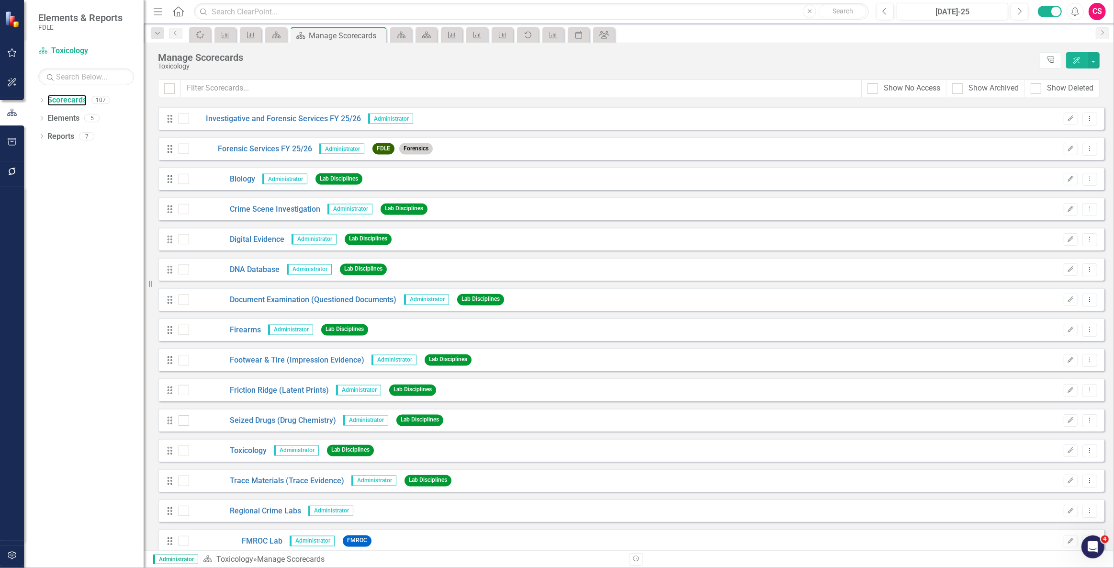
scroll to position [2046, 0]
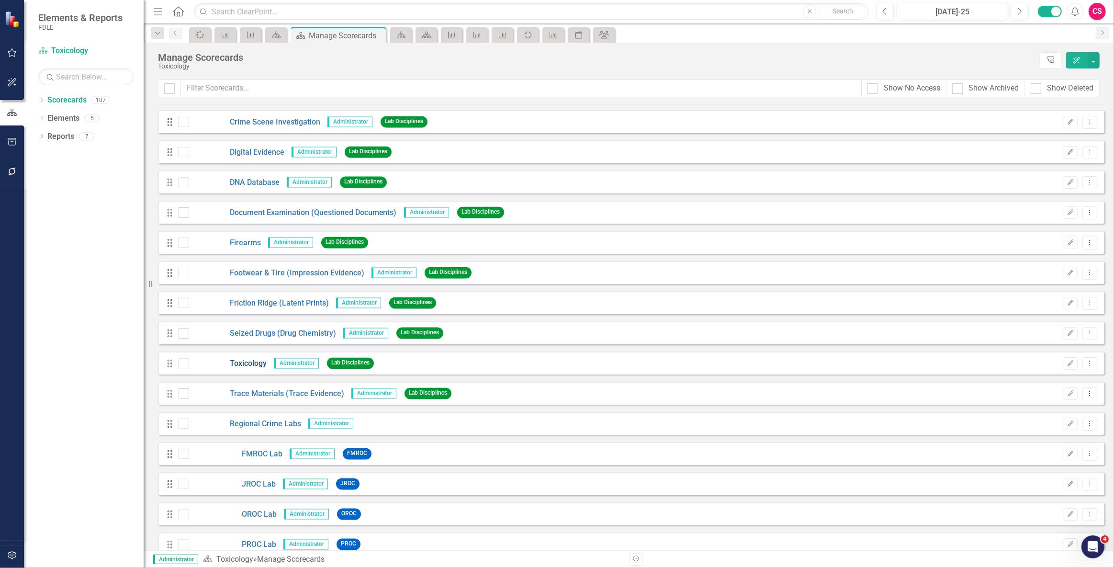
click at [249, 365] on link "Toxicology" at bounding box center [228, 363] width 78 height 11
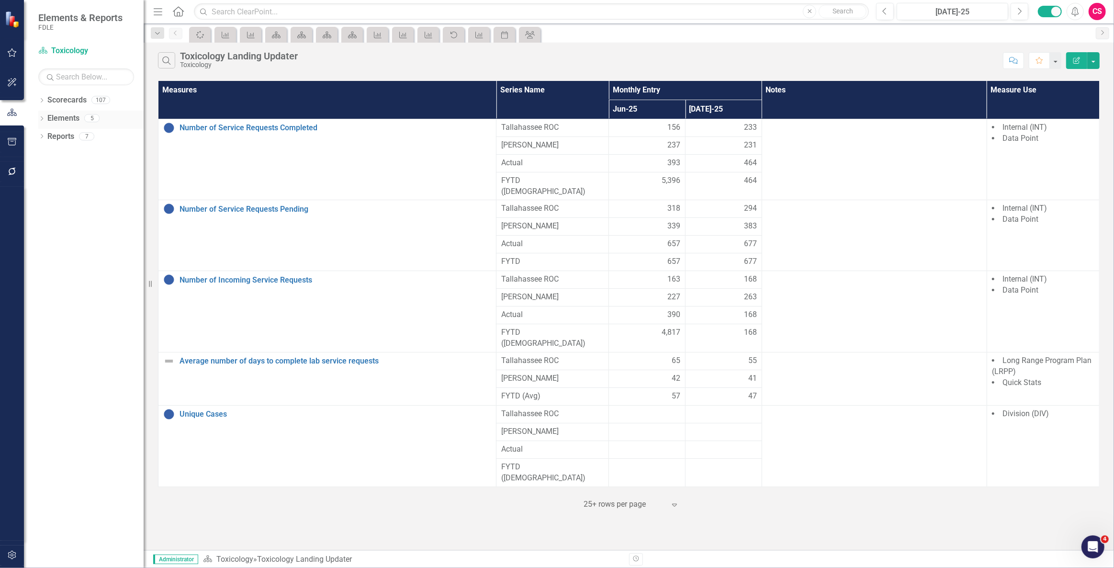
click at [72, 113] on link "Elements" at bounding box center [63, 118] width 32 height 11
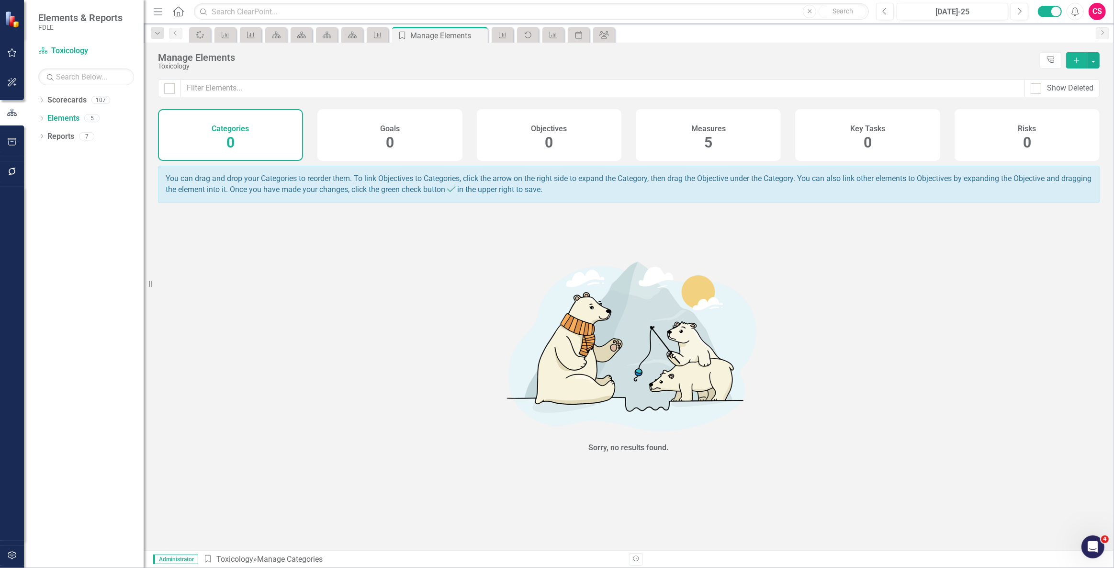
click at [720, 140] on div "Measures 5" at bounding box center [708, 135] width 145 height 52
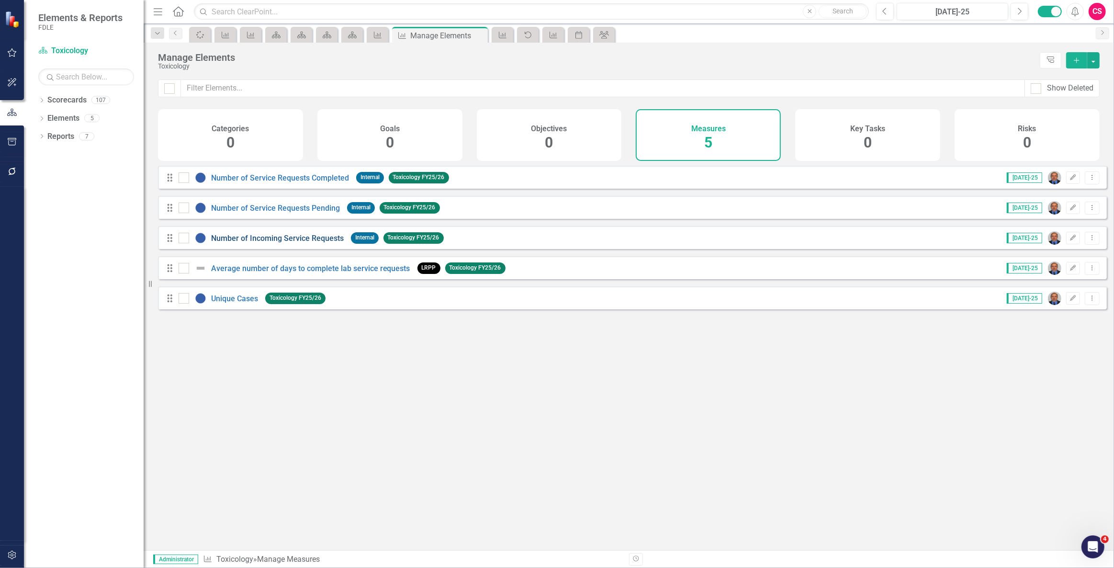
click at [291, 243] on link "Number of Incoming Service Requests" at bounding box center [277, 238] width 133 height 9
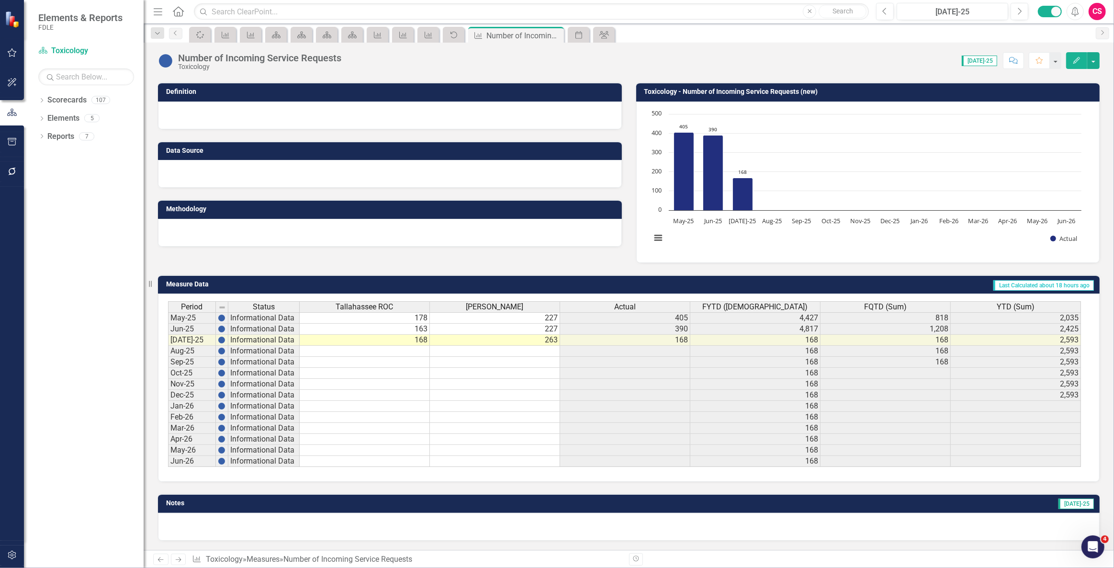
scroll to position [64, 0]
click at [588, 302] on div "Actual" at bounding box center [625, 307] width 130 height 11
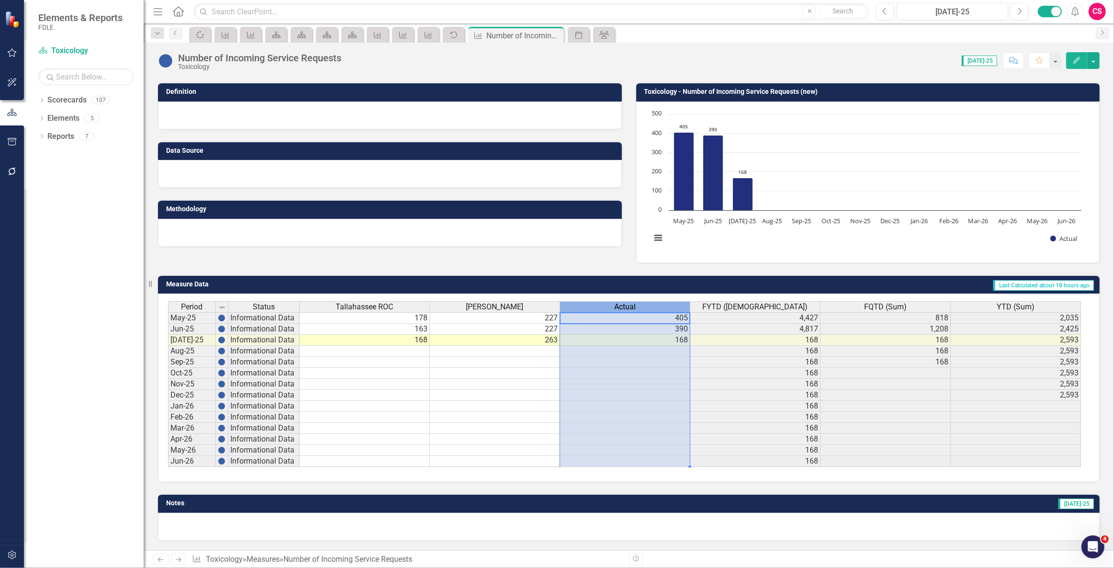
click at [588, 302] on div "Actual" at bounding box center [625, 307] width 130 height 11
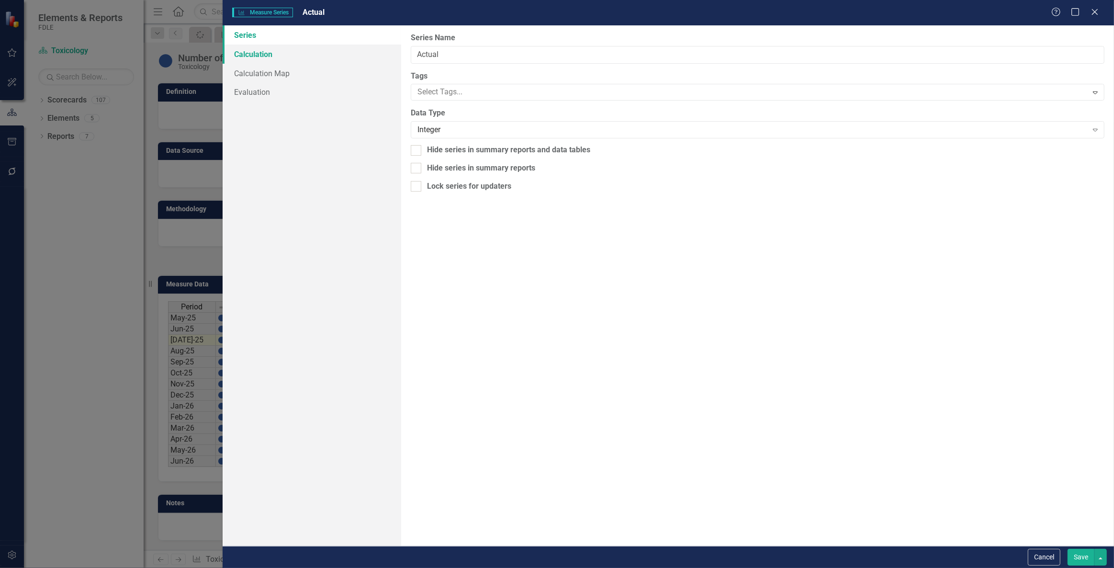
click at [319, 62] on link "Calculation" at bounding box center [312, 54] width 178 height 19
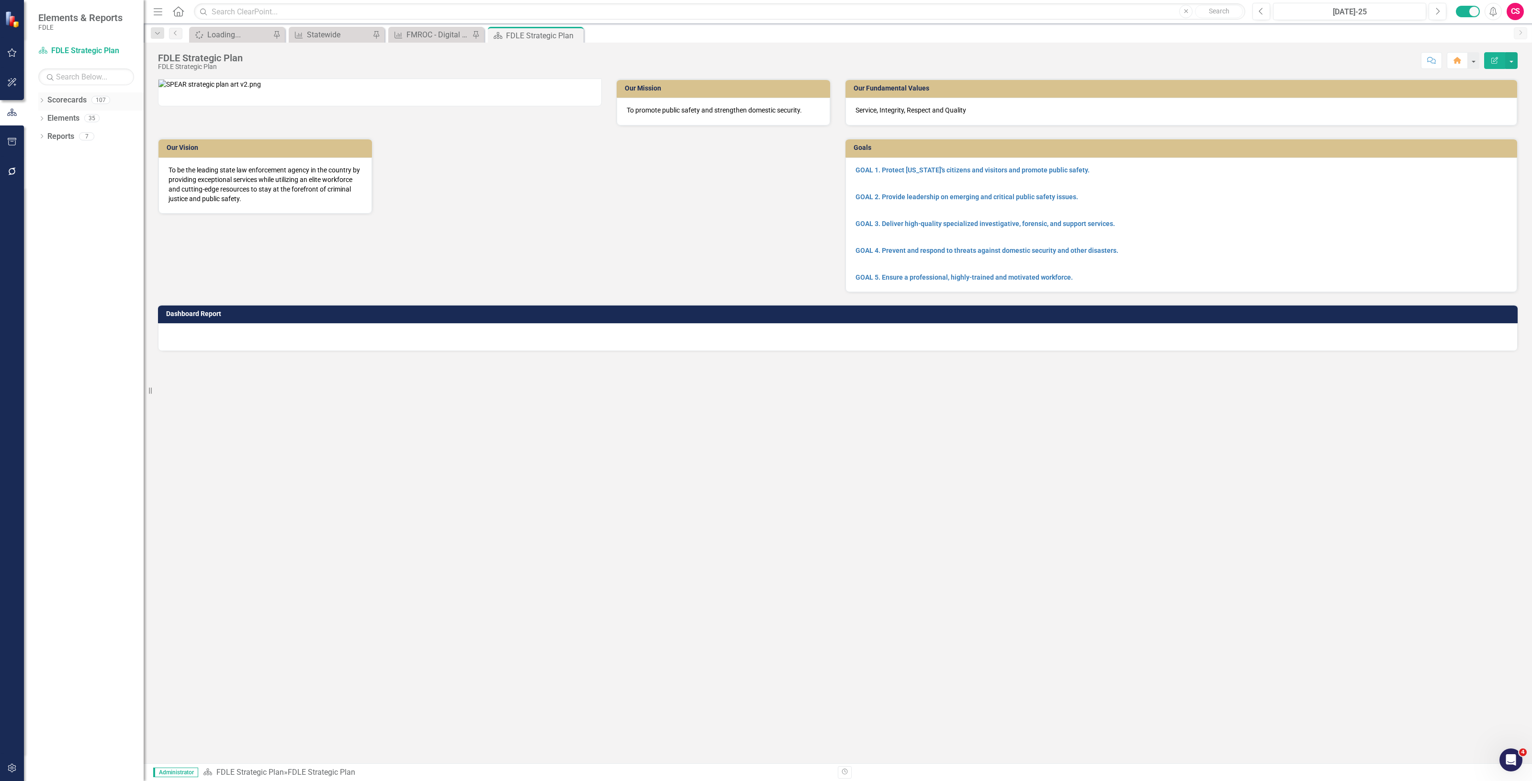
click at [66, 97] on link "Scorecards" at bounding box center [66, 100] width 39 height 11
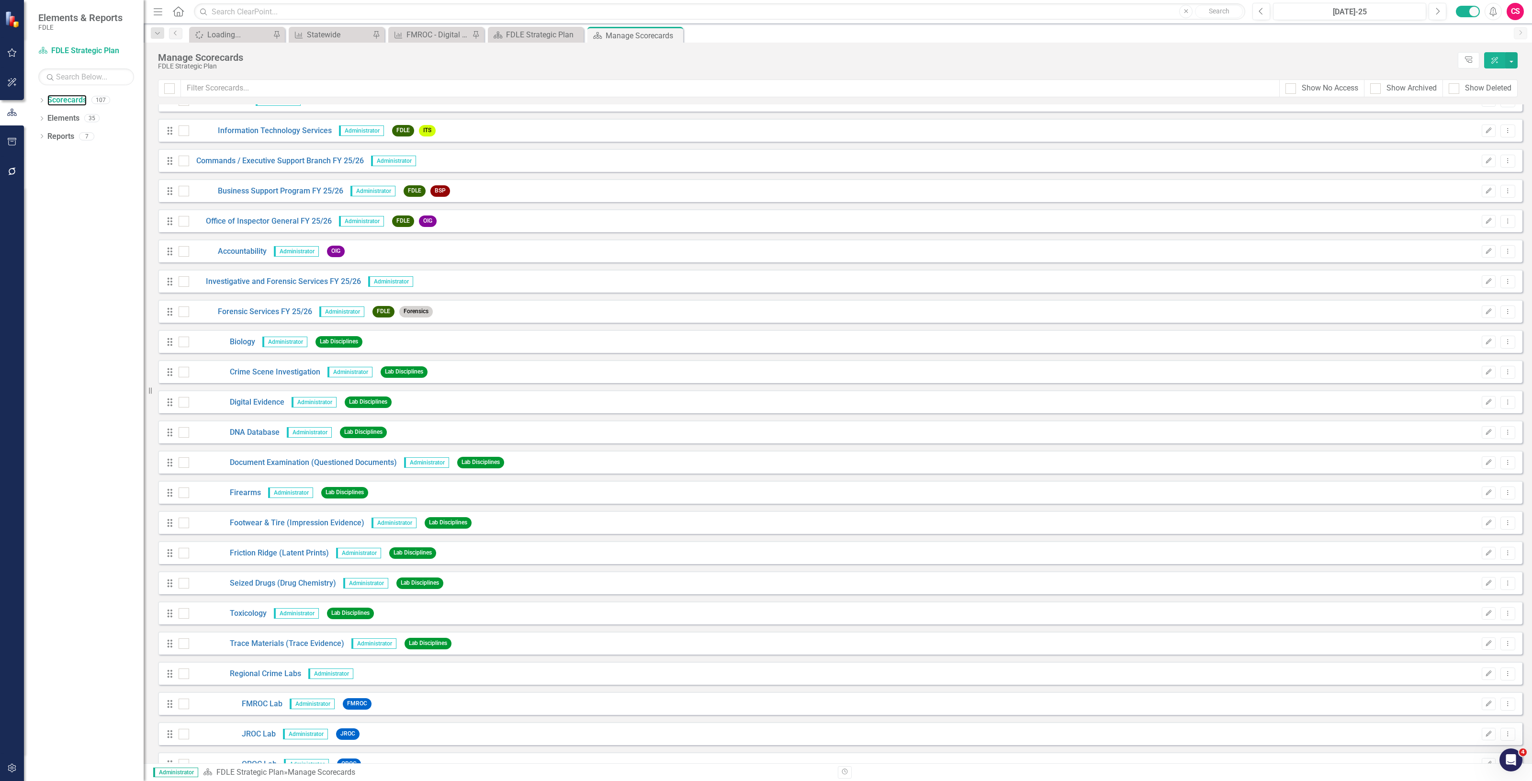
scroll to position [1915, 0]
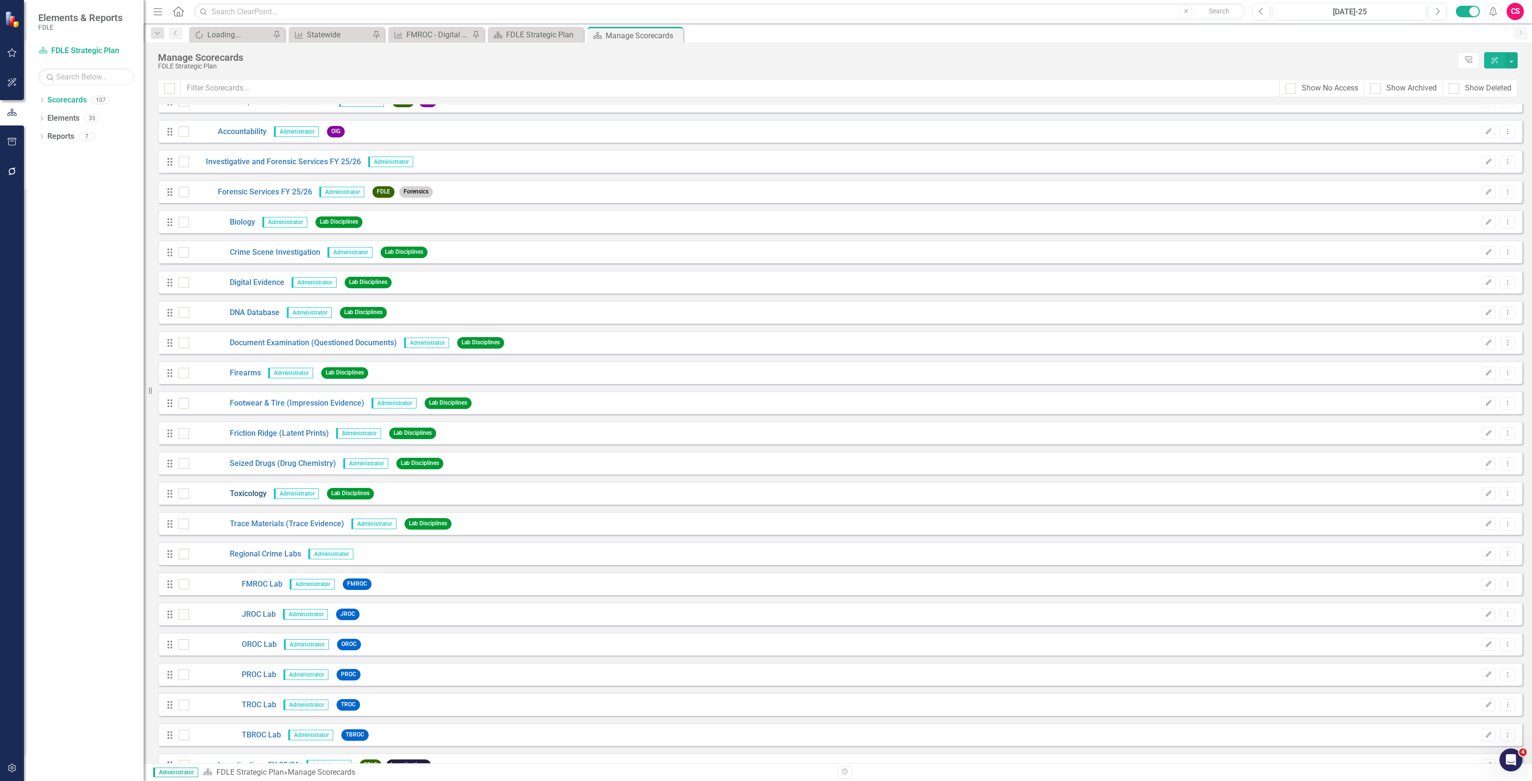
click at [256, 491] on link "Toxicology" at bounding box center [228, 493] width 78 height 11
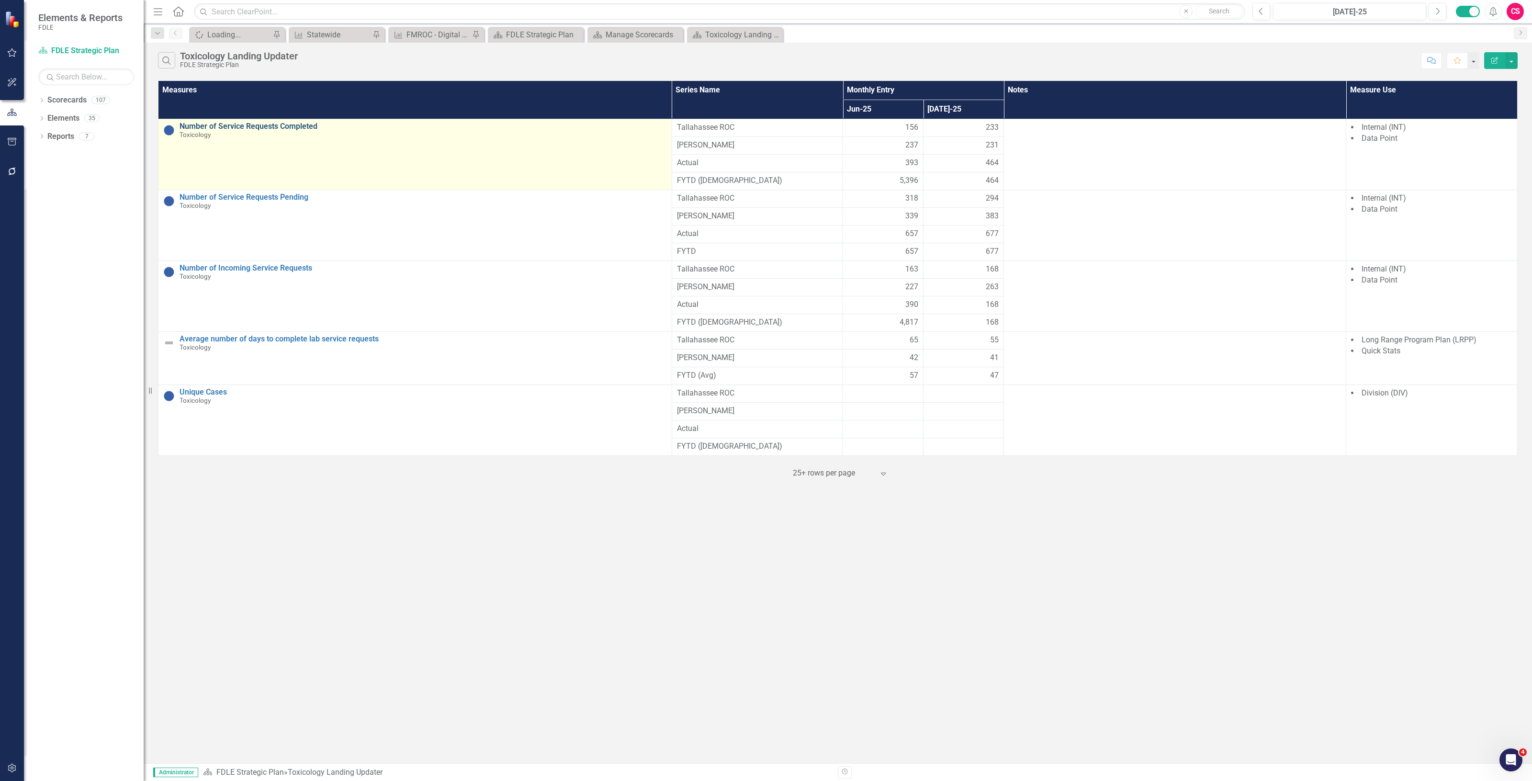
click at [213, 123] on link "Number of Service Requests Completed" at bounding box center [423, 126] width 487 height 9
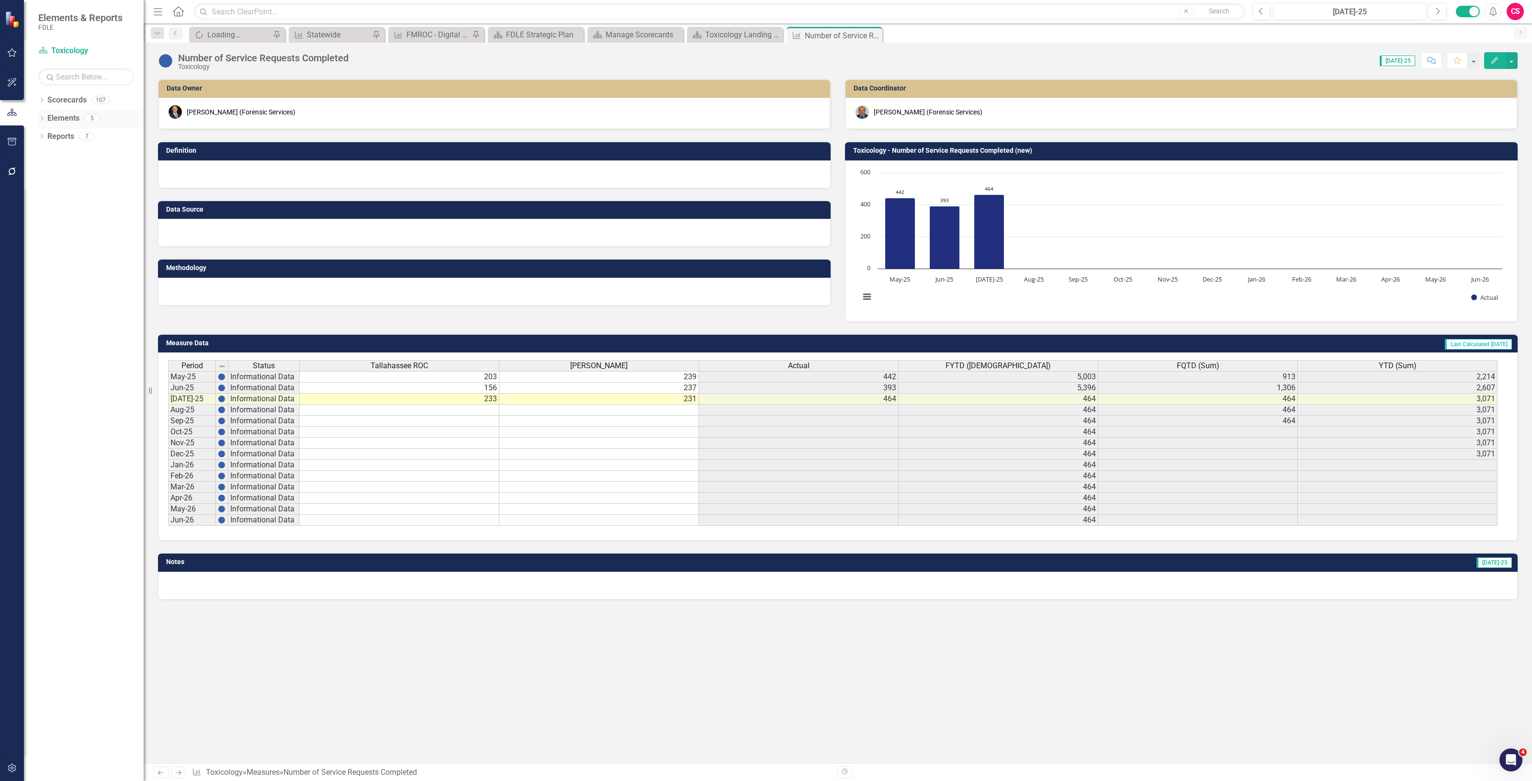
click at [57, 123] on link "Elements" at bounding box center [63, 118] width 32 height 11
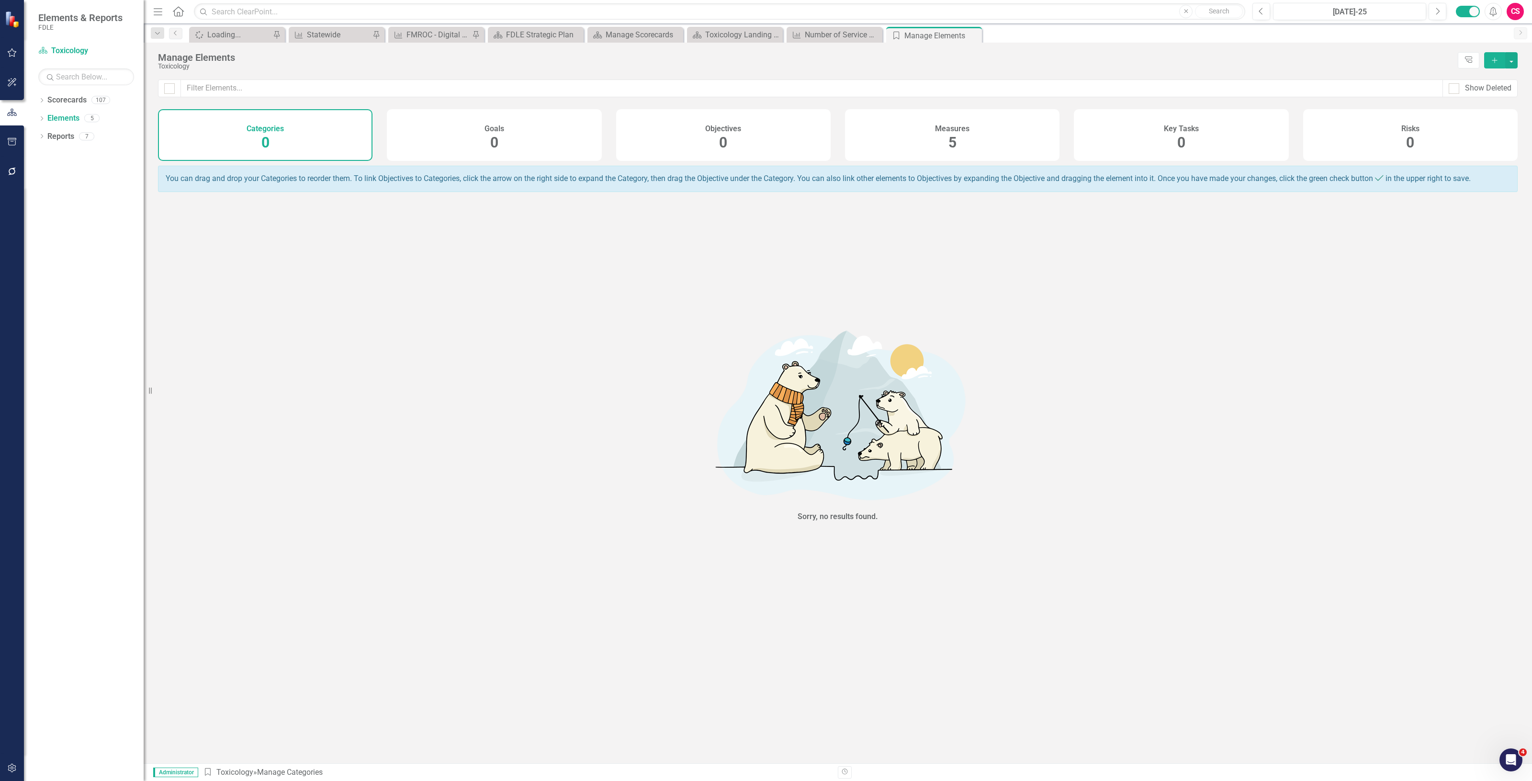
click at [997, 157] on div "Measures 5" at bounding box center [952, 135] width 215 height 52
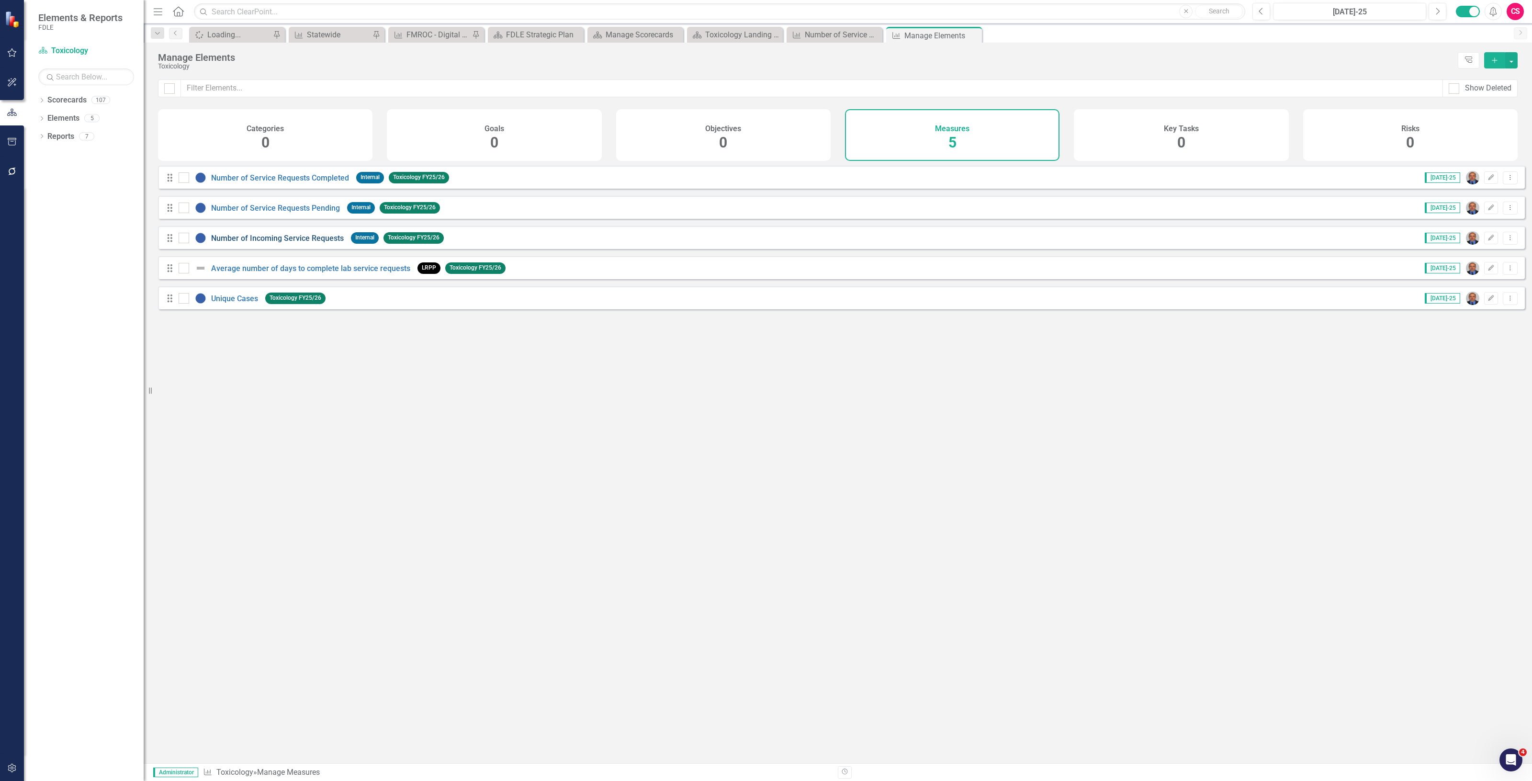
click at [302, 243] on link "Number of Incoming Service Requests" at bounding box center [277, 238] width 133 height 9
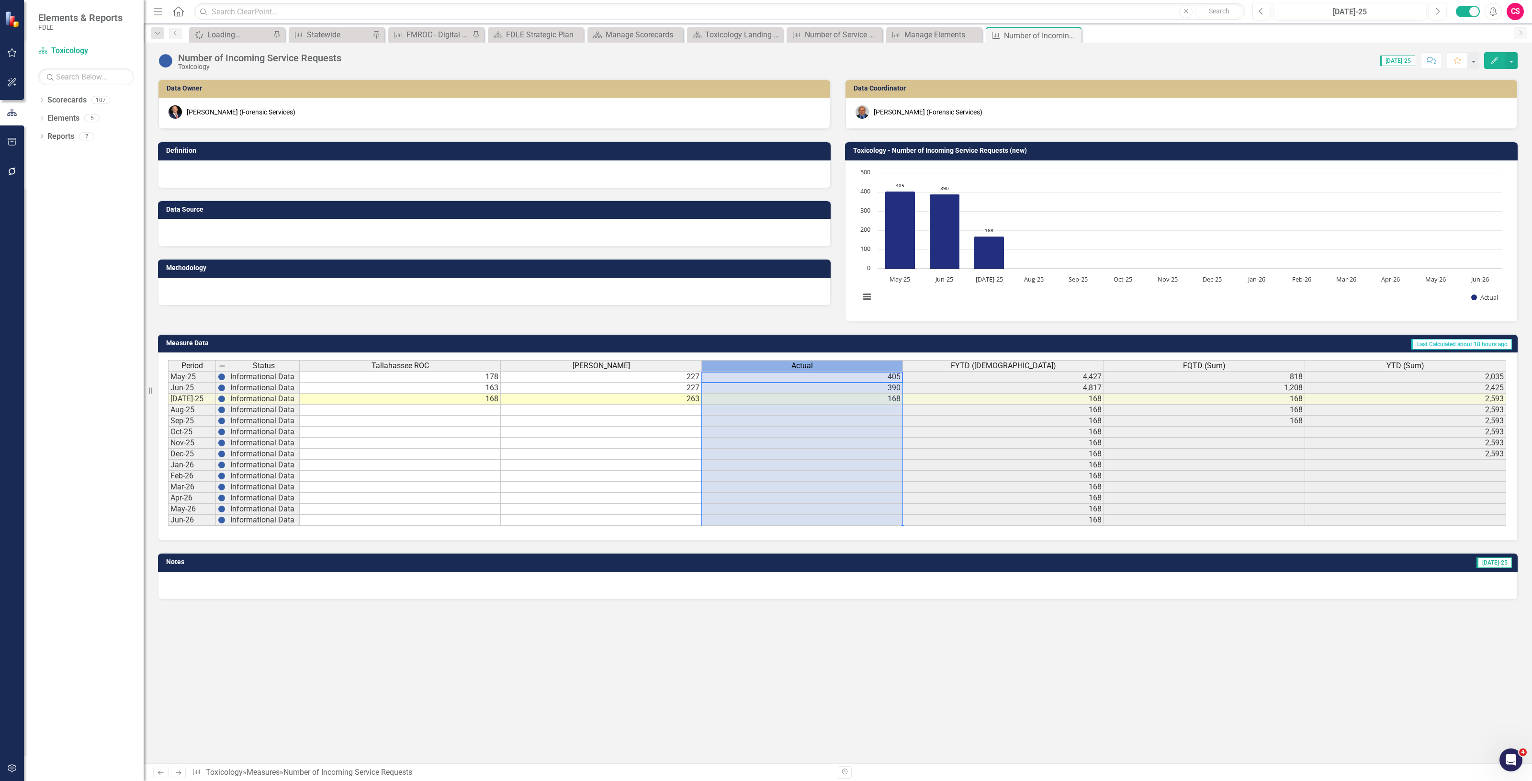
click at [783, 364] on div "Actual" at bounding box center [802, 366] width 201 height 11
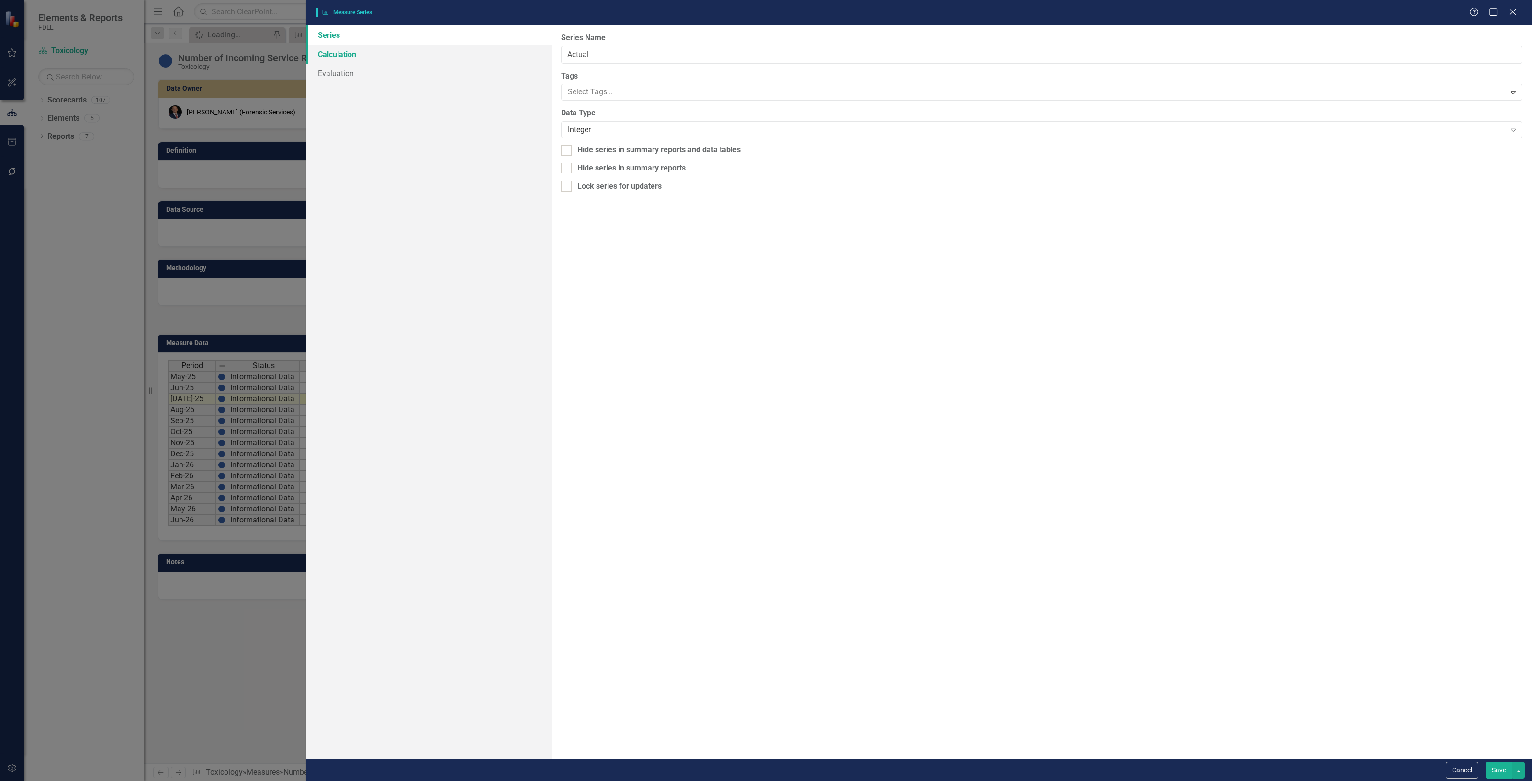
click at [395, 56] on link "Calculation" at bounding box center [428, 54] width 245 height 19
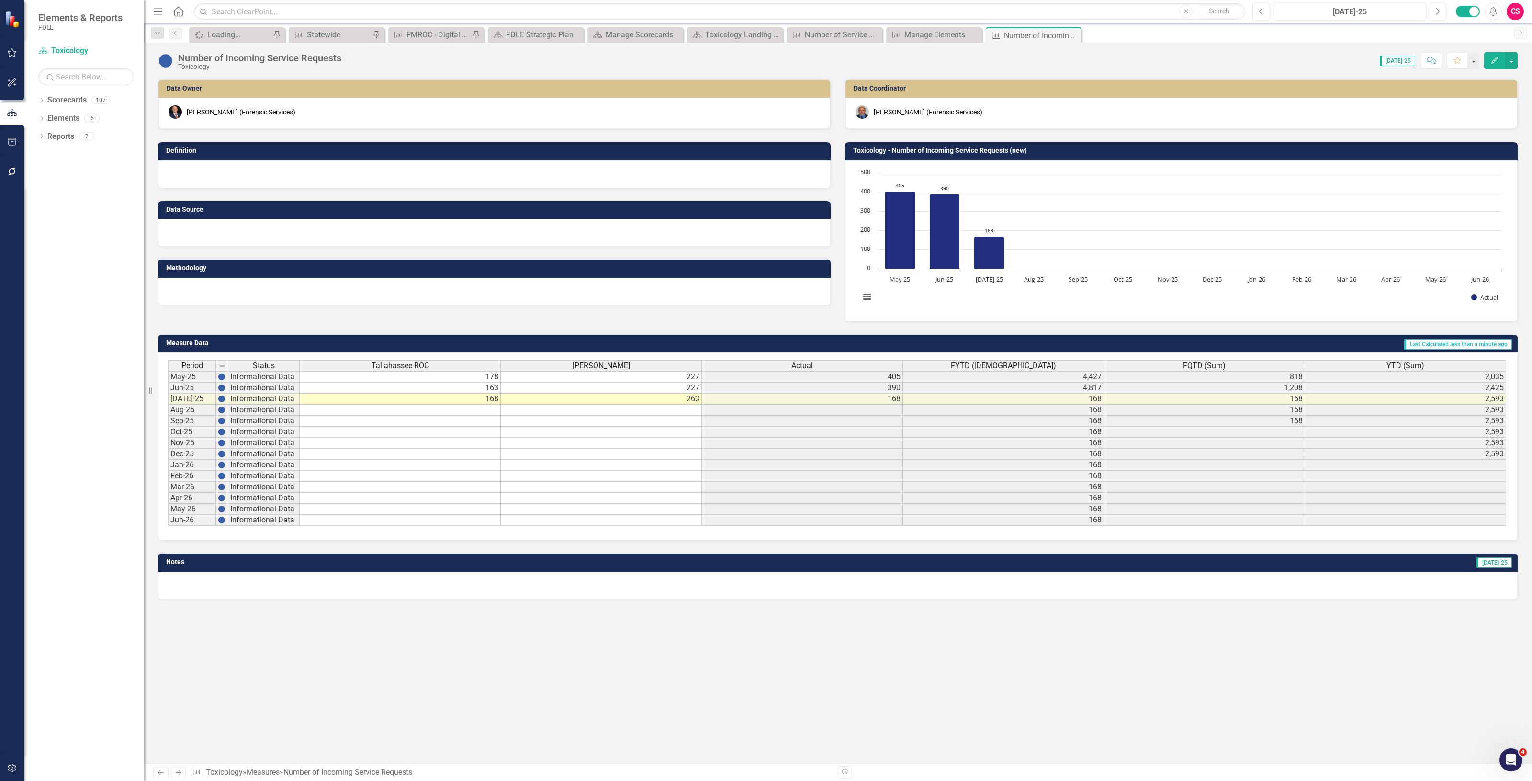
click at [1491, 56] on button "Edit" at bounding box center [1494, 60] width 21 height 17
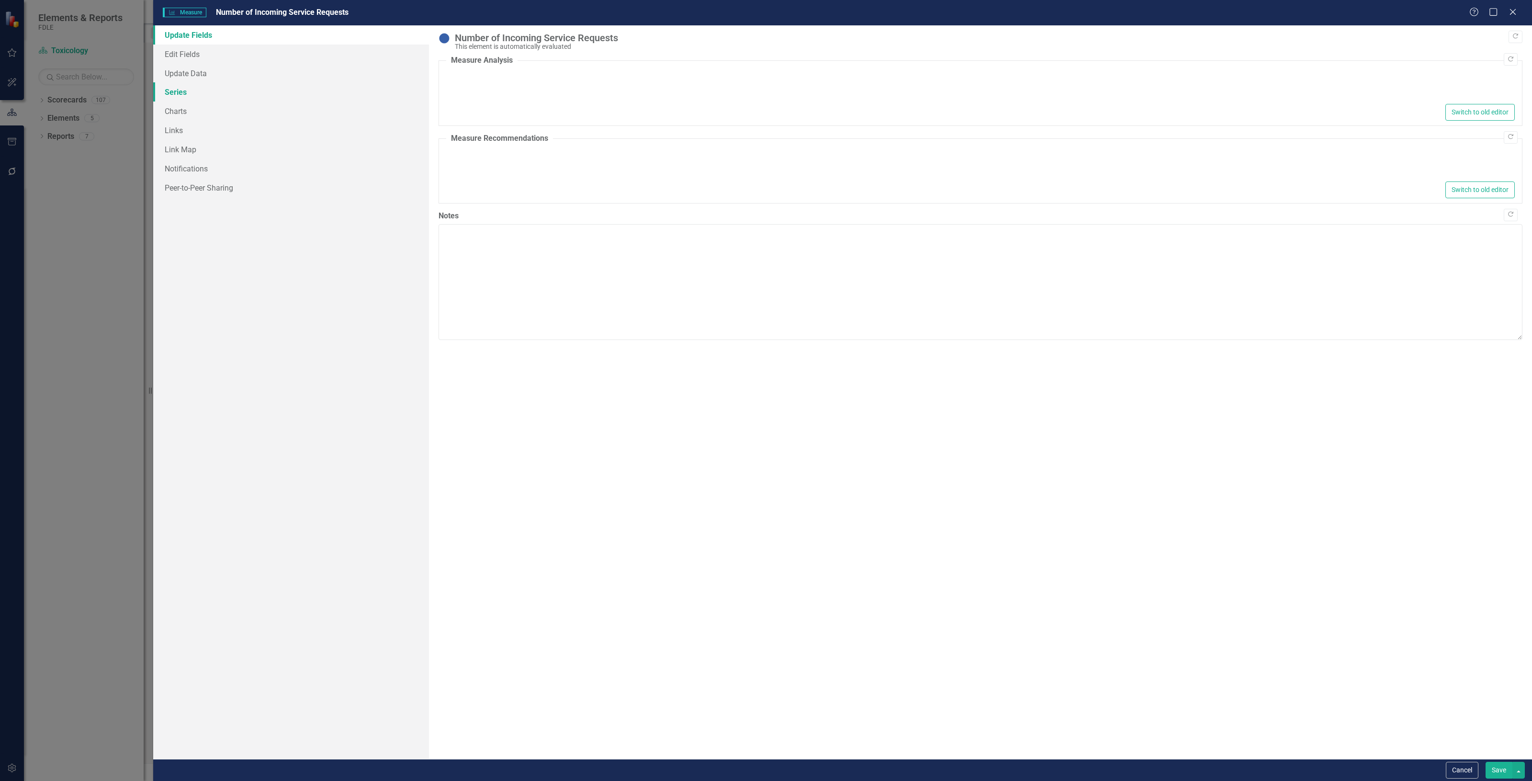
click at [233, 96] on link "Series" at bounding box center [291, 91] width 276 height 19
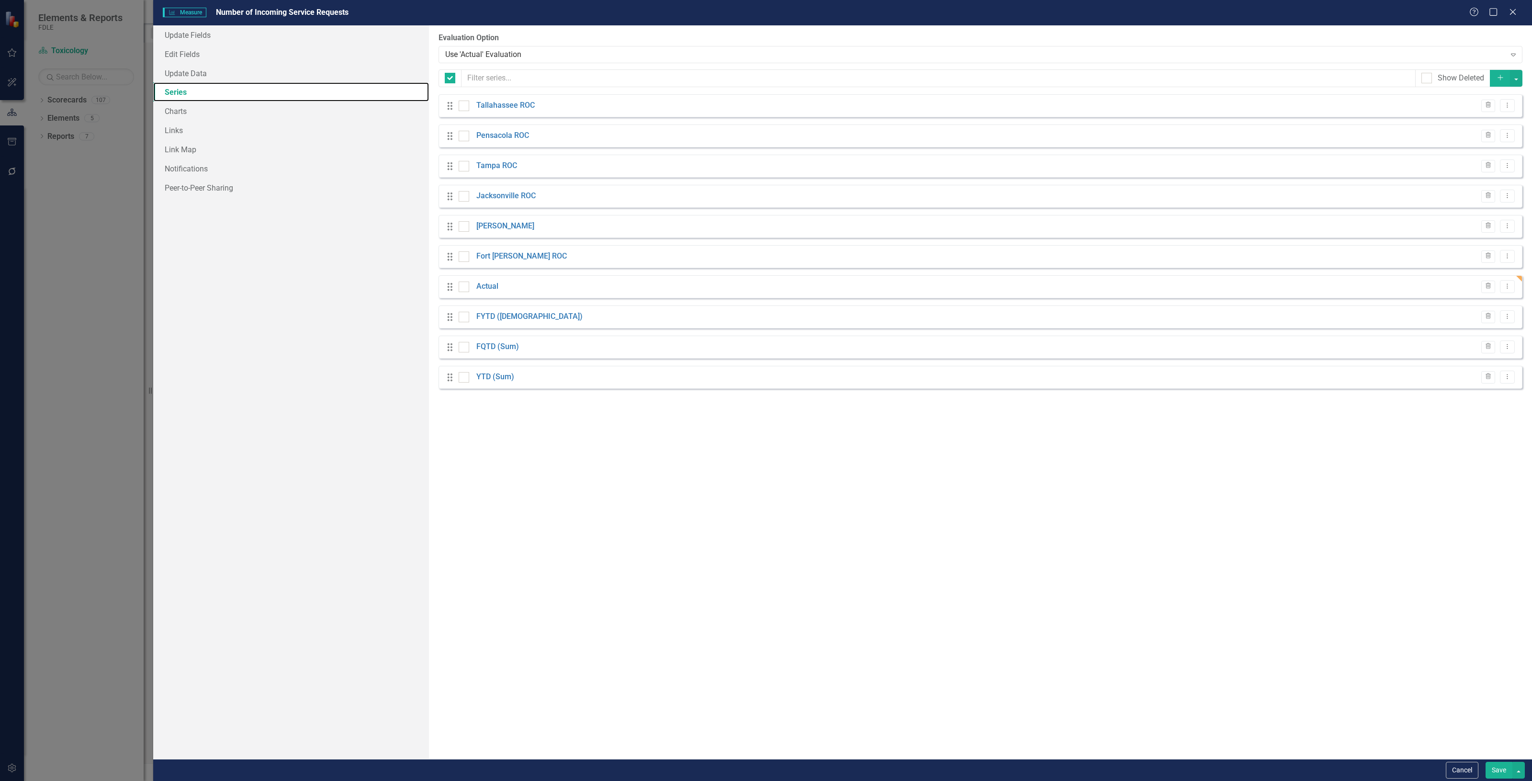
checkbox input "false"
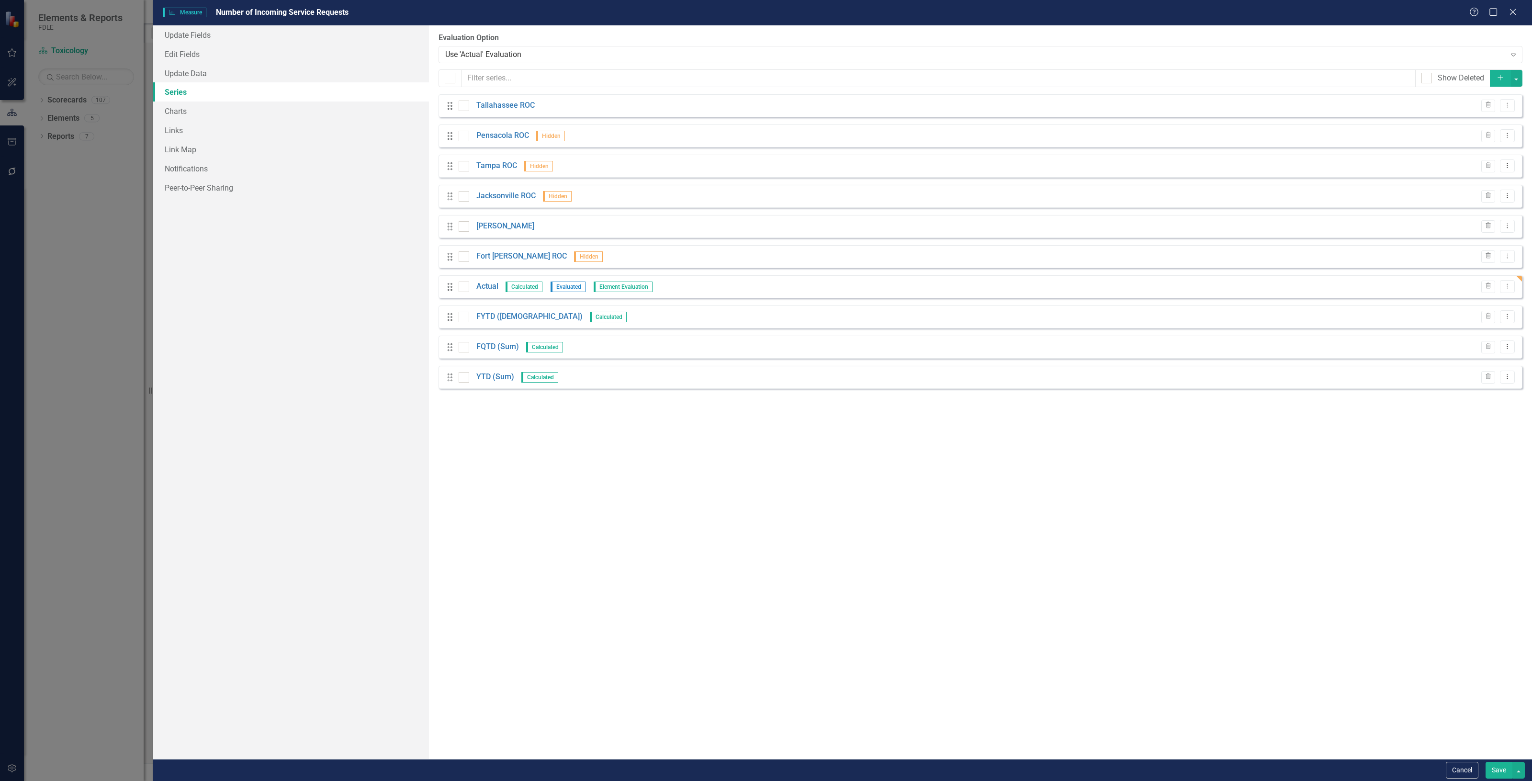
click at [1503, 84] on button "Add" at bounding box center [1500, 78] width 21 height 17
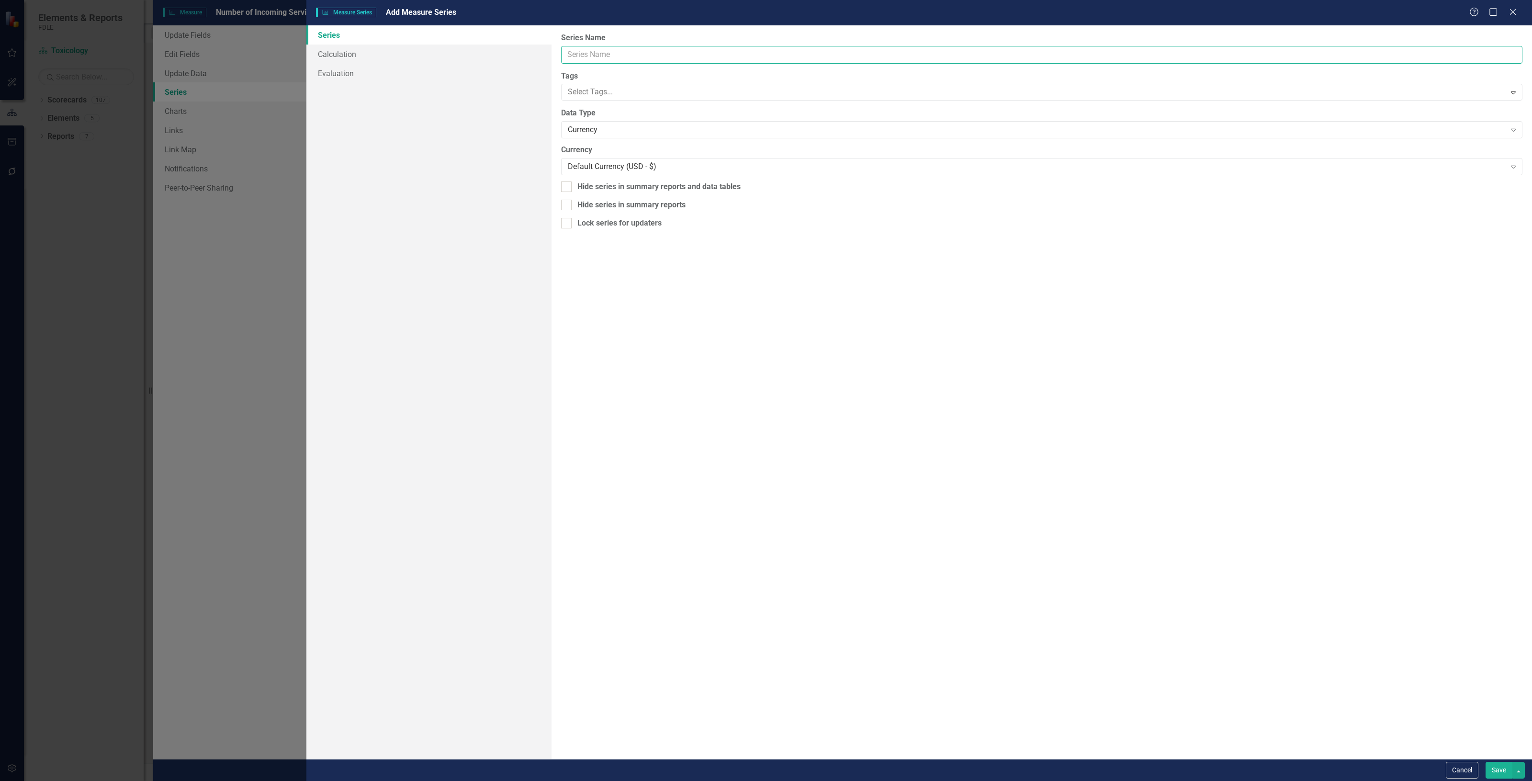
click at [606, 54] on input "Series Name" at bounding box center [1041, 55] width 961 height 18
type input "test"
click at [635, 124] on div "Currency Expand" at bounding box center [1041, 129] width 961 height 17
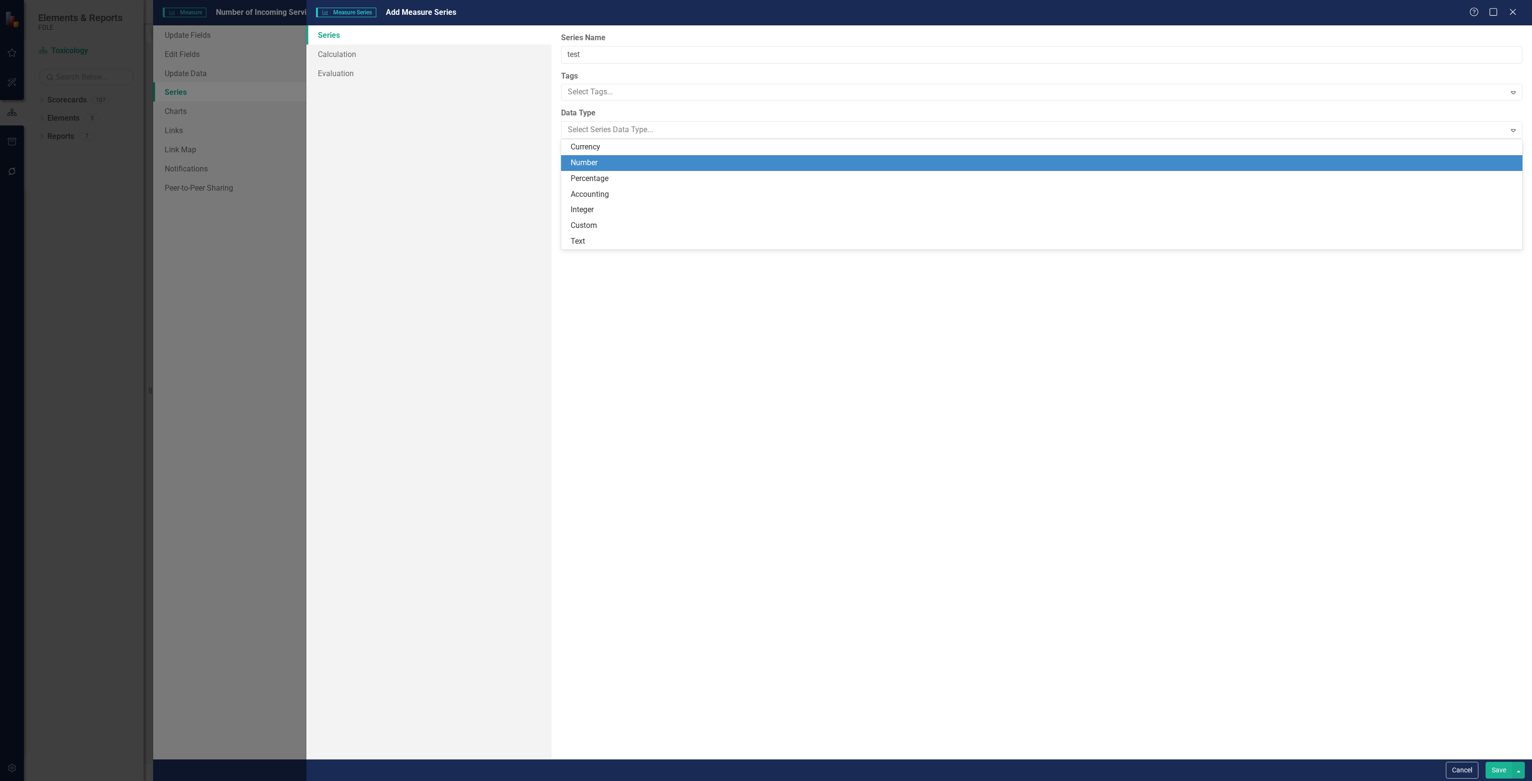
click at [619, 163] on div "Number" at bounding box center [1044, 163] width 946 height 11
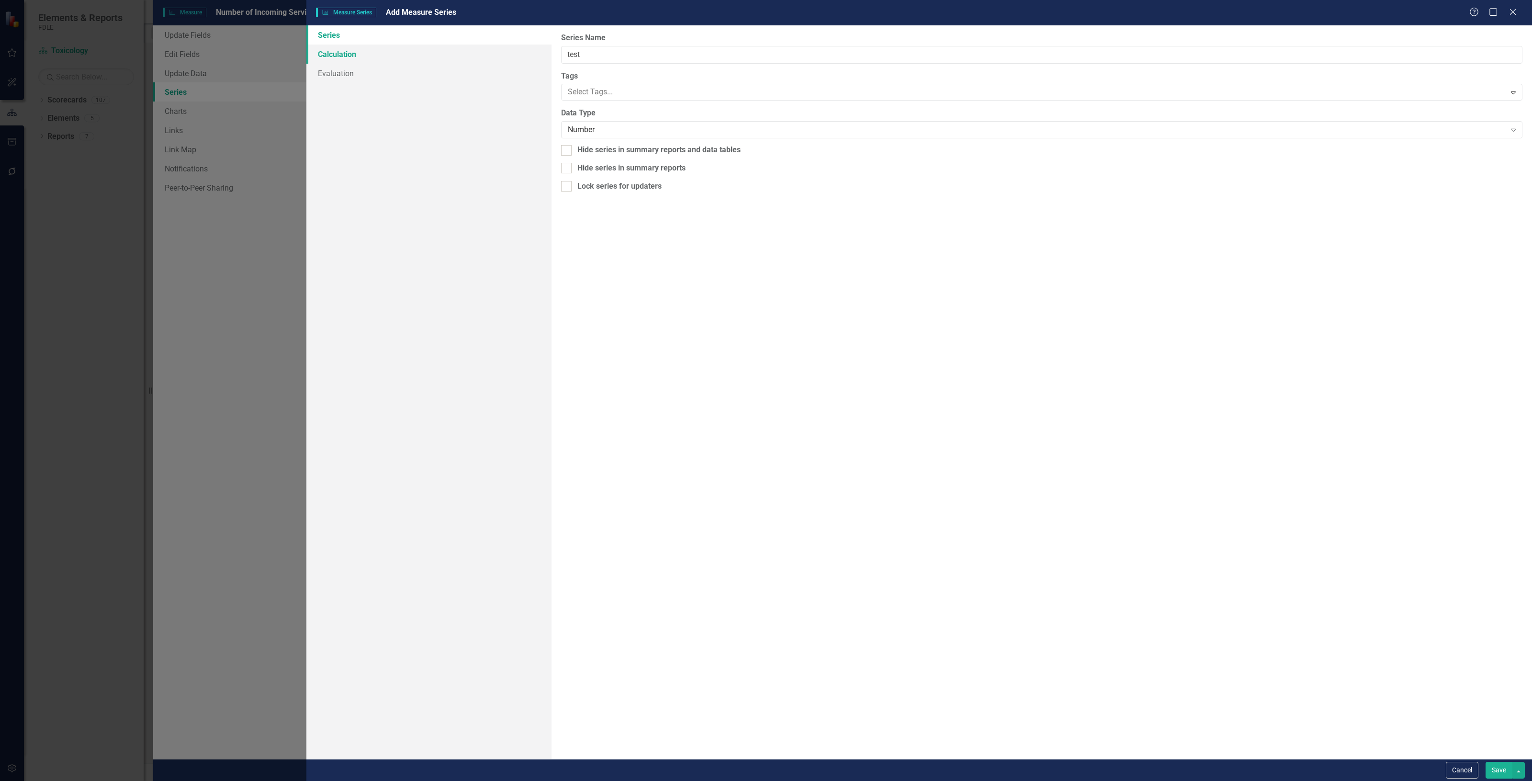
click at [455, 52] on link "Calculation" at bounding box center [428, 54] width 245 height 19
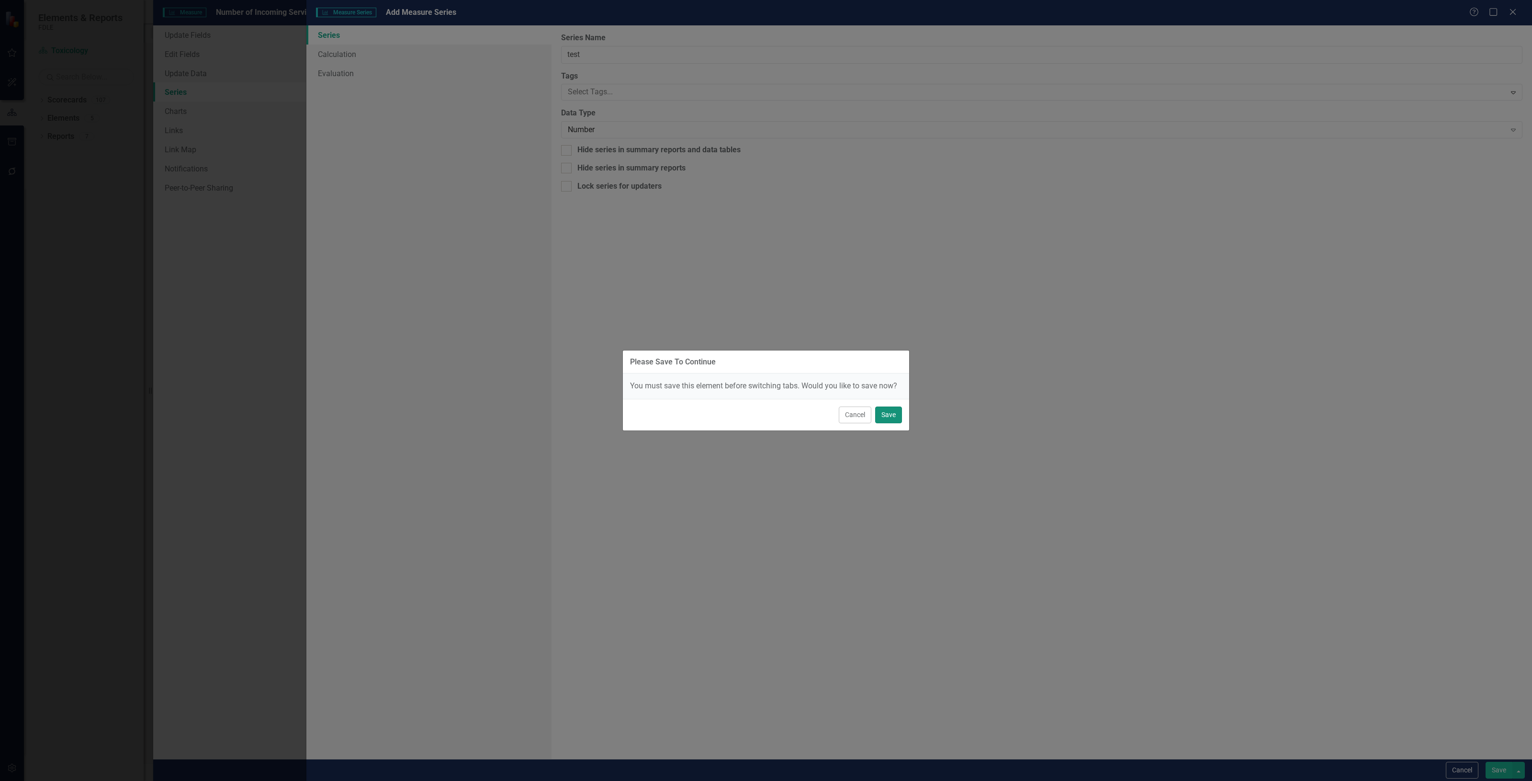
click at [884, 409] on button "Save" at bounding box center [888, 415] width 27 height 17
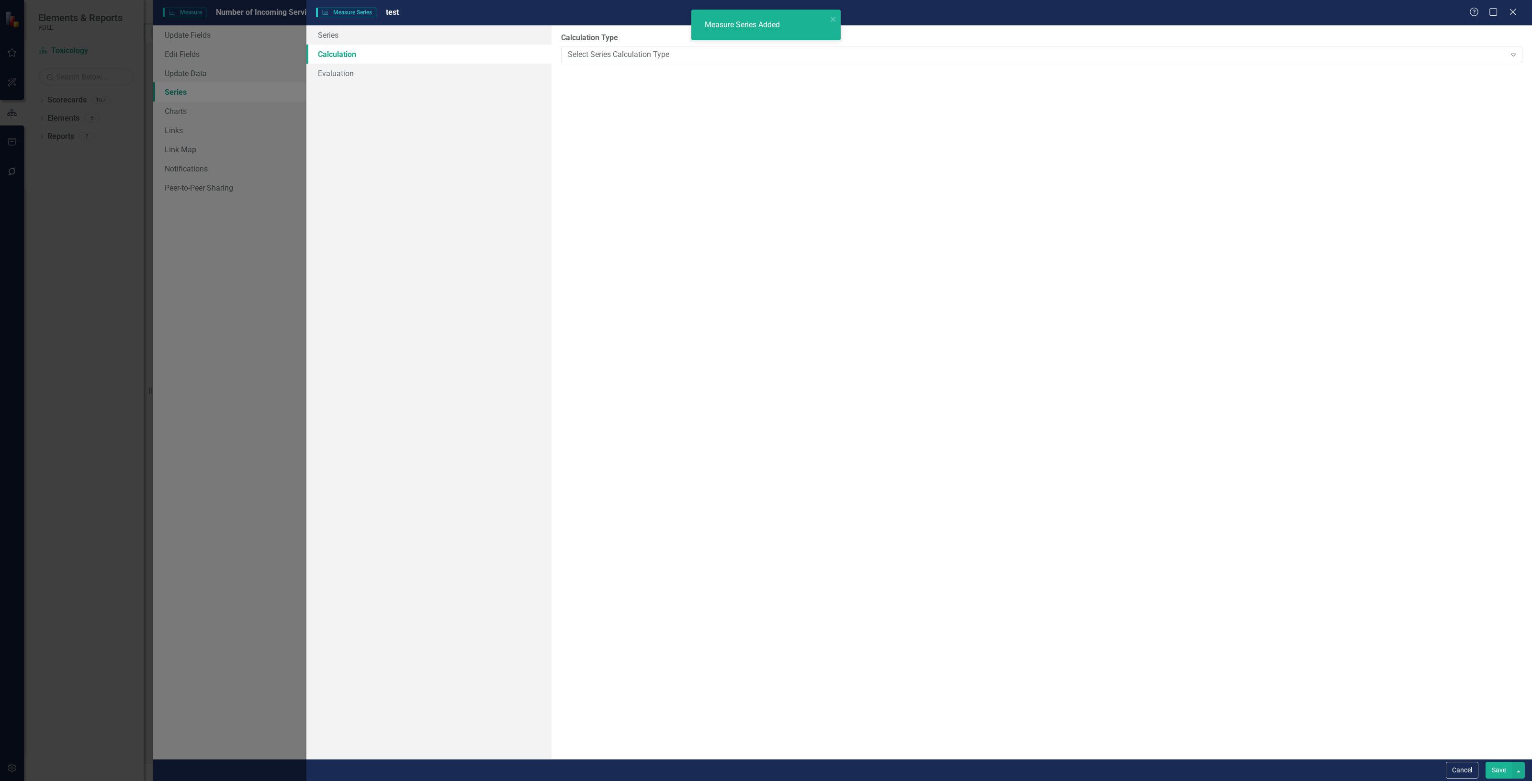
click at [638, 57] on div "Select Series Calculation Type" at bounding box center [1037, 54] width 938 height 11
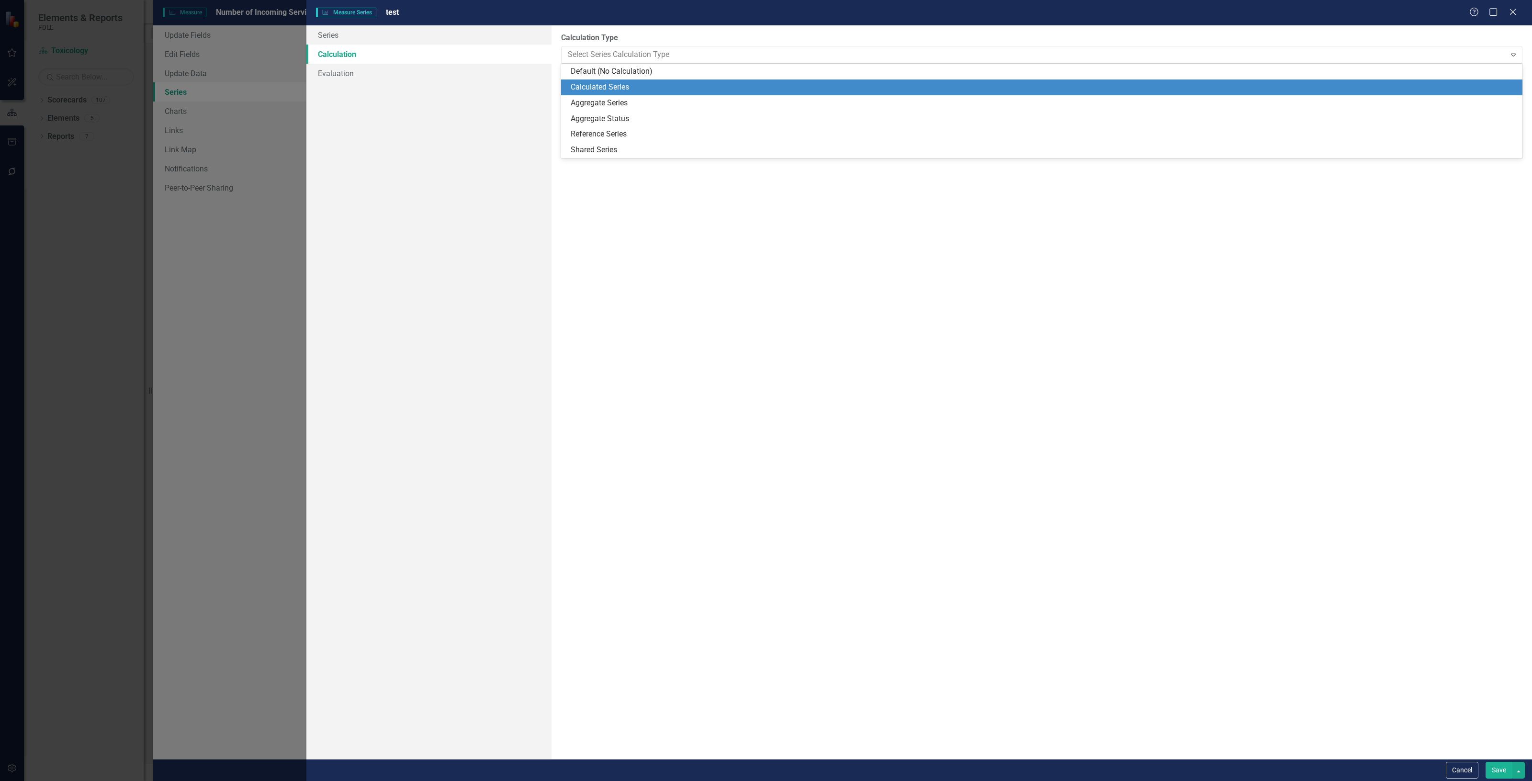
click at [616, 87] on div "Calculated Series" at bounding box center [1044, 87] width 946 height 11
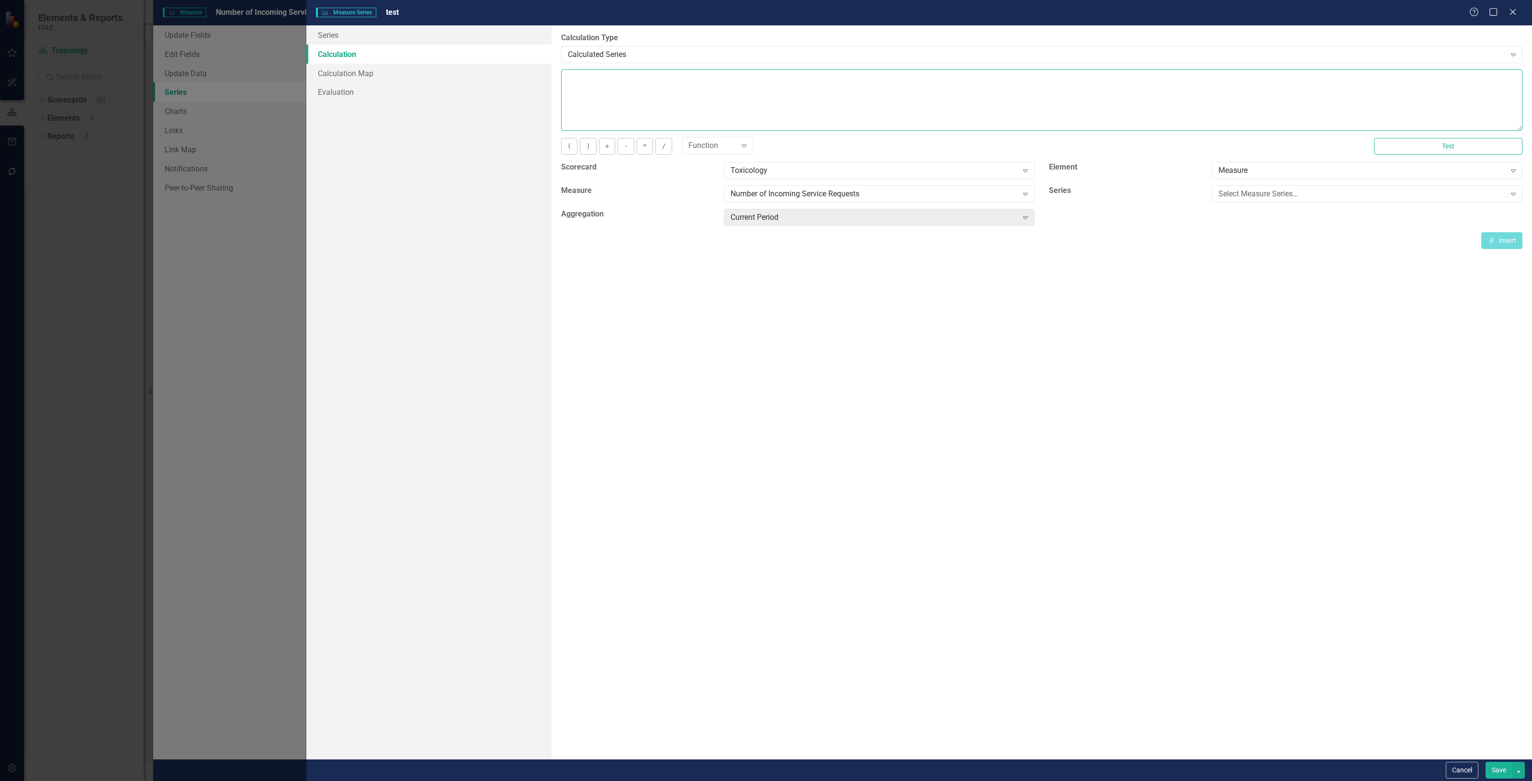
click at [655, 94] on textarea at bounding box center [1041, 99] width 961 height 61
paste textarea "CASE WHEN ISNULL([m1983710][Tallahassee ROC][CurrentPeriod],0)+ISNULL([m1983710…"
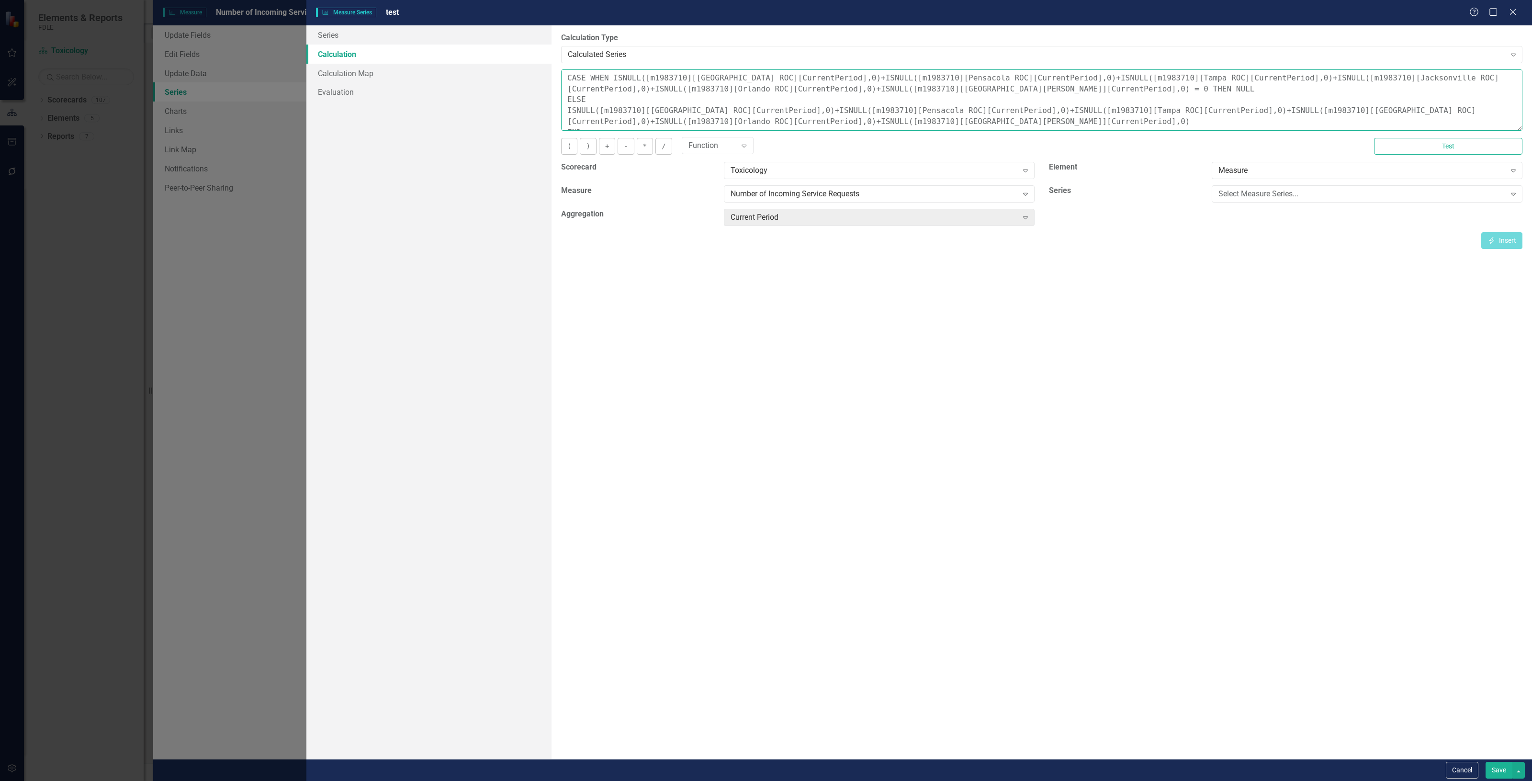
scroll to position [6, 0]
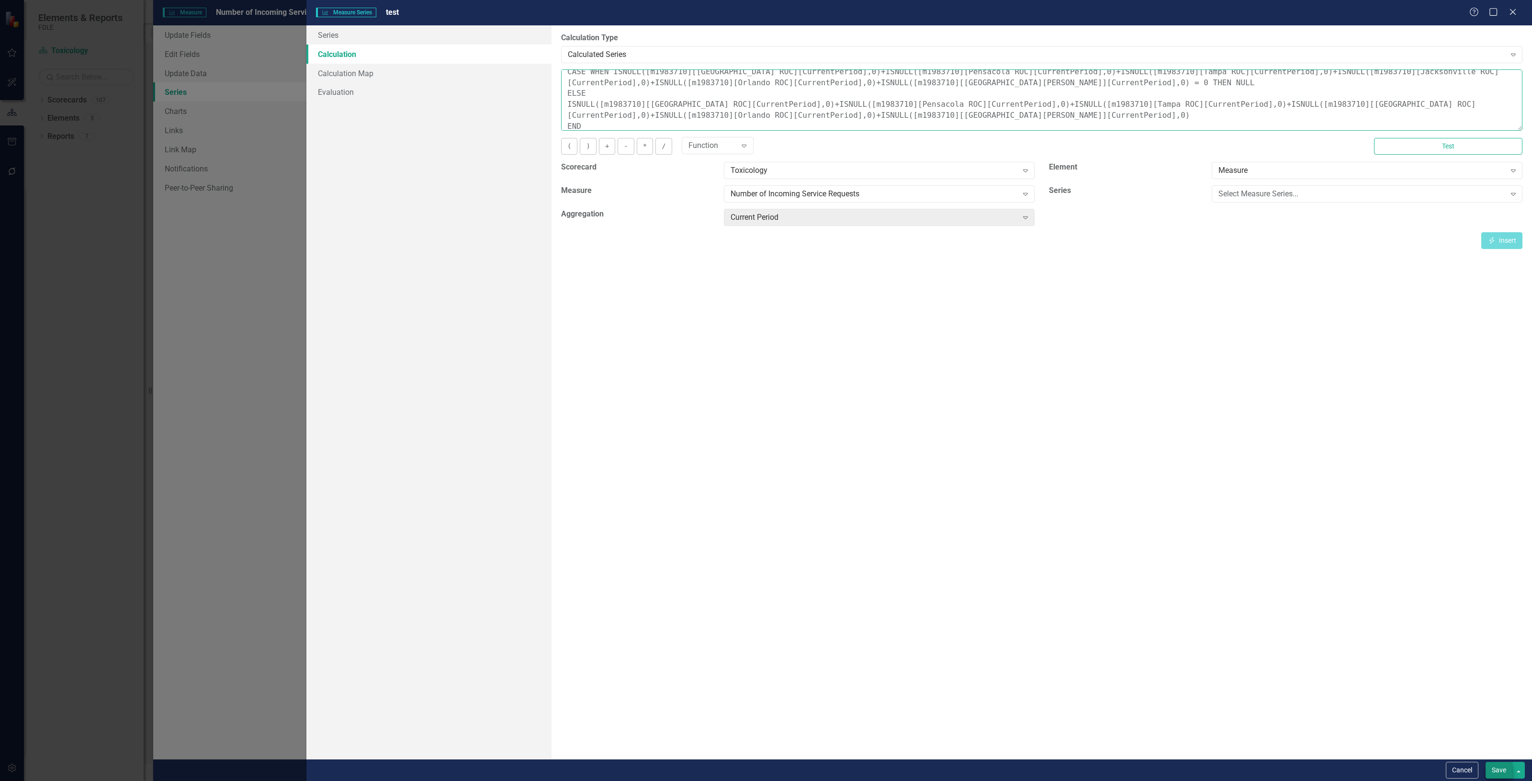
type textarea "CASE WHEN ISNULL([m1983710][Tallahassee ROC][CurrentPeriod],0)+ISNULL([m1983710…"
click at [1498, 764] on button "Save" at bounding box center [1499, 770] width 27 height 17
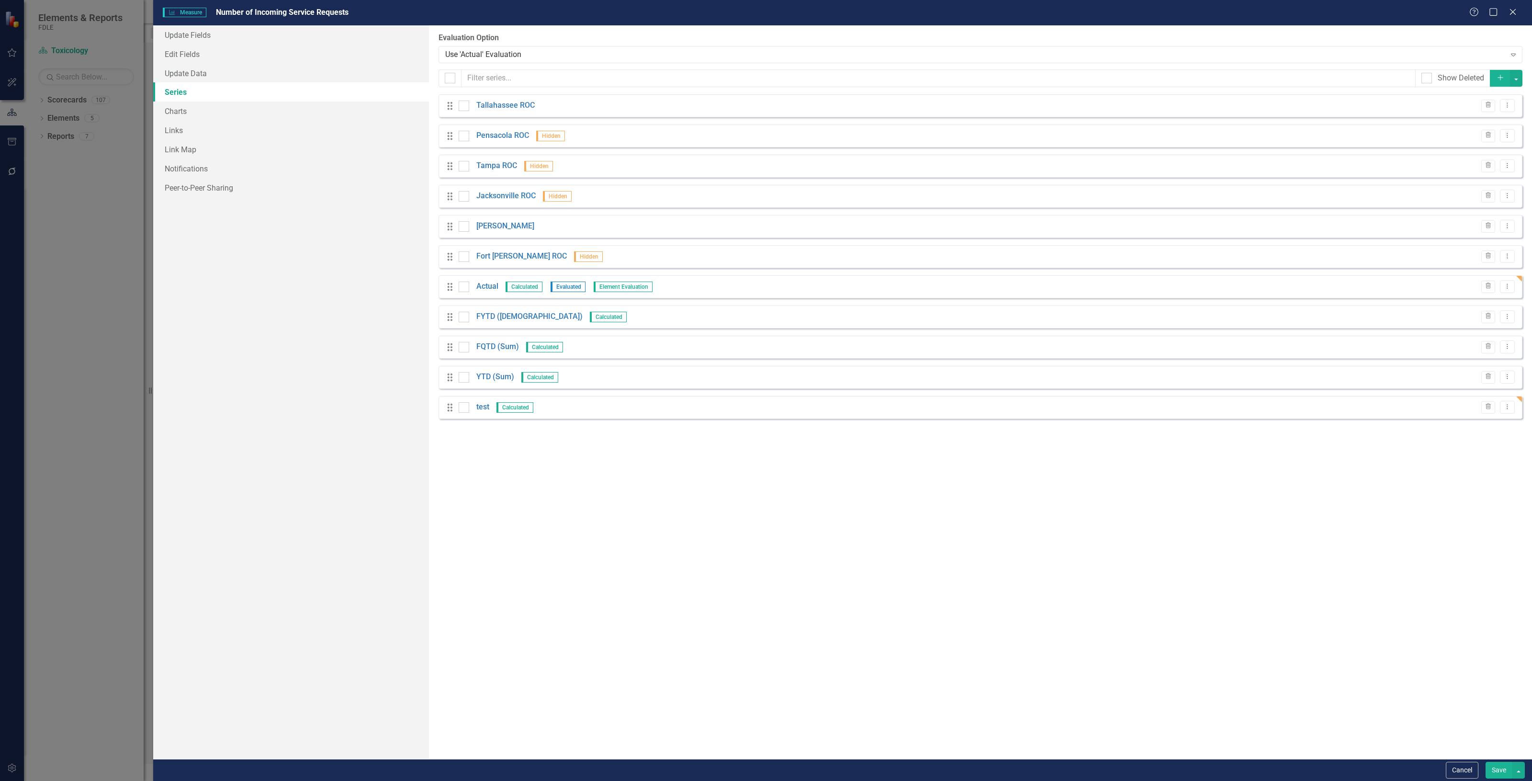
click at [1492, 769] on button "Save" at bounding box center [1499, 770] width 27 height 17
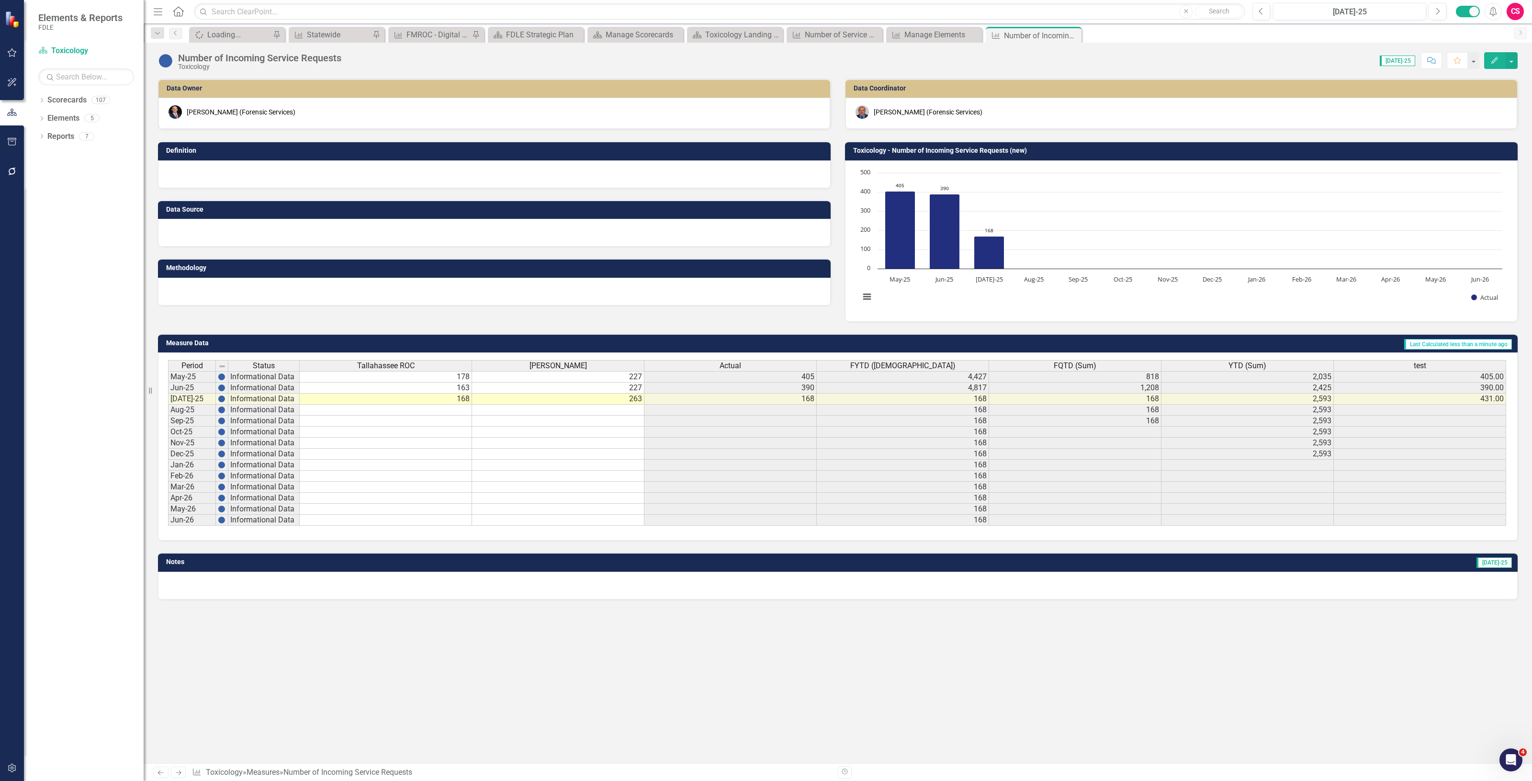
click at [1495, 58] on icon "button" at bounding box center [1495, 60] width 7 height 7
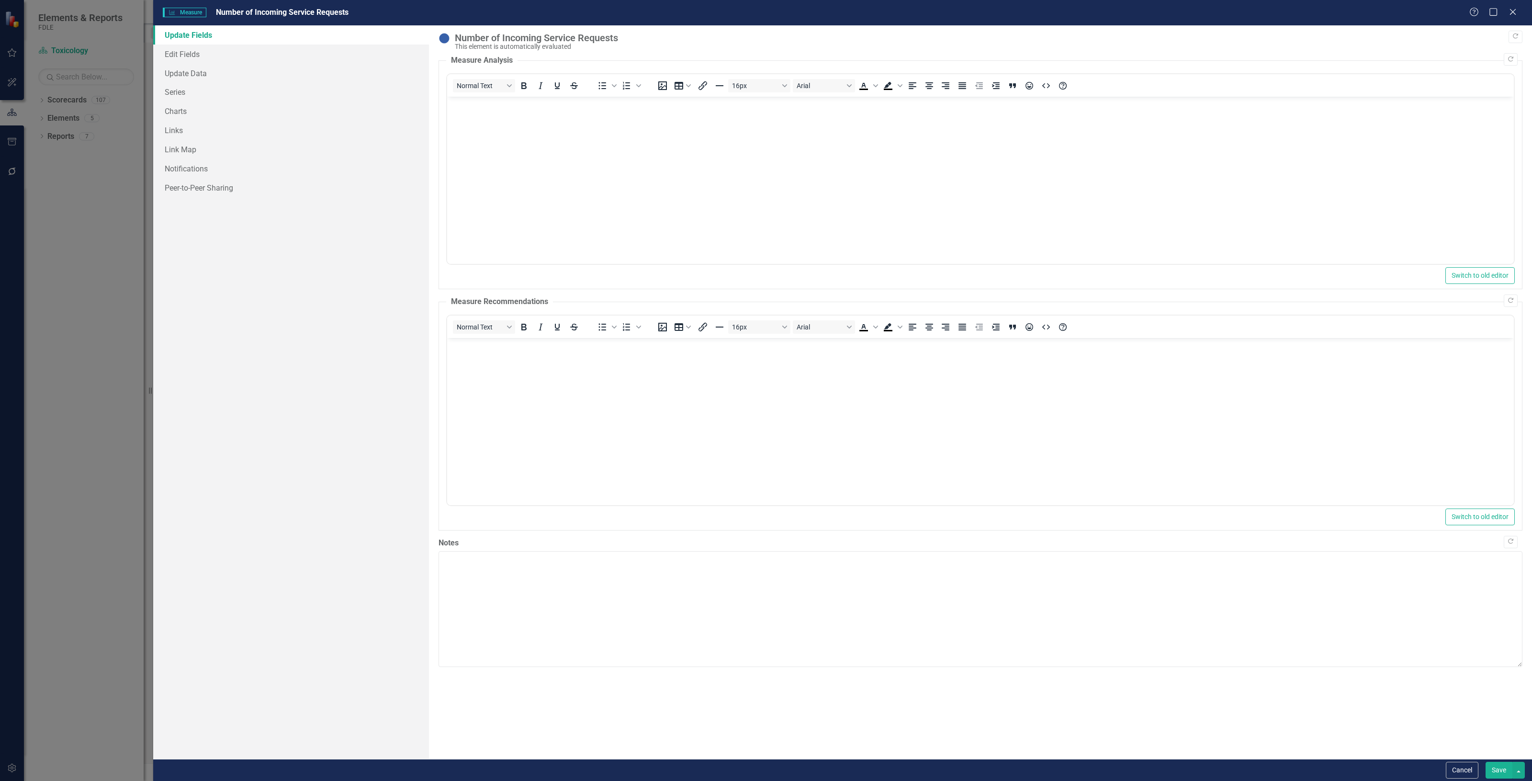
scroll to position [0, 0]
click at [291, 88] on link "Series" at bounding box center [291, 91] width 276 height 19
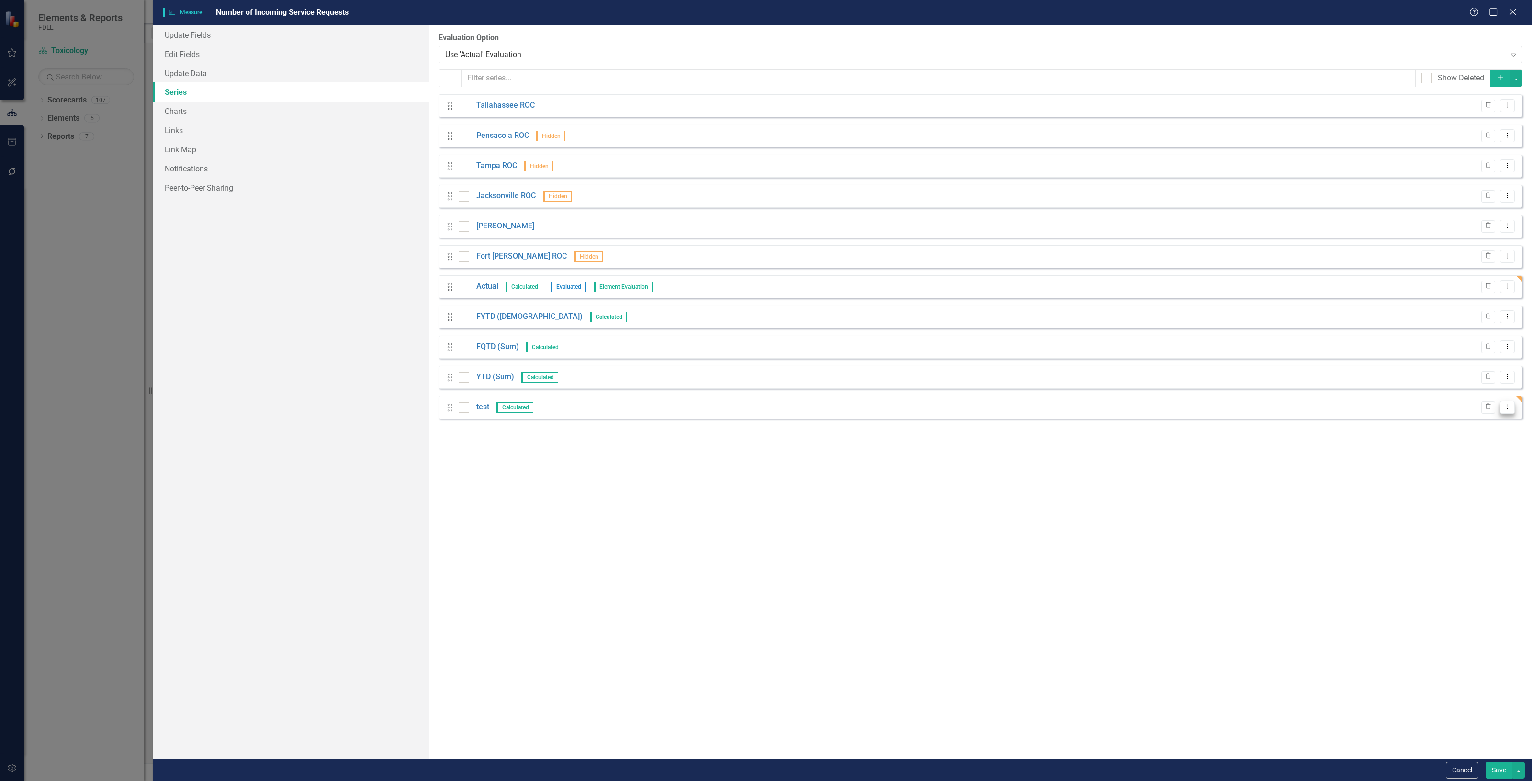
click at [1511, 405] on icon "Dropdown Menu" at bounding box center [1507, 407] width 8 height 6
click at [1460, 427] on link "Edit Edit Measure Series" at bounding box center [1460, 424] width 109 height 18
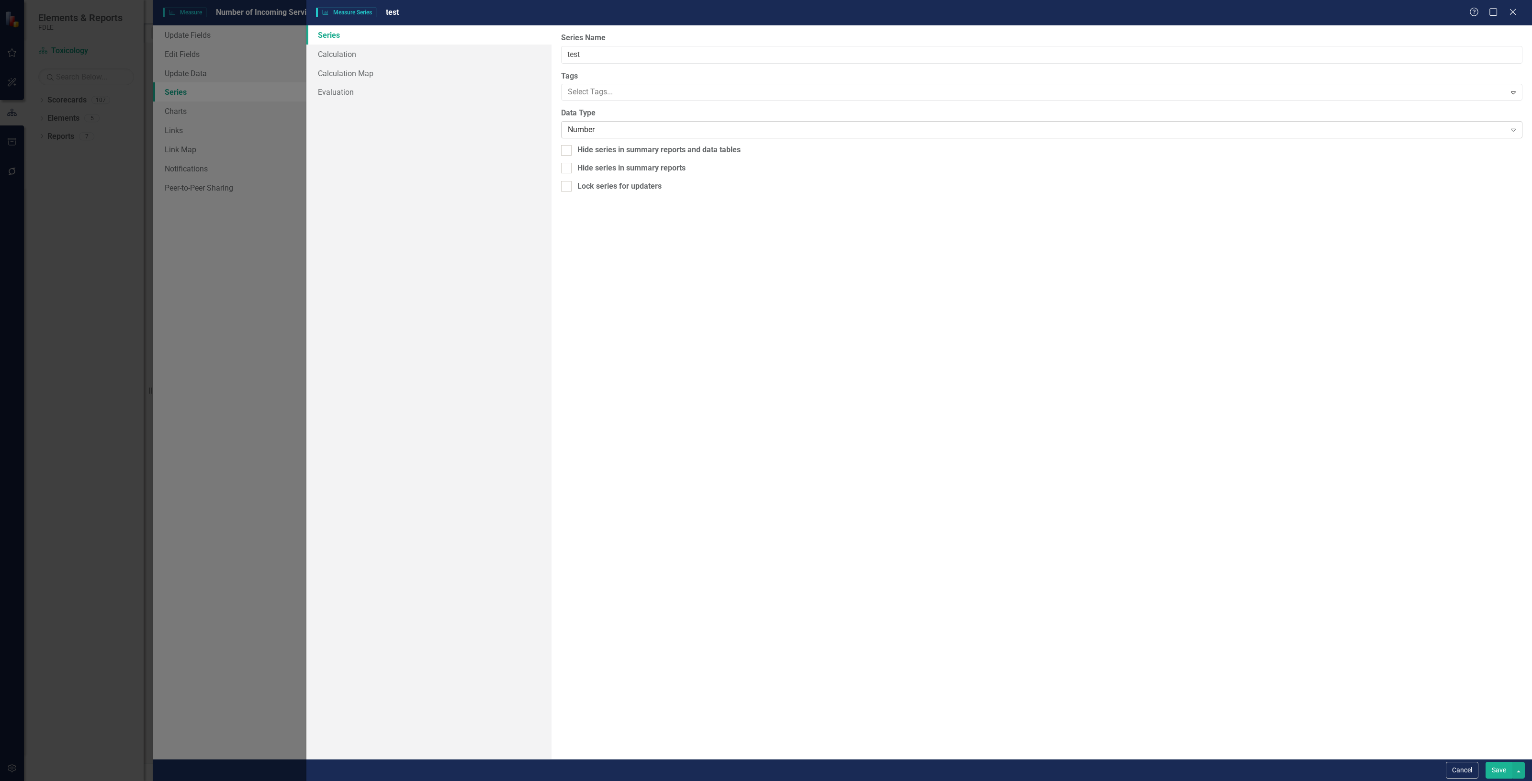
click at [655, 134] on div "Number" at bounding box center [1037, 129] width 938 height 11
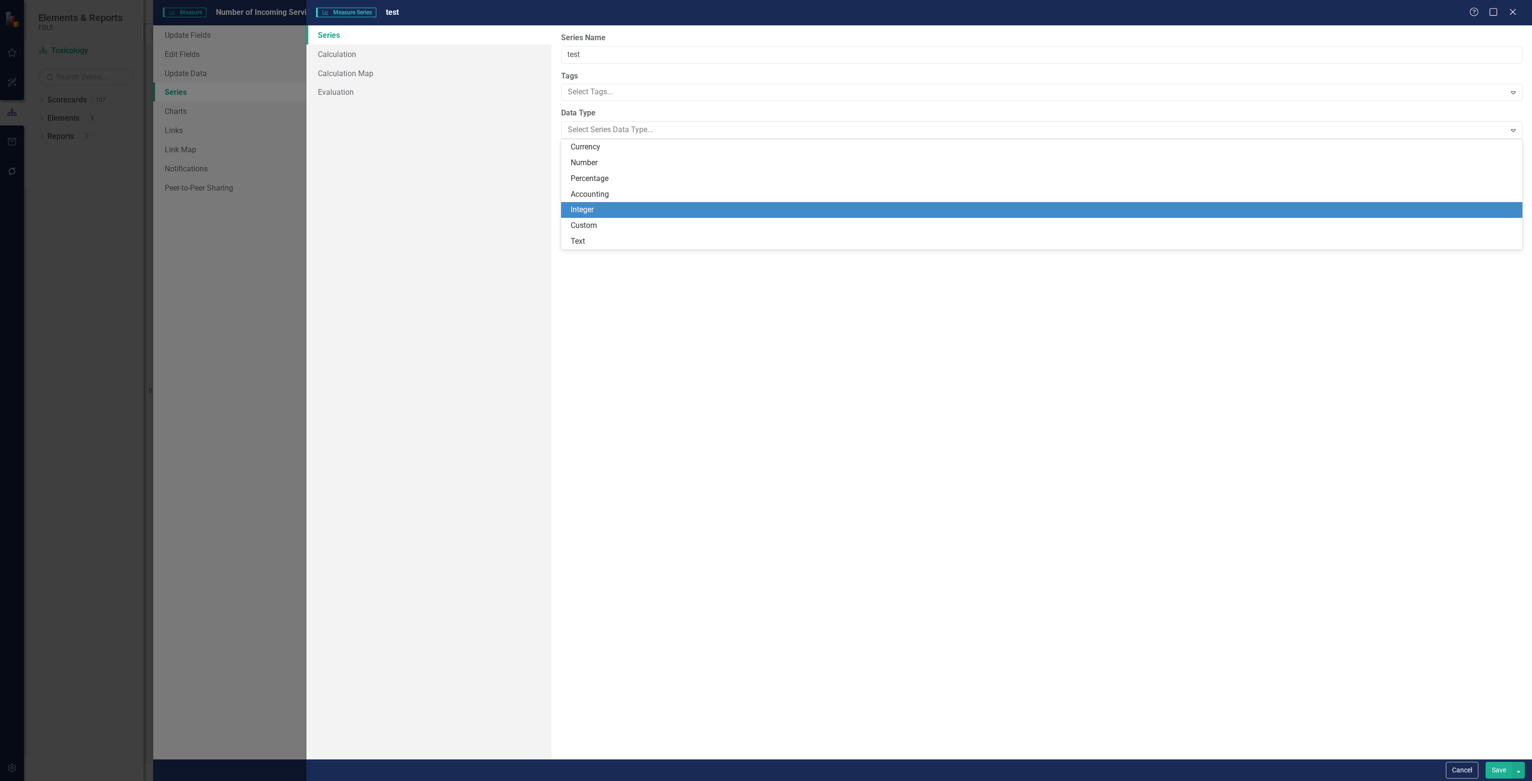
click at [619, 211] on div "Integer" at bounding box center [1044, 209] width 946 height 11
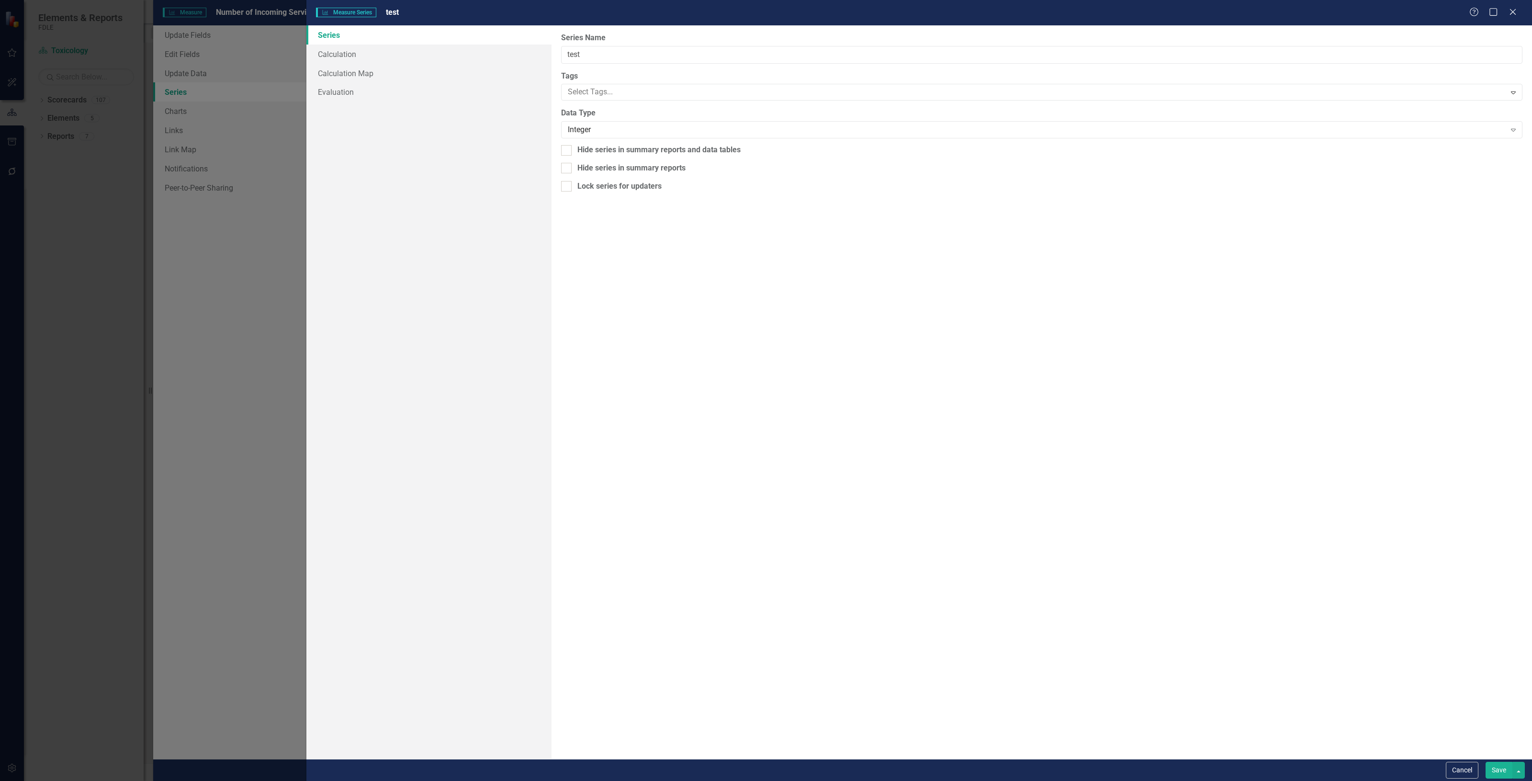
click at [1495, 764] on button "Save" at bounding box center [1499, 770] width 27 height 17
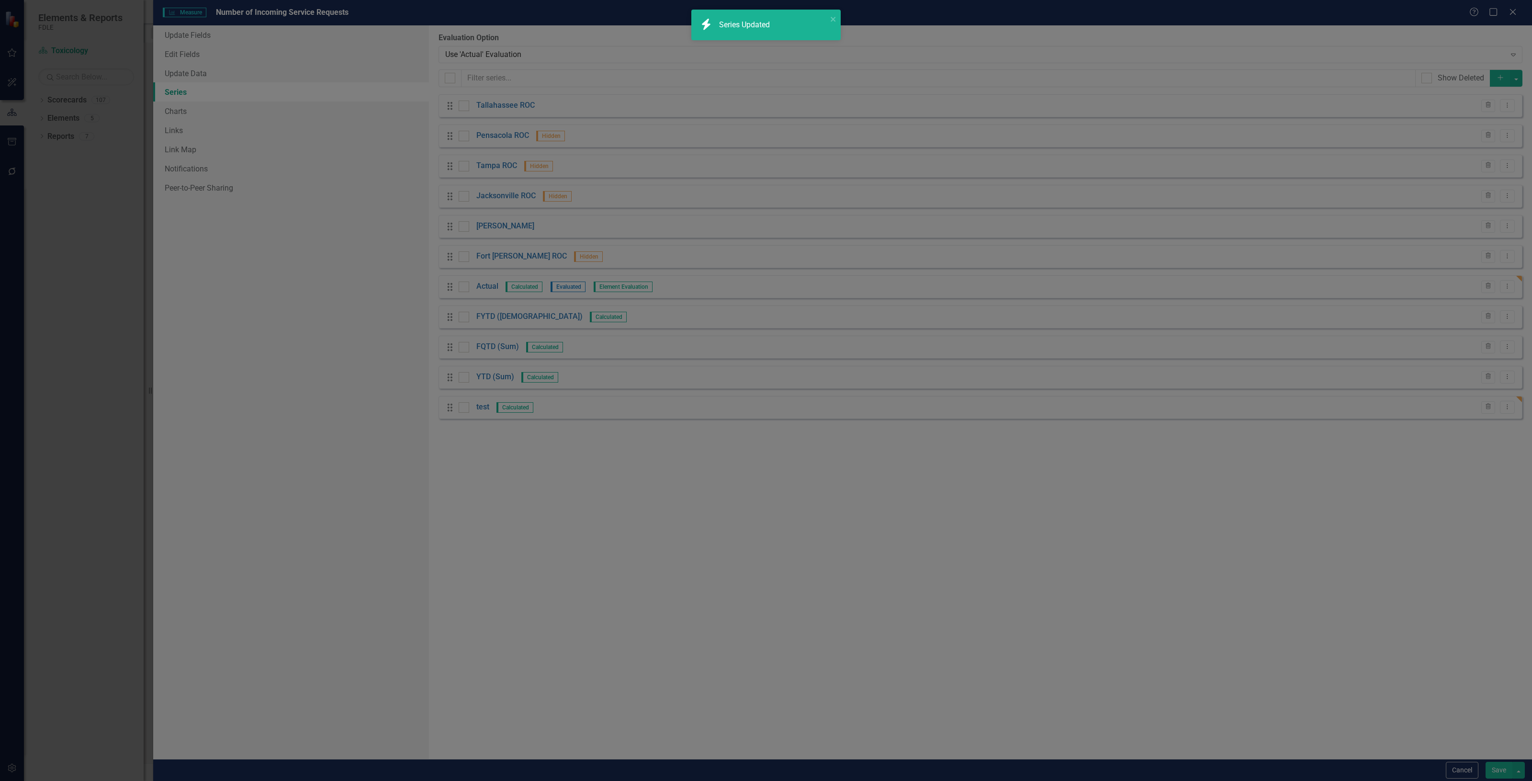
click at [1496, 772] on button "Save" at bounding box center [1499, 770] width 27 height 17
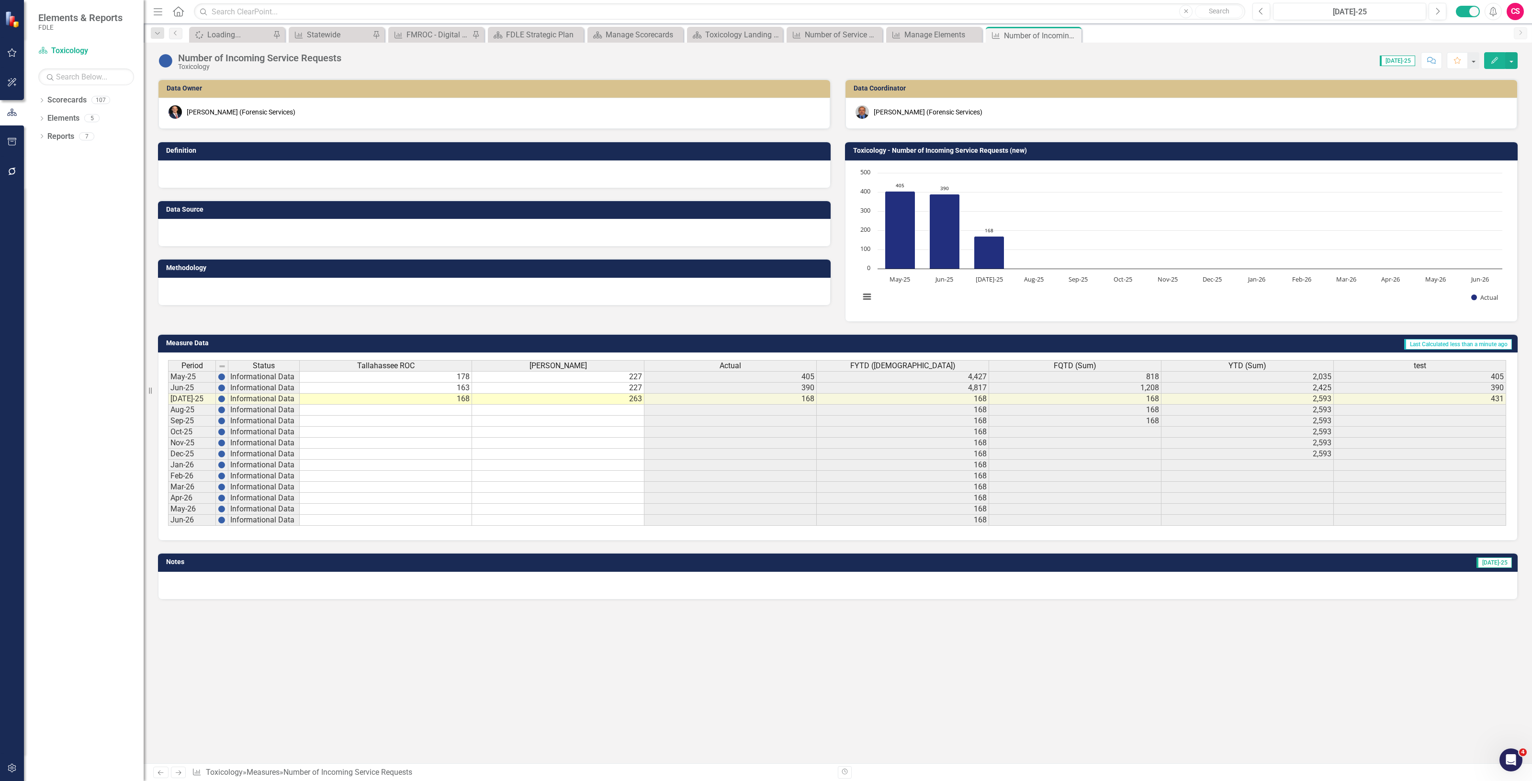
scroll to position [0, 6]
